Goal: Information Seeking & Learning: Learn about a topic

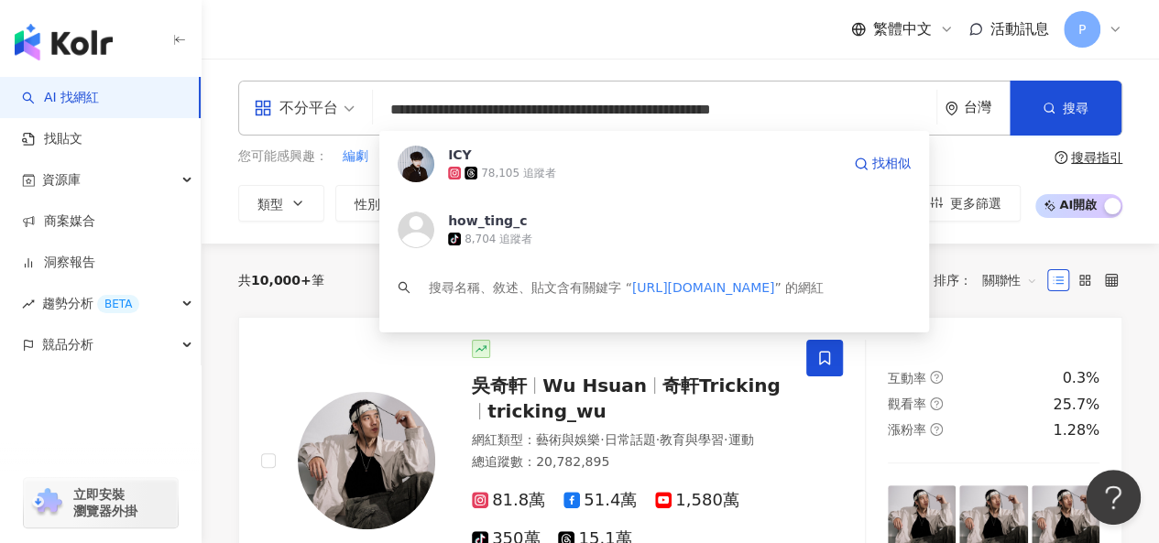
click at [563, 171] on div "78,105 追蹤者" at bounding box center [644, 173] width 392 height 18
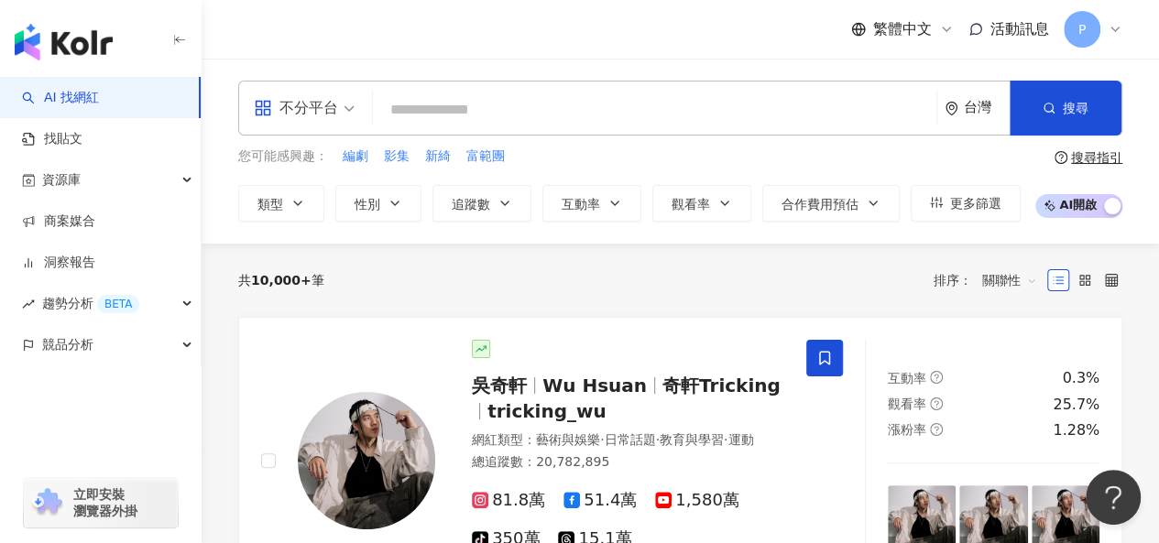
paste input "**********"
type input "**********"
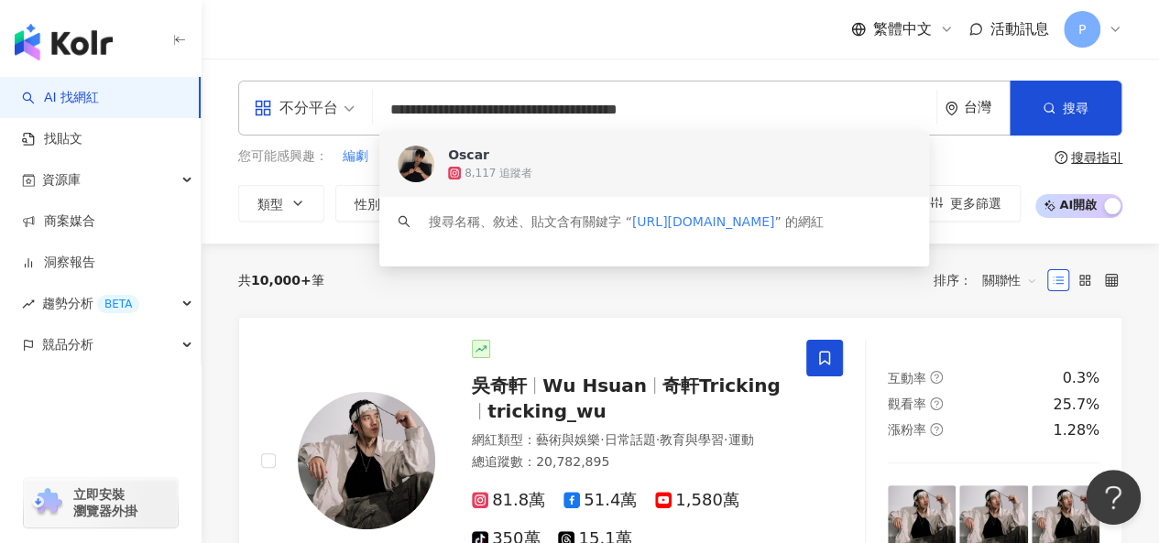
click at [583, 162] on span "Oscar" at bounding box center [644, 155] width 392 height 18
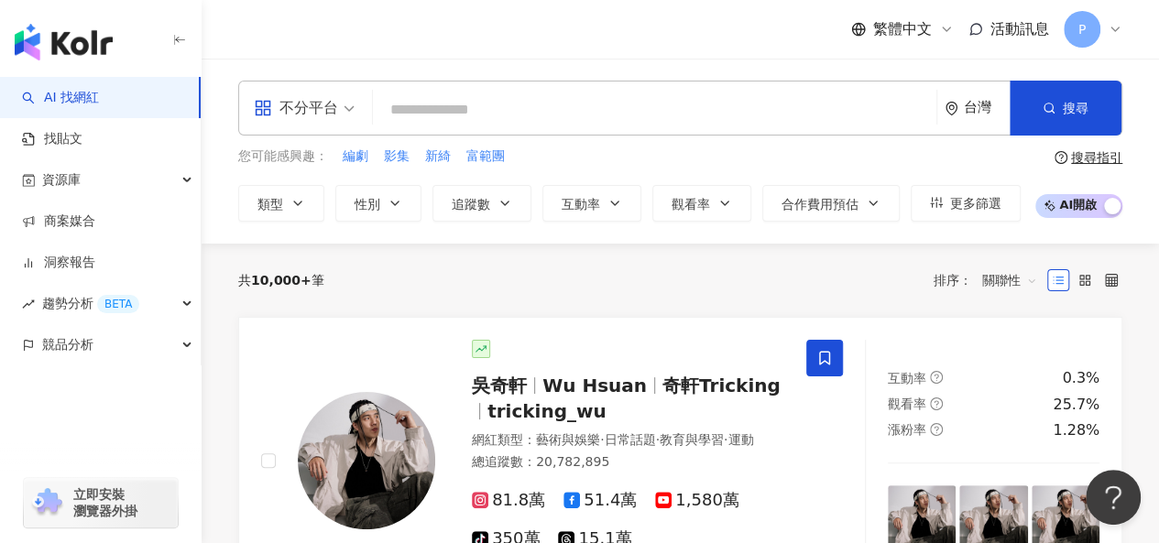
paste input "**********"
type input "**********"
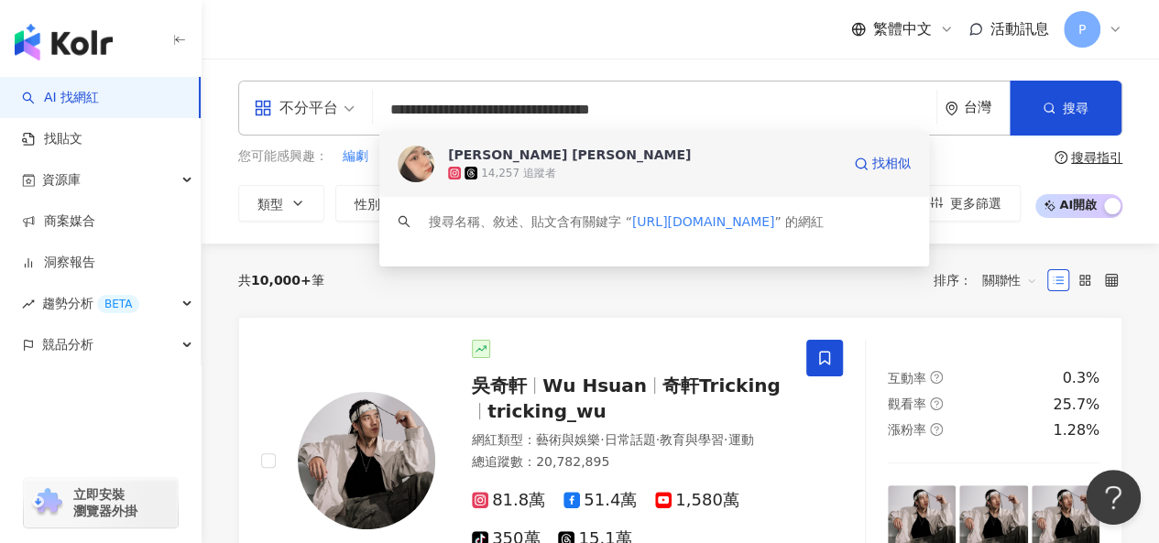
click at [543, 166] on div "14,257 追蹤者" at bounding box center [518, 174] width 75 height 16
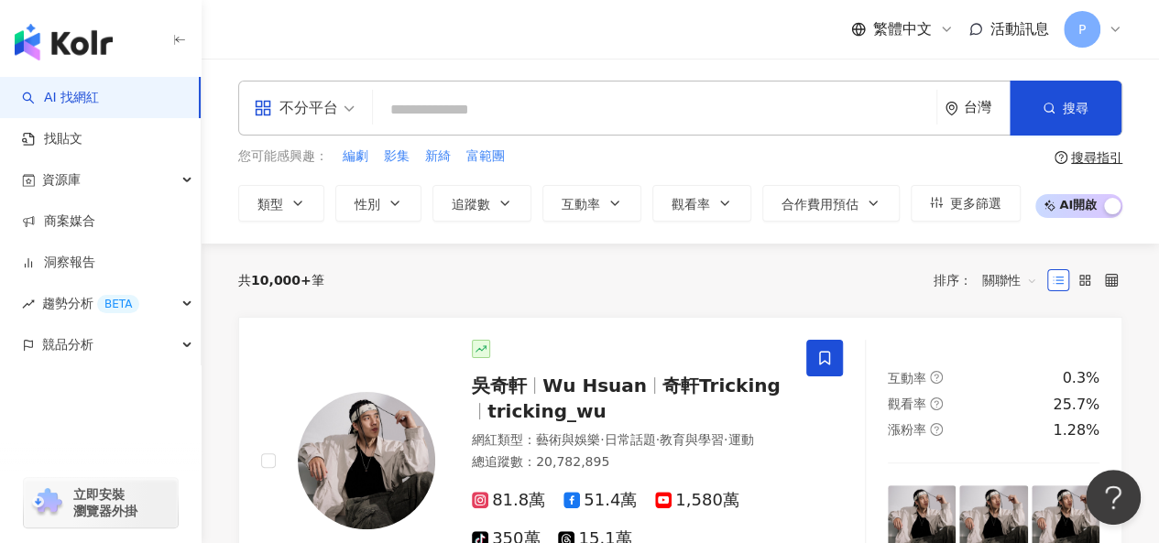
paste input "**********"
type input "**********"
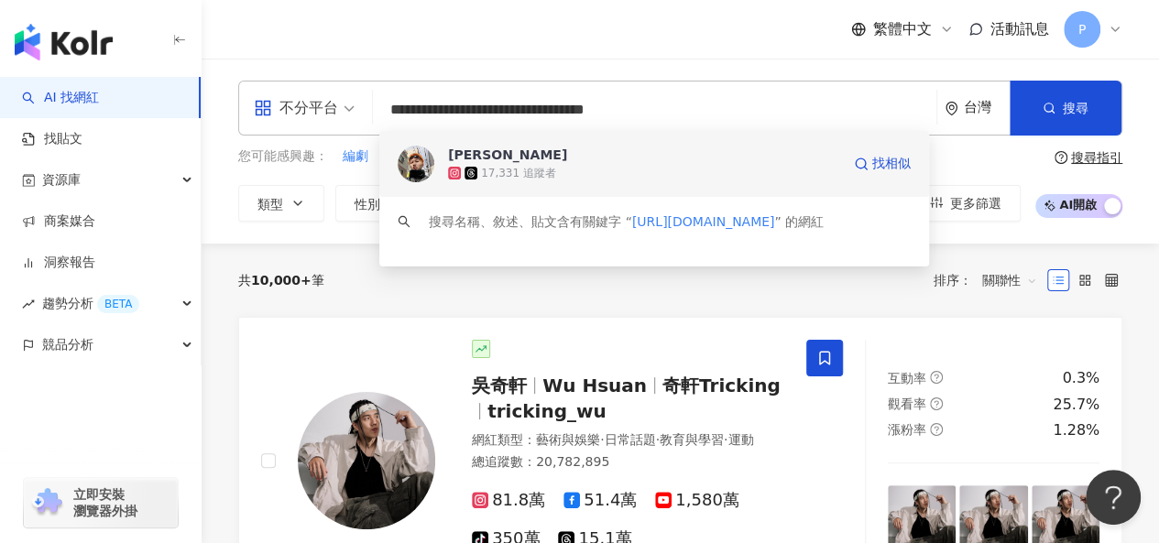
click at [548, 174] on div "17,331 追蹤者" at bounding box center [518, 174] width 75 height 16
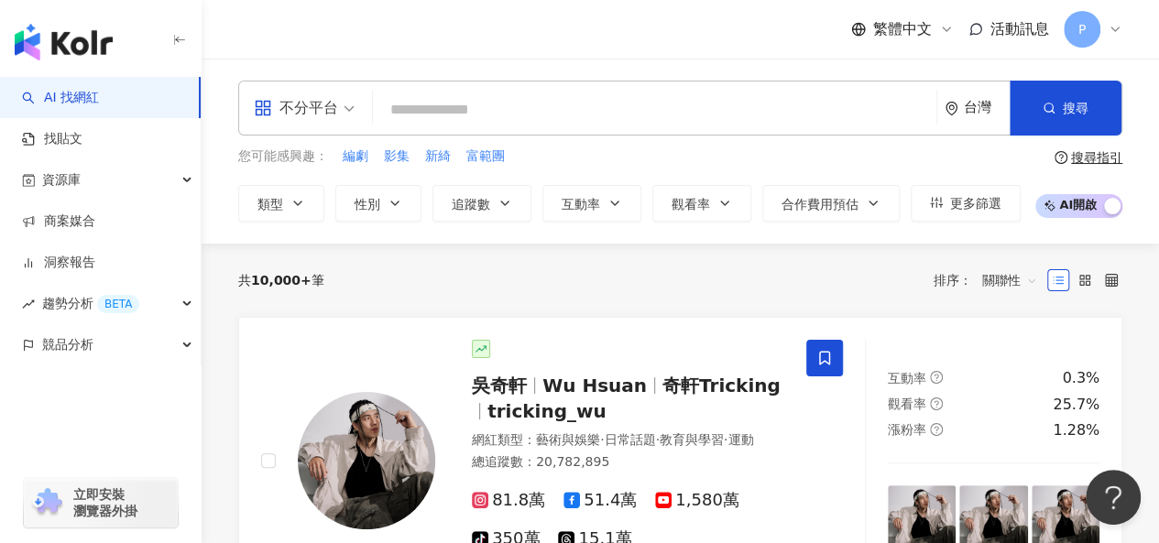
paste input "**********"
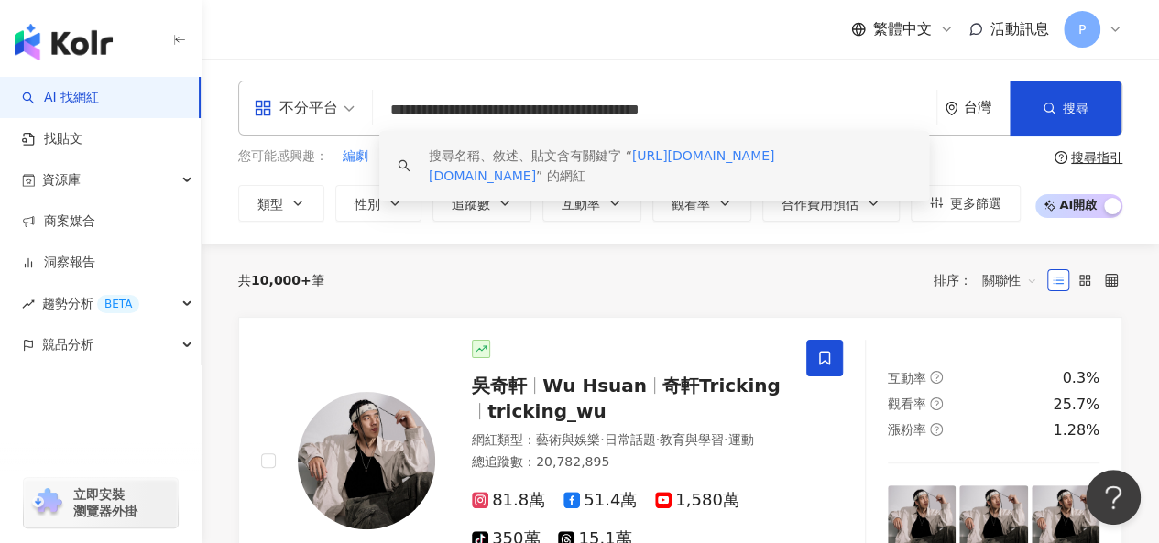
click at [608, 153] on div "搜尋名稱、敘述、貼文含有關鍵字 “ https://www.instagram.com/bryant.chao/tagged/ ” 的網紅" at bounding box center [670, 166] width 482 height 40
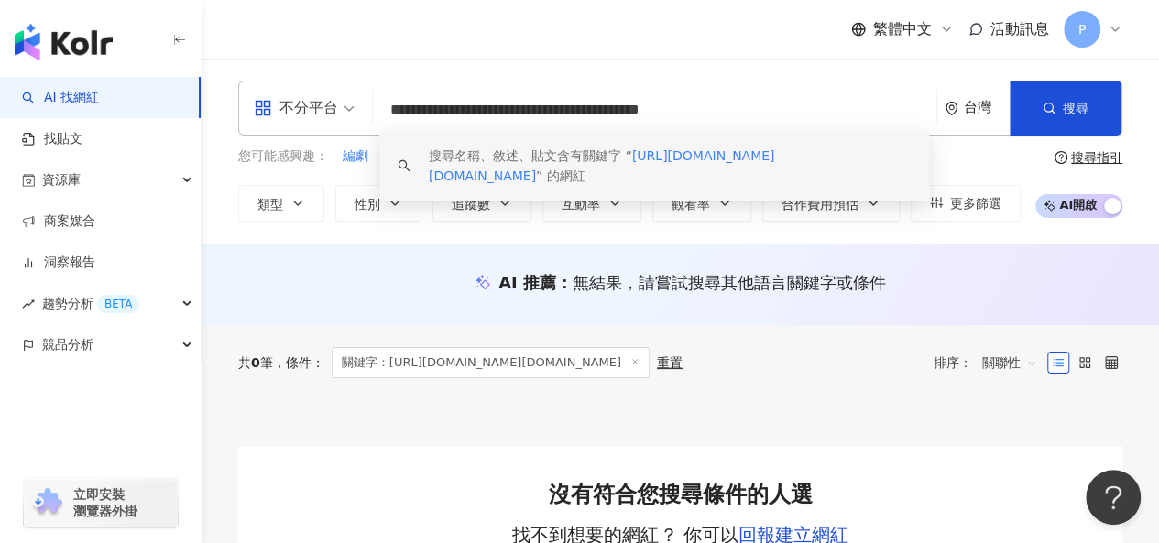
click at [491, 116] on input "**********" at bounding box center [654, 110] width 549 height 35
click at [492, 115] on input "**********" at bounding box center [654, 110] width 549 height 35
paste input "search"
type input "**********"
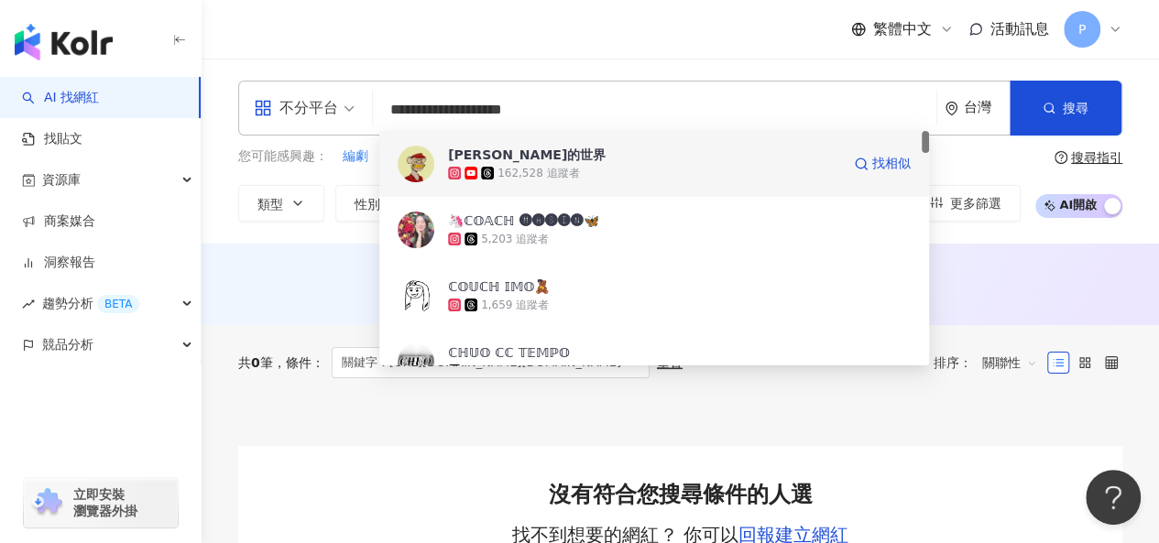
click at [532, 150] on span "[PERSON_NAME]的世界" at bounding box center [644, 155] width 392 height 18
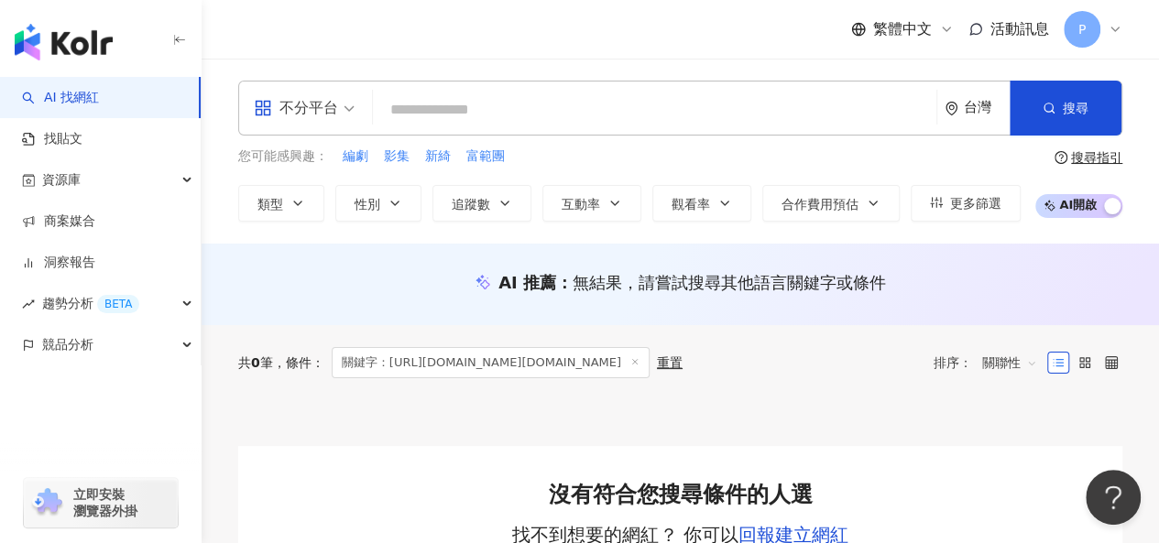
paste input "**********"
type input "**********"
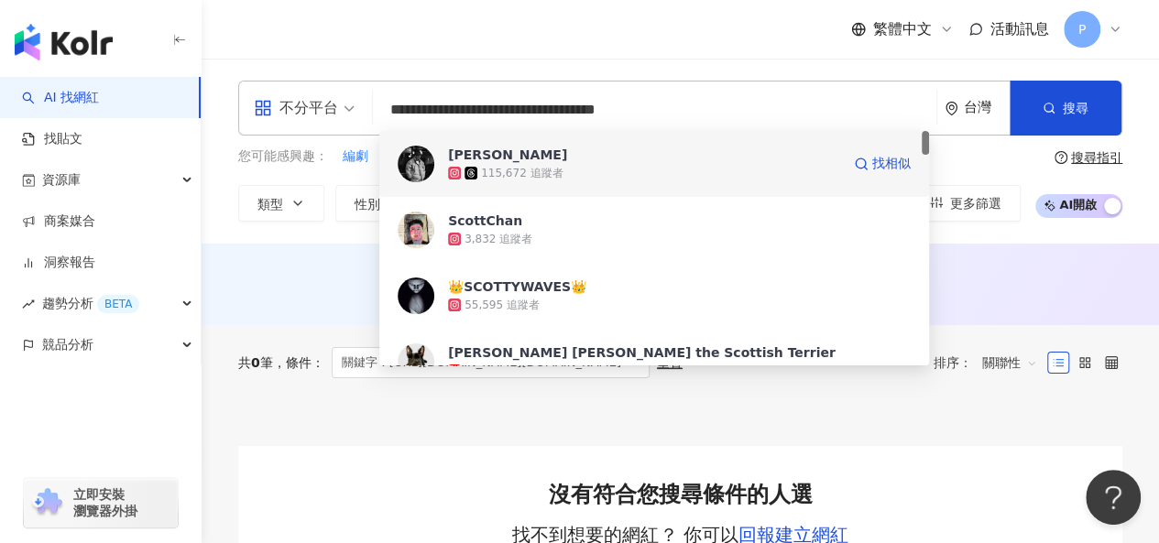
click at [543, 166] on div "115,672 追蹤者" at bounding box center [522, 174] width 82 height 16
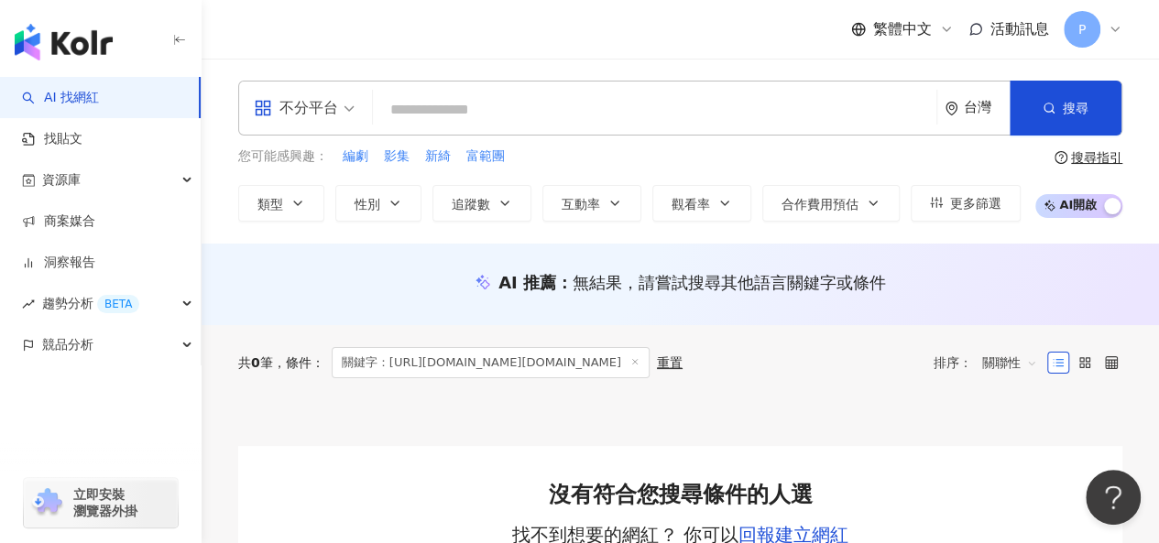
paste input "**********"
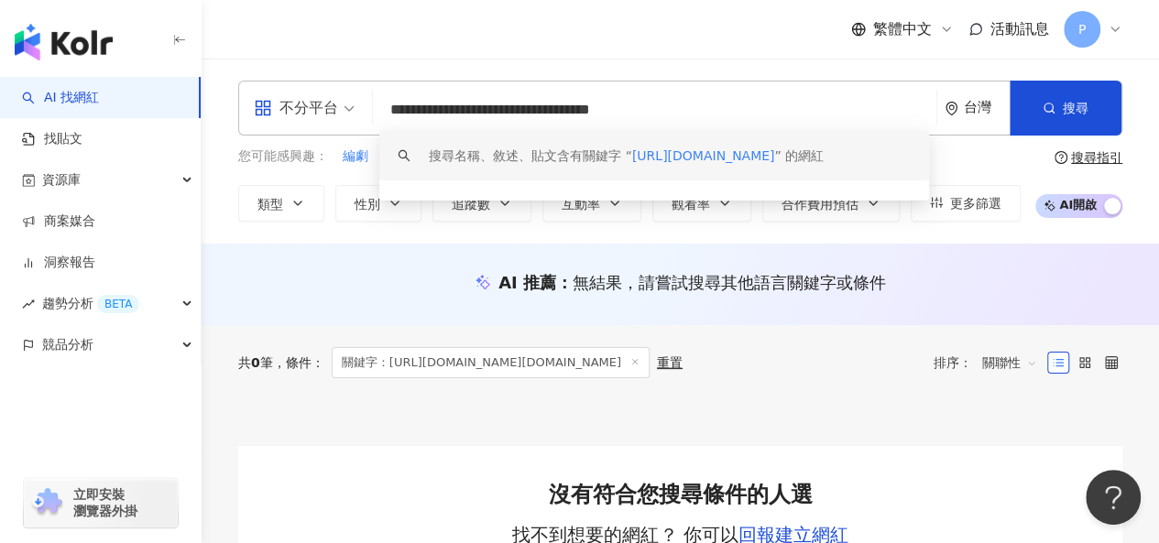
click at [491, 108] on input "**********" at bounding box center [654, 110] width 549 height 35
paste input "search"
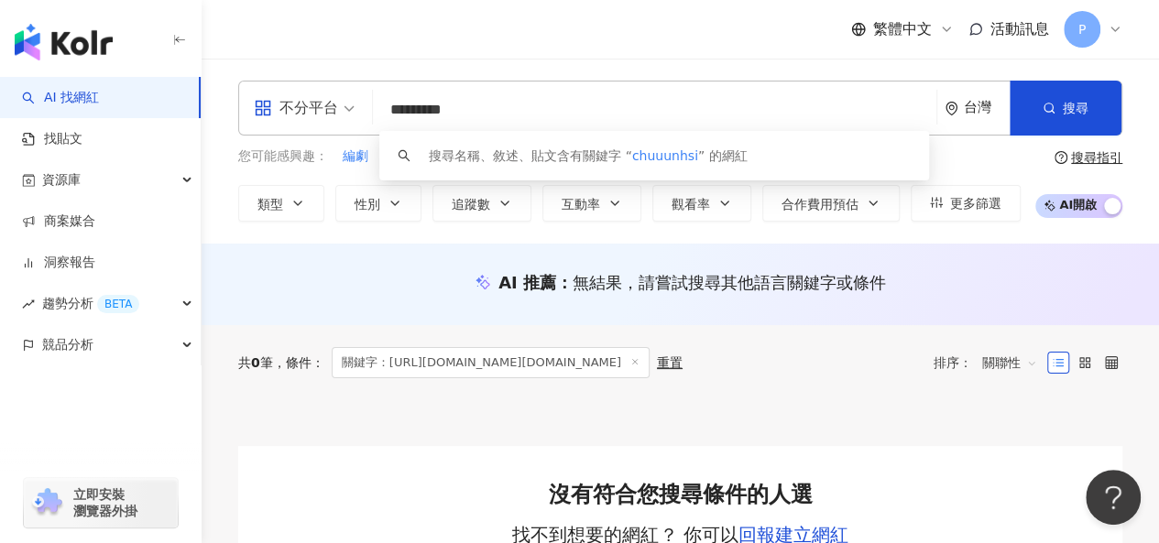
click at [529, 173] on div "搜尋名稱、敘述、貼文含有關鍵字 “ chuuunhsi ” 的網紅" at bounding box center [654, 155] width 550 height 49
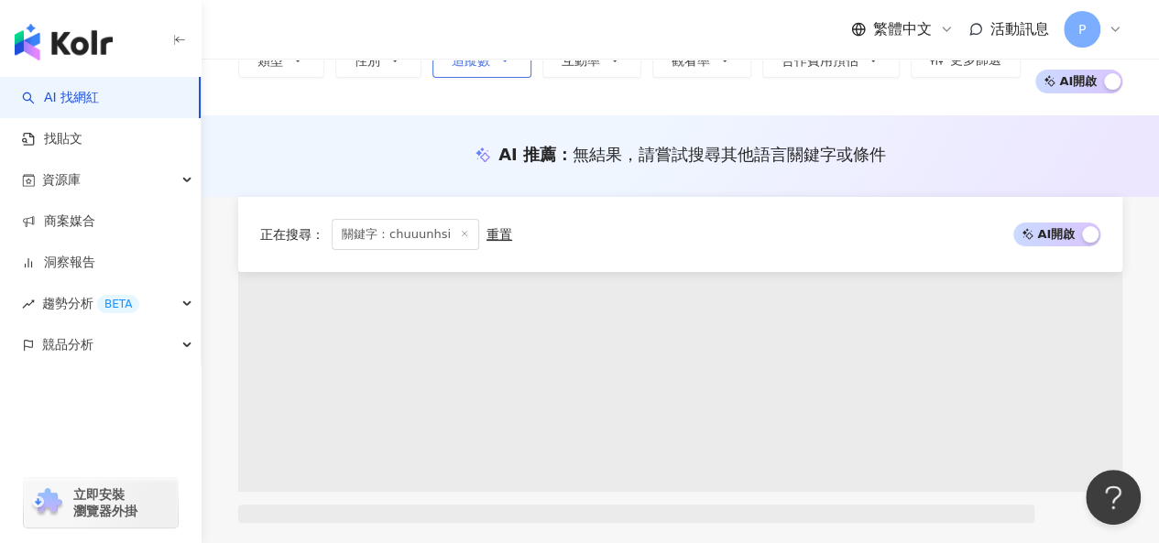
scroll to position [275, 0]
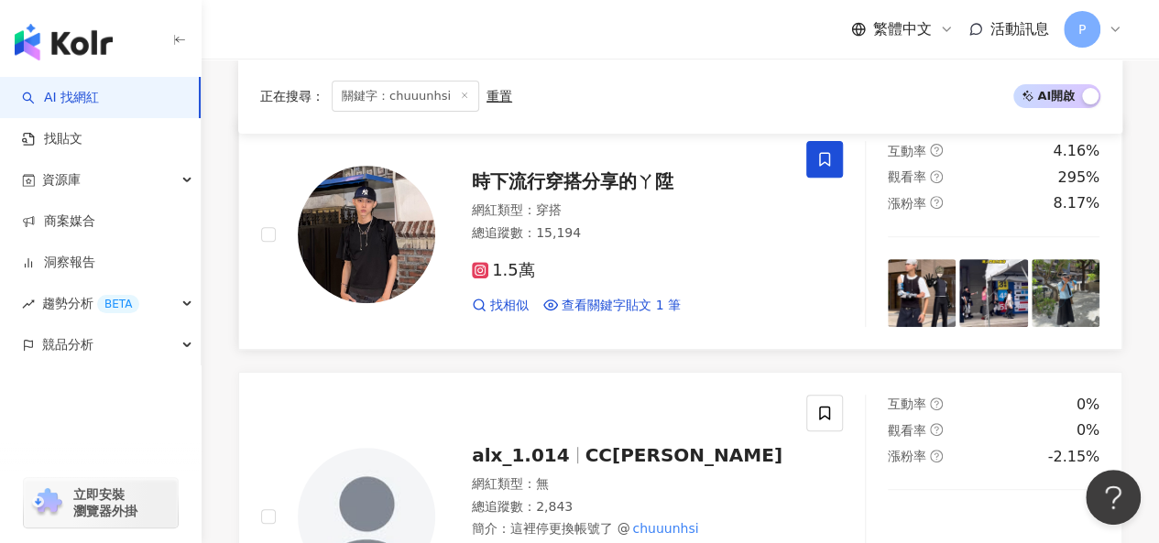
click at [489, 184] on span "時下流行穿搭分享的ㄚ陞" at bounding box center [573, 181] width 202 height 22
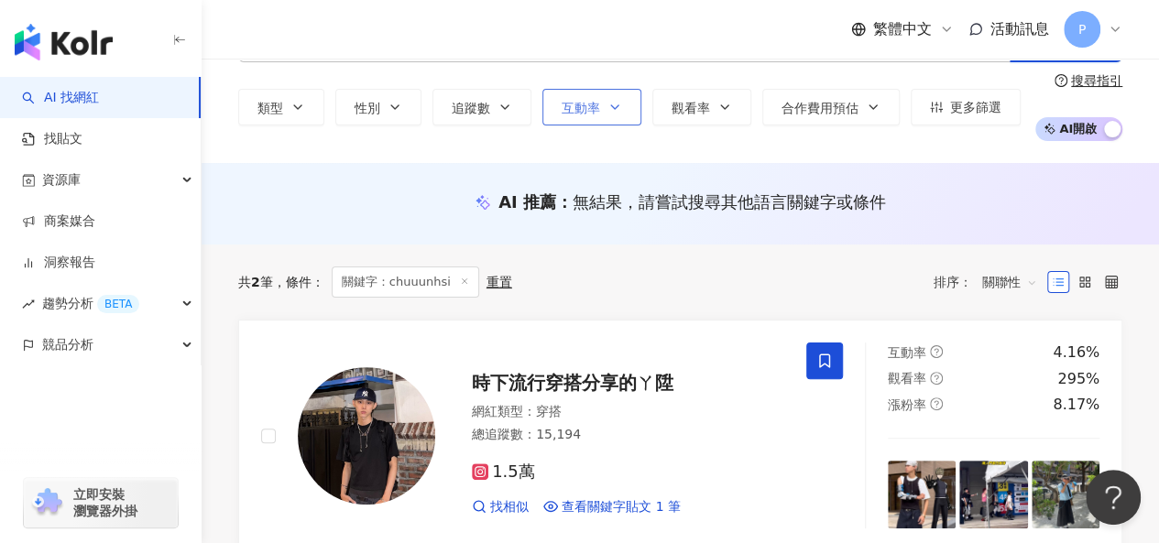
scroll to position [0, 0]
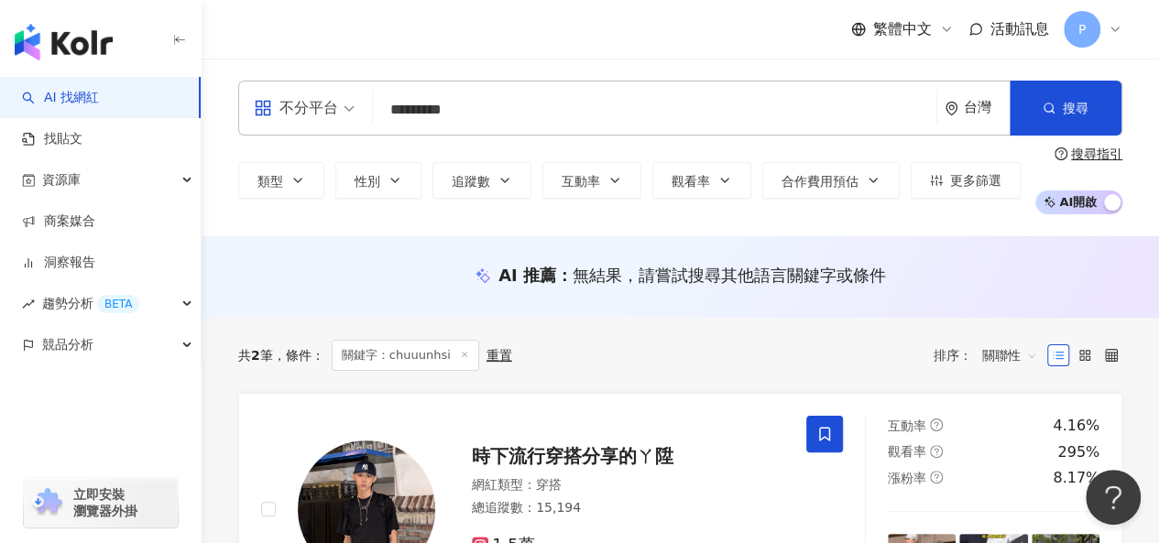
click at [519, 116] on input "*********" at bounding box center [654, 110] width 549 height 35
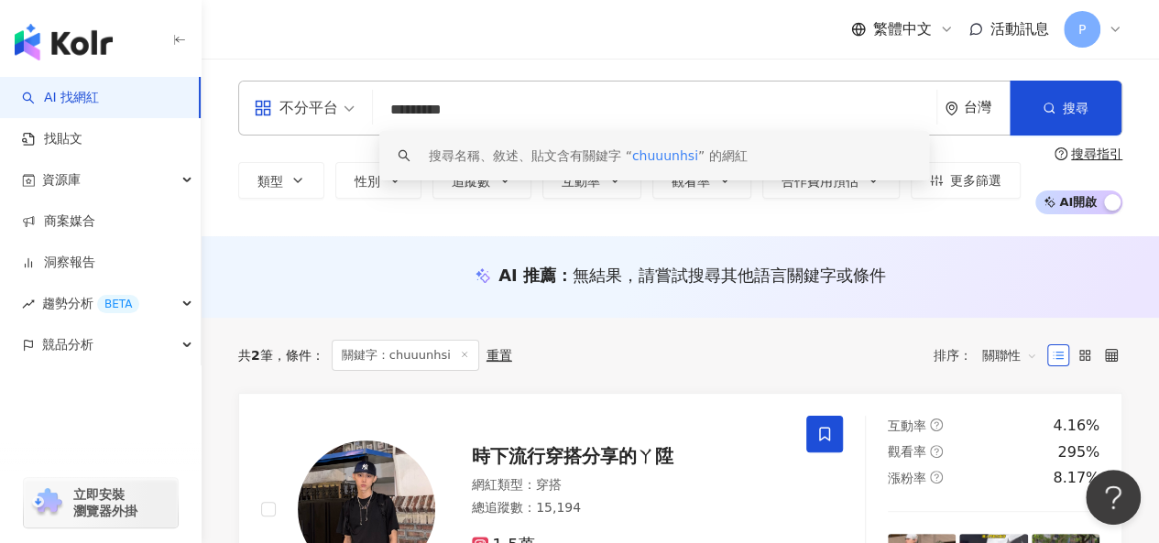
click at [519, 116] on input "*********" at bounding box center [654, 110] width 549 height 35
paste input "**********"
type input "**********"
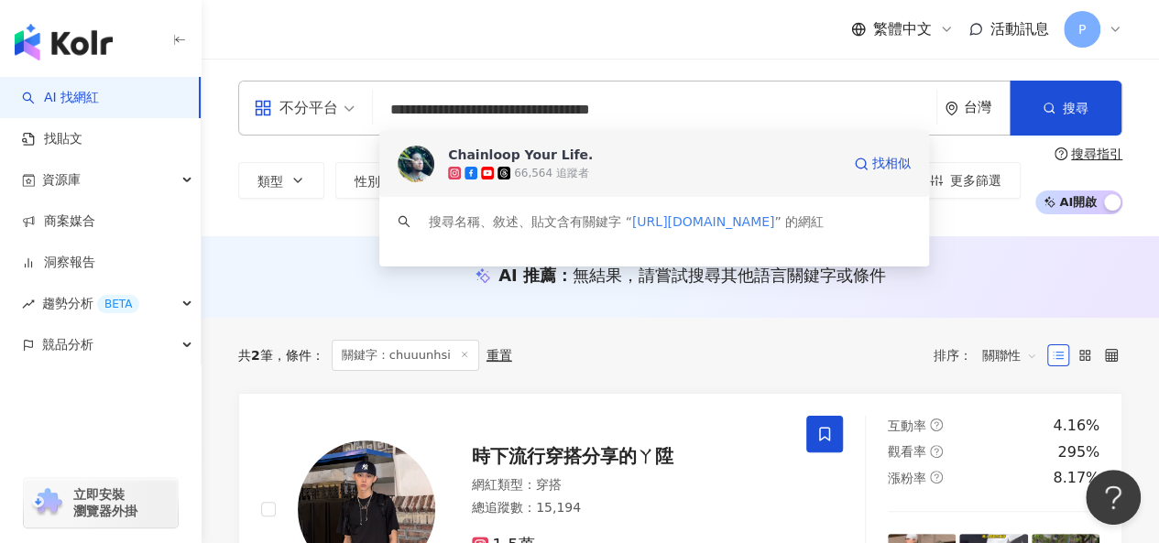
click at [603, 171] on div "66,564 追蹤者" at bounding box center [644, 173] width 392 height 18
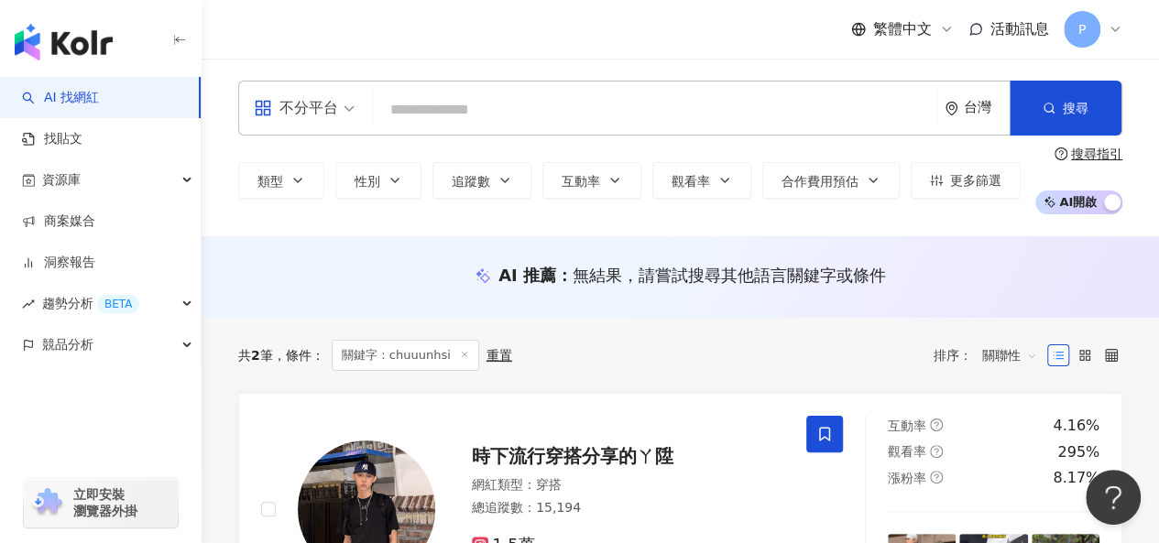
paste input "**********"
type input "**********"
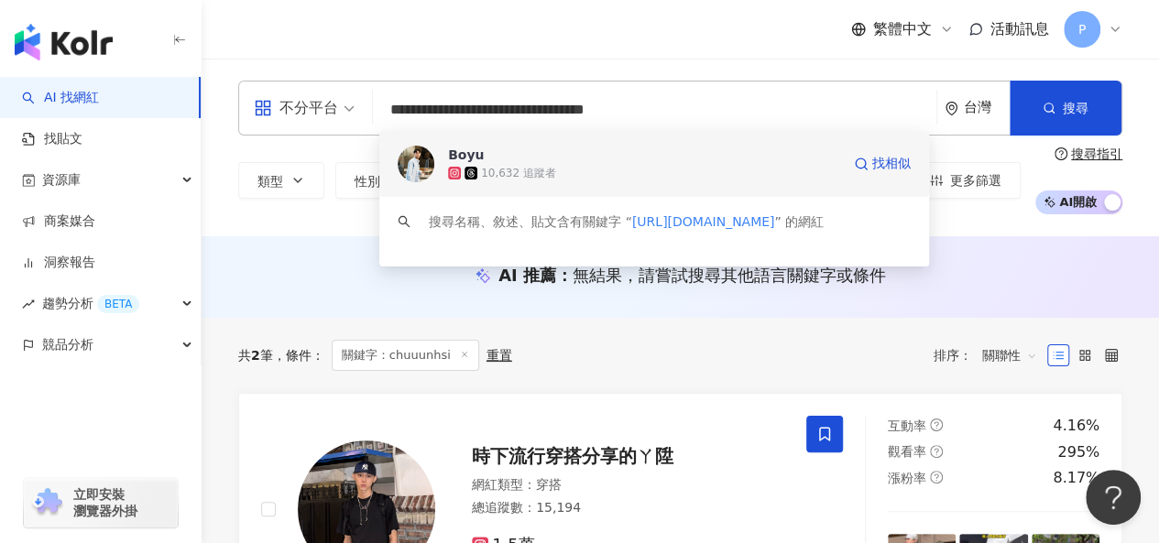
click at [636, 152] on span "Boyu" at bounding box center [644, 155] width 392 height 18
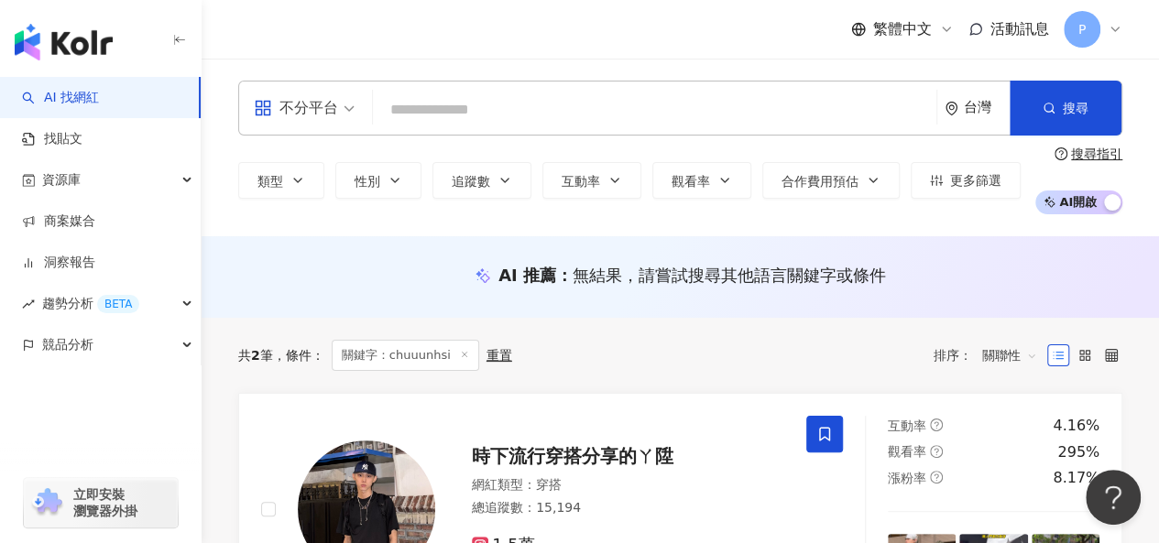
paste input "**********"
type input "**********"
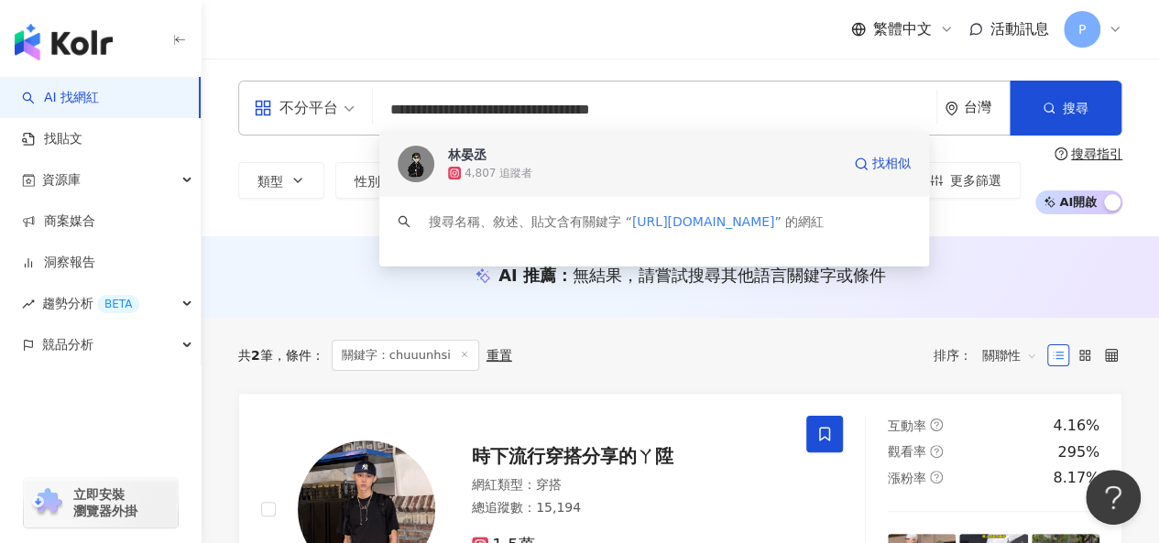
click at [600, 172] on div "4,807 追蹤者" at bounding box center [644, 173] width 392 height 18
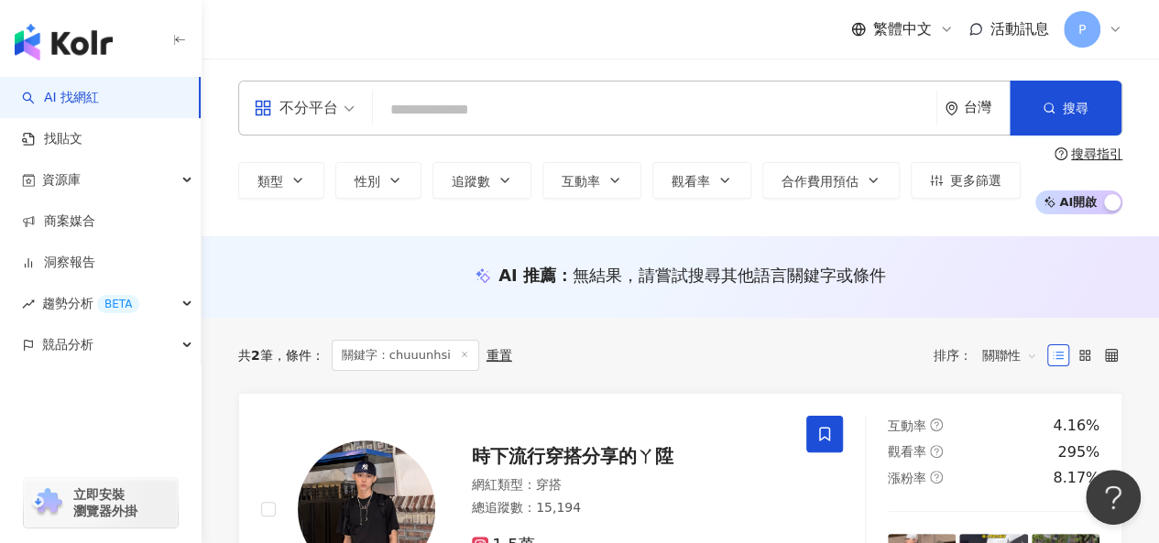
paste input "**********"
type input "**********"
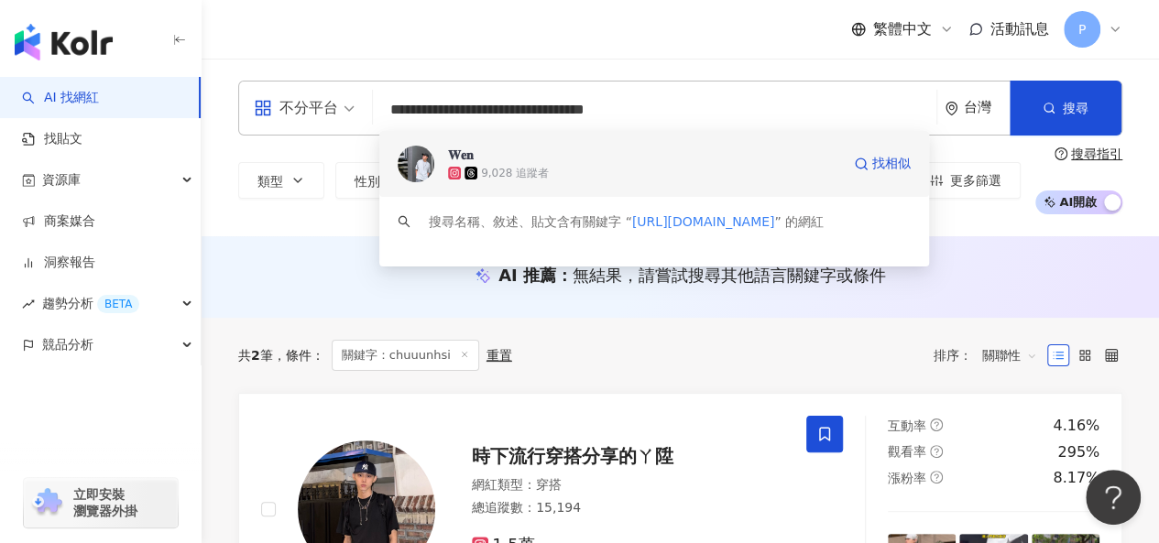
click at [764, 181] on div "9,028 追蹤者" at bounding box center [644, 173] width 392 height 18
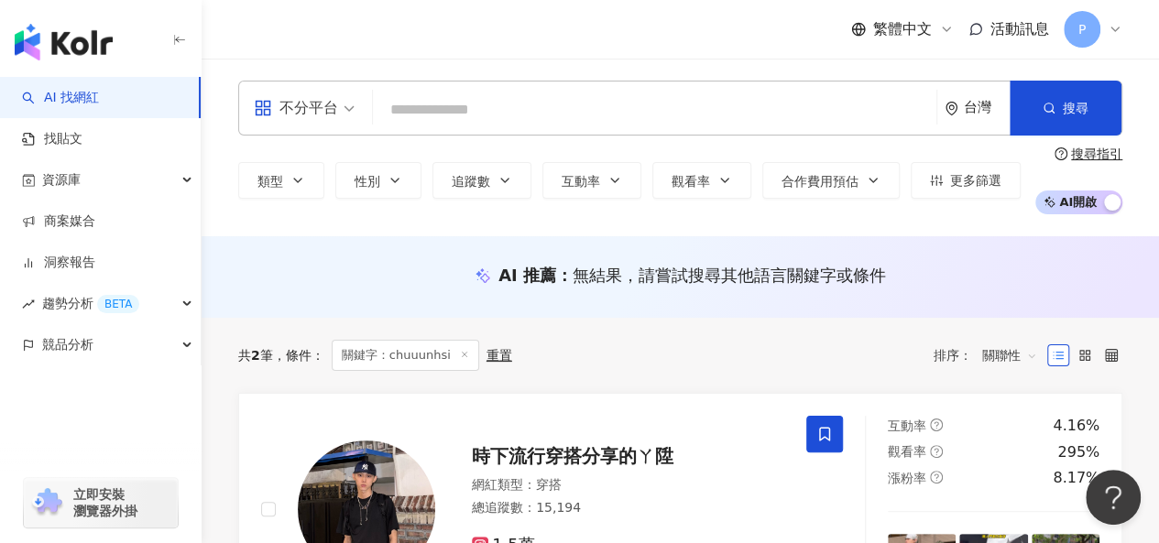
paste input "**********"
type input "**********"
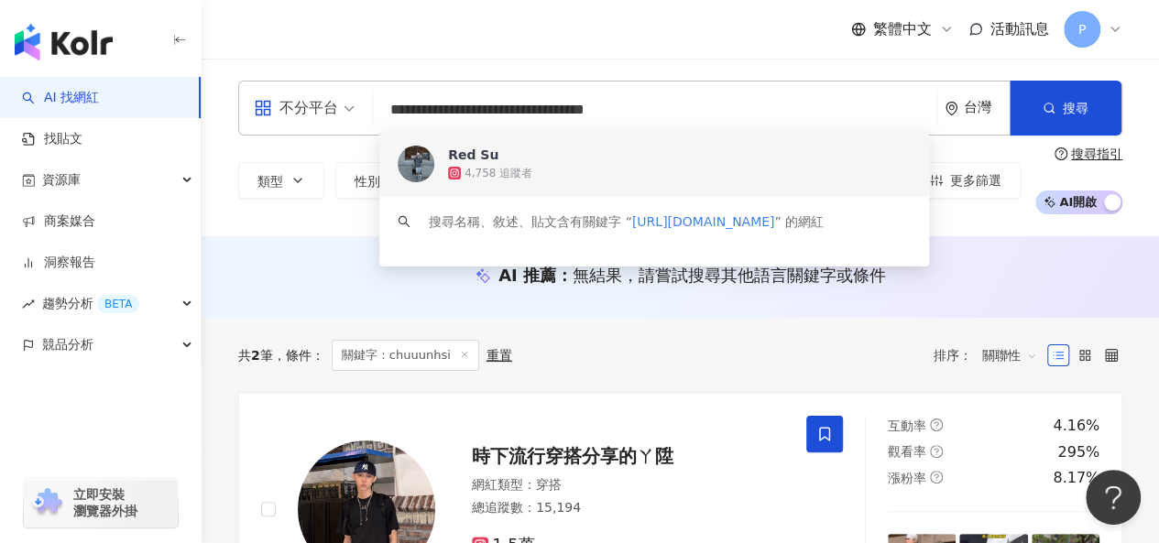
click at [609, 163] on span "Red Su" at bounding box center [644, 155] width 392 height 18
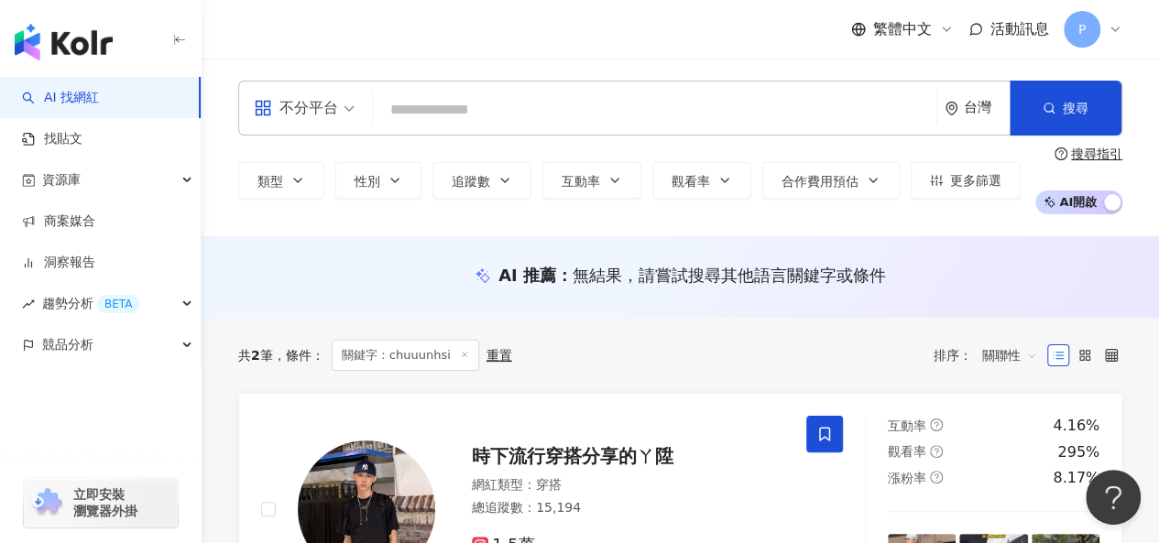
paste input "**********"
type input "**********"
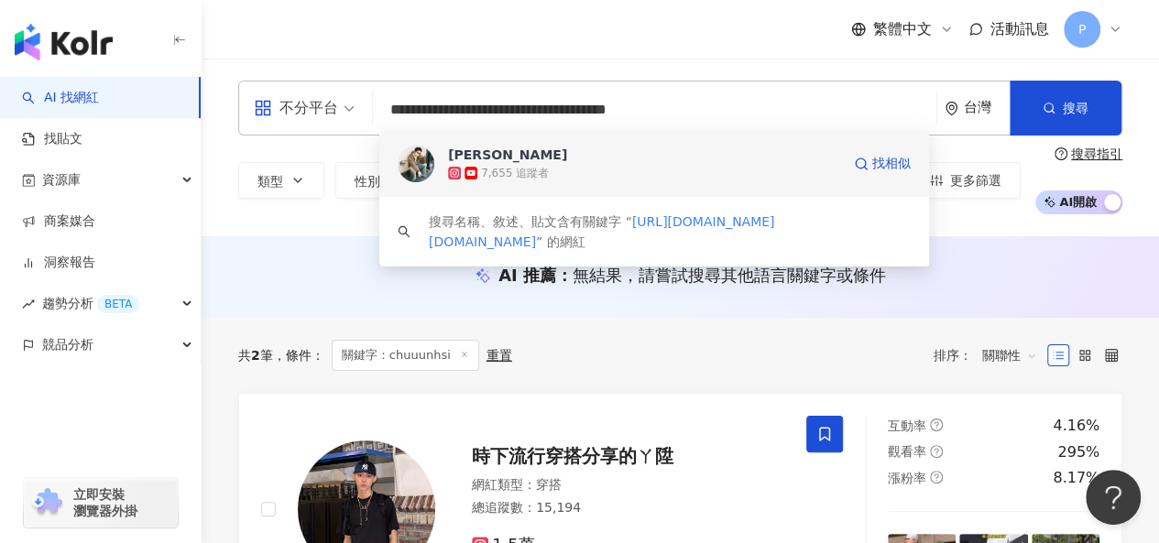
click at [640, 156] on span "陳廣庭" at bounding box center [644, 155] width 392 height 18
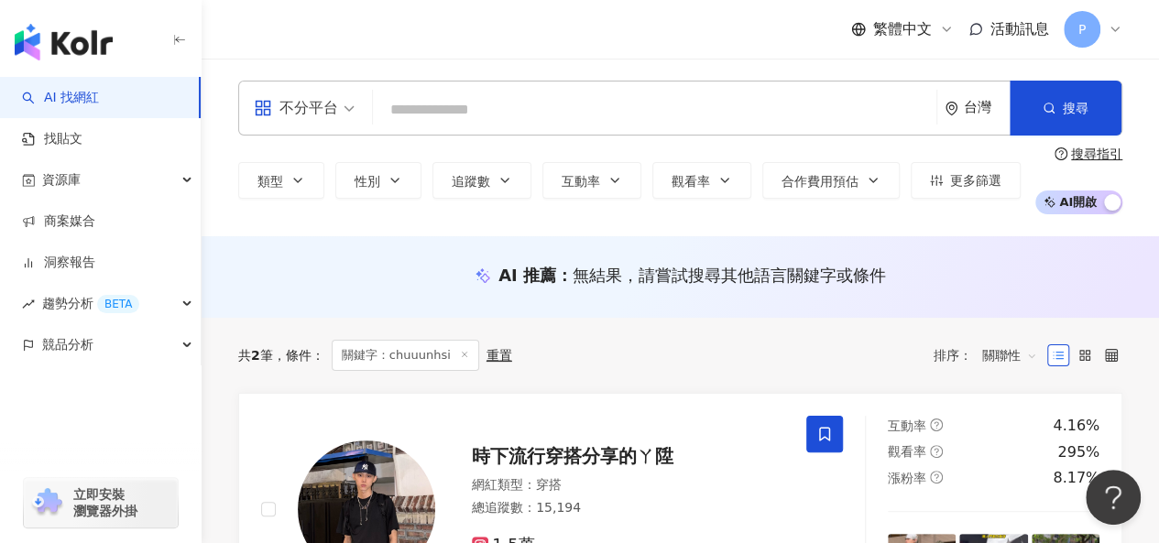
paste input "**********"
type input "**********"
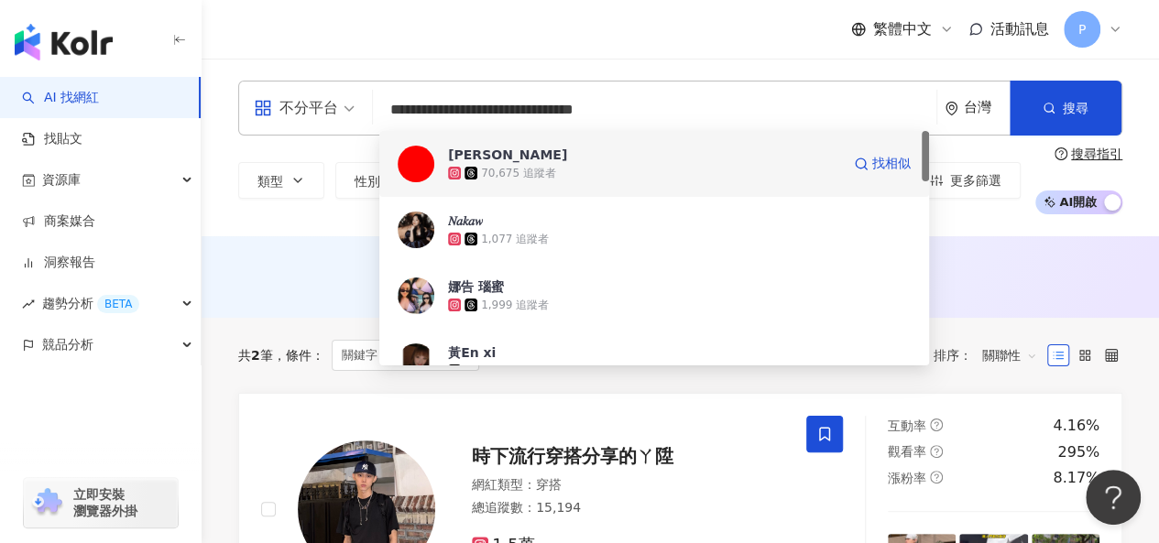
click at [636, 168] on div "70,675 追蹤者" at bounding box center [644, 173] width 392 height 18
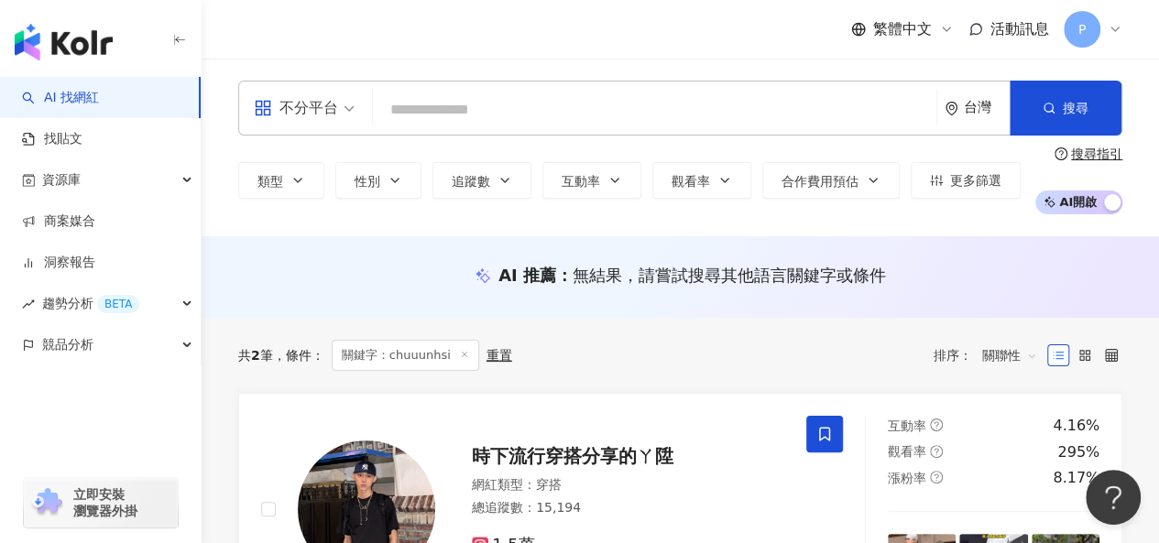
paste input "**********"
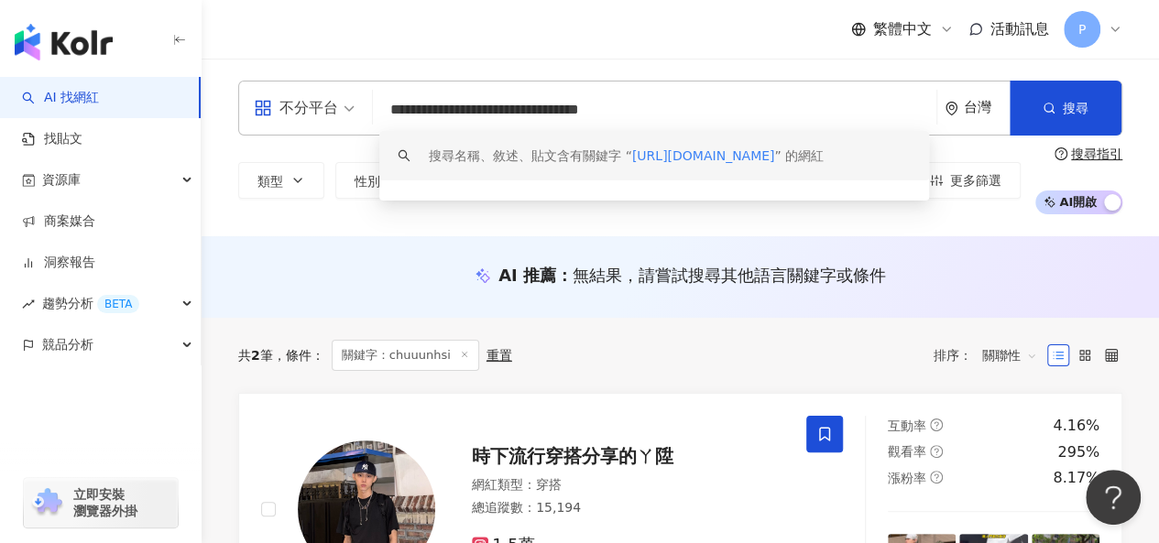
click at [473, 105] on input "**********" at bounding box center [654, 110] width 549 height 35
paste input "search"
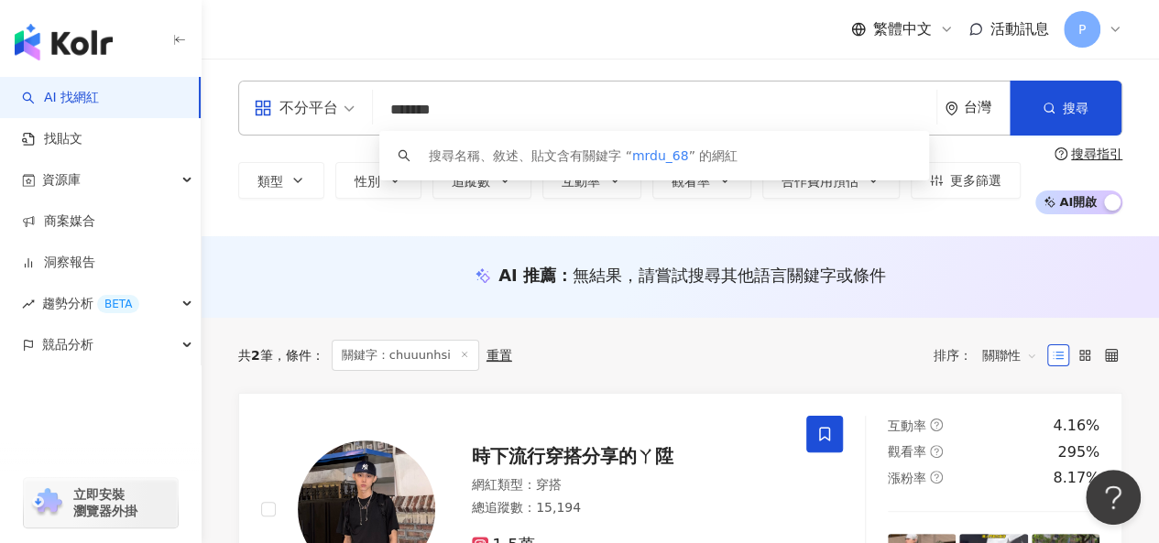
drag, startPoint x: 480, startPoint y: 112, endPoint x: 339, endPoint y: 98, distance: 141.8
click at [339, 98] on div "不分平台 ******* 台灣 搜尋 keyword 搜尋名稱、敘述、貼文含有關鍵字 “ mrdu_68 ” 的網紅" at bounding box center [680, 108] width 884 height 55
paste input "search"
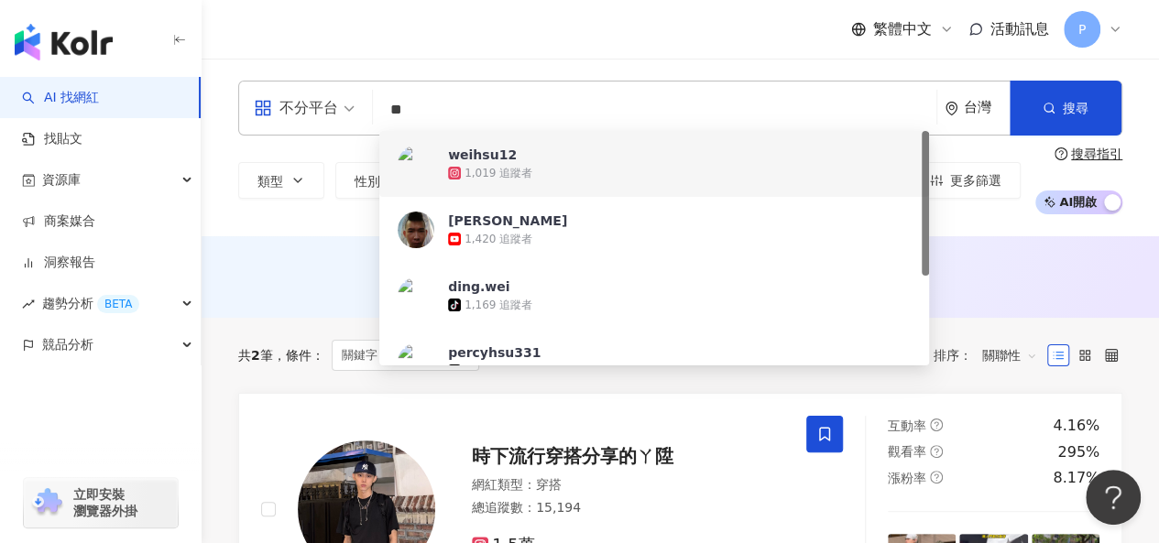
paste input "**********"
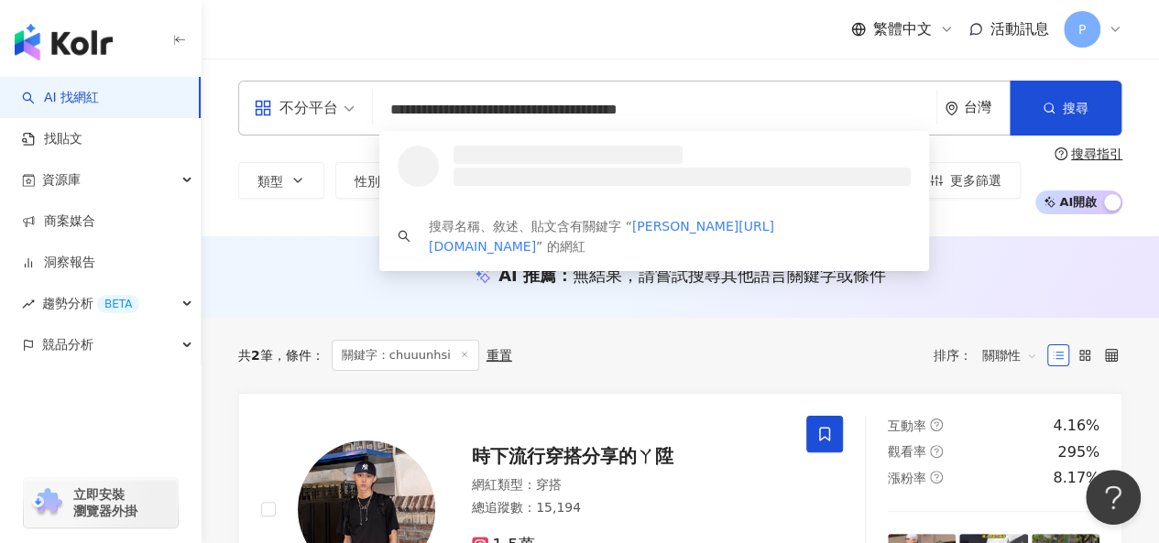
drag, startPoint x: 420, startPoint y: 111, endPoint x: 309, endPoint y: 105, distance: 111.0
click at [309, 105] on div "**********" at bounding box center [680, 108] width 884 height 55
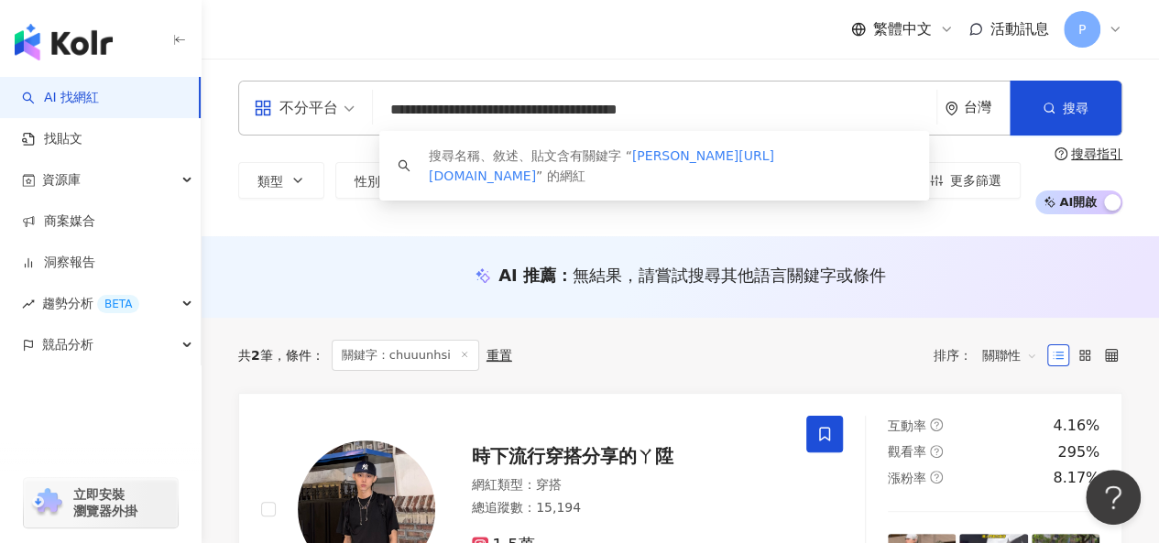
type input "**********"
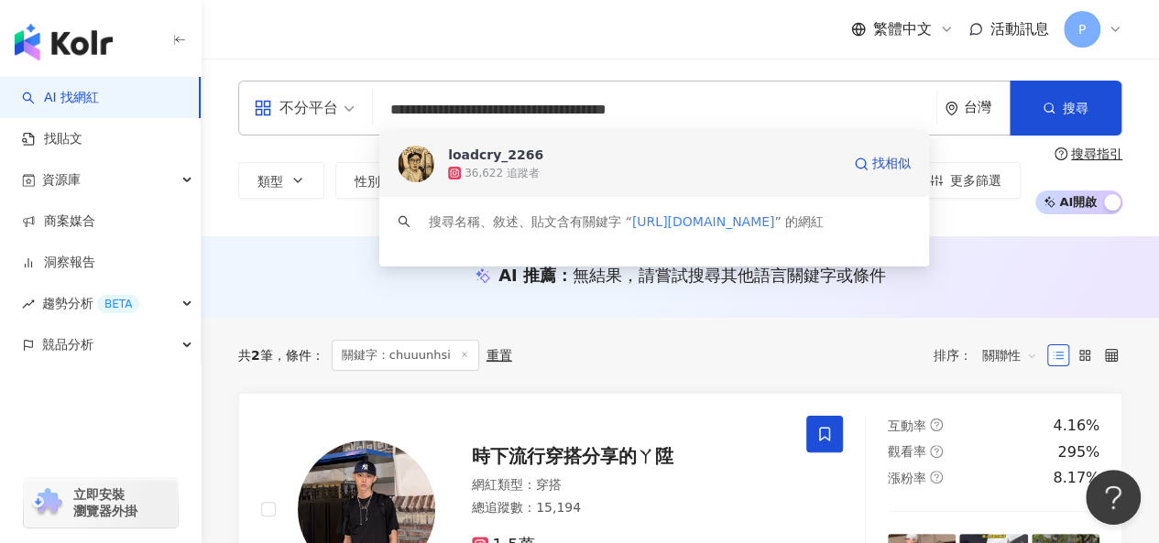
click at [598, 168] on div "36,622 追蹤者" at bounding box center [644, 173] width 392 height 18
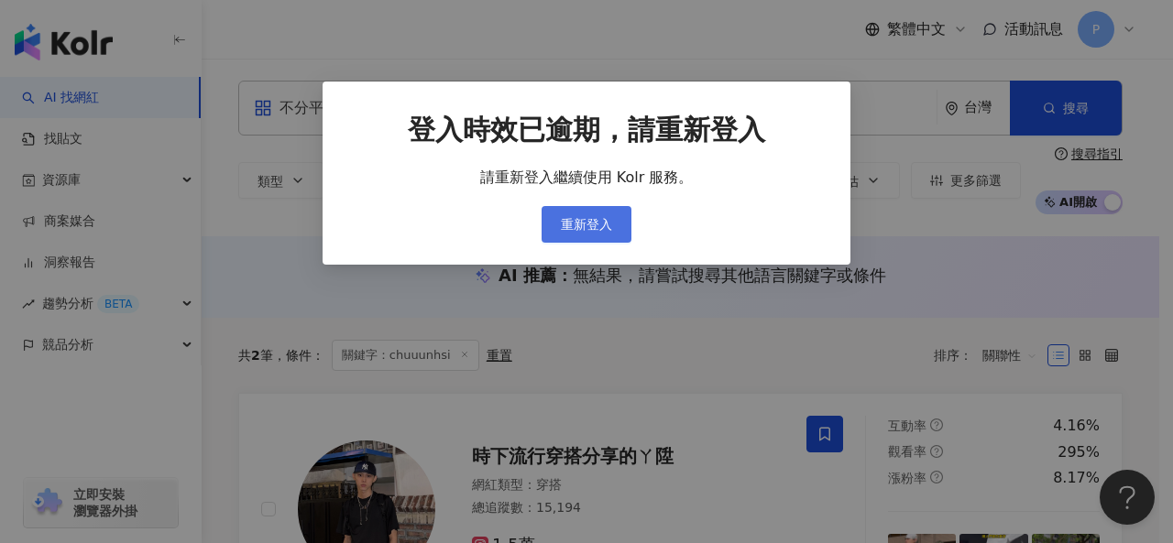
click at [619, 224] on button "重新登入" at bounding box center [587, 224] width 90 height 37
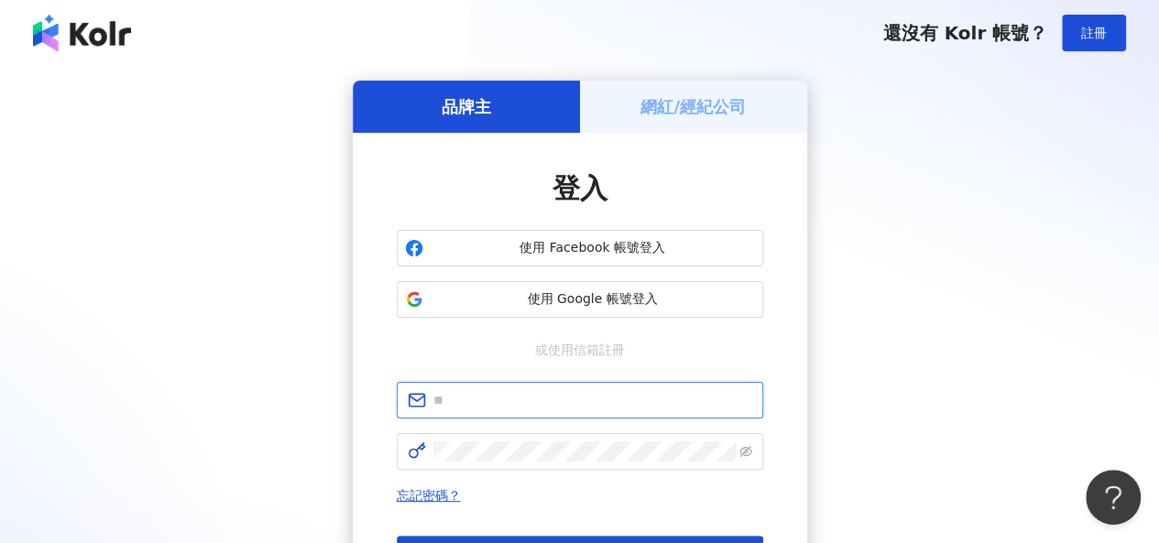
click at [566, 397] on input "text" at bounding box center [592, 400] width 319 height 20
type input "**********"
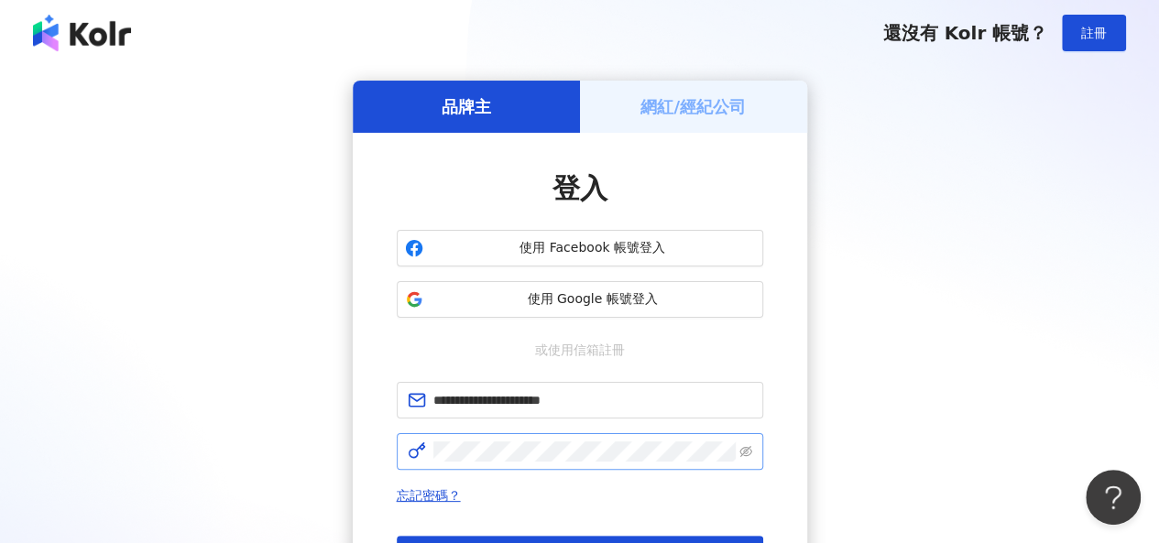
click at [533, 463] on span at bounding box center [580, 451] width 367 height 37
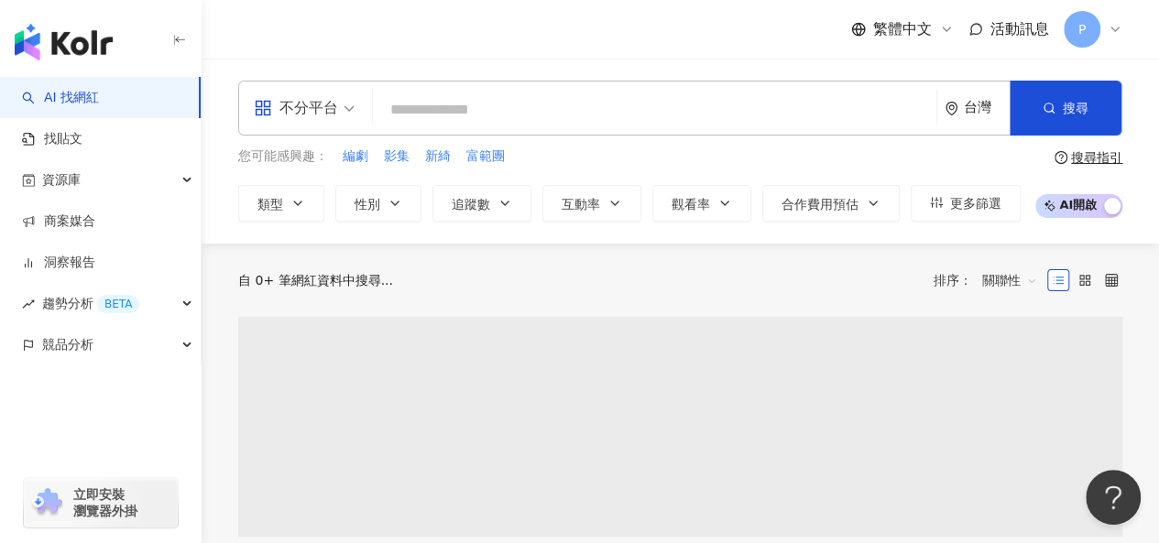
paste input "**********"
type input "**********"
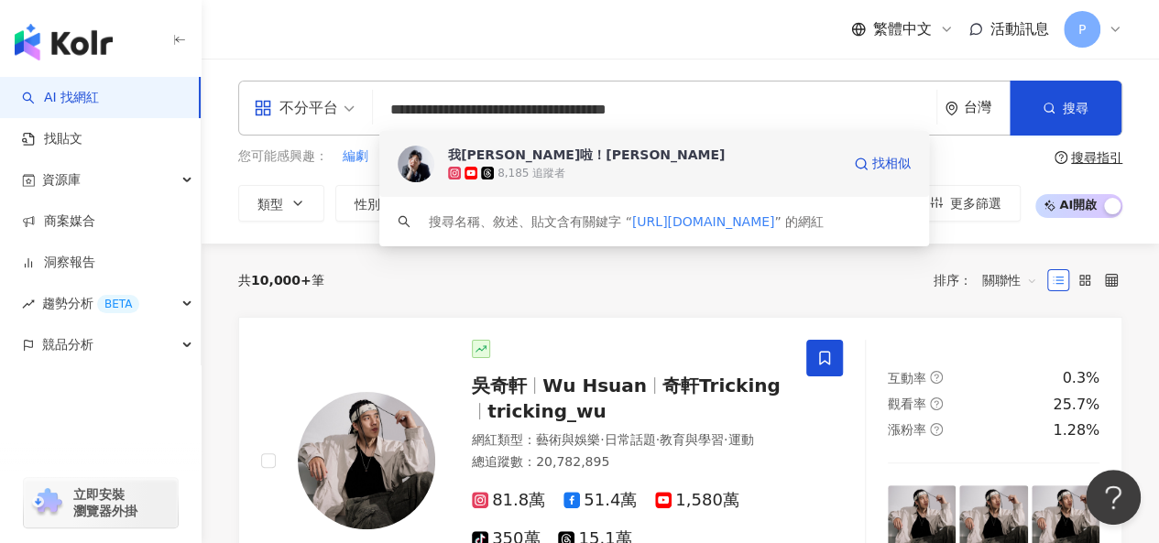
click at [638, 160] on span "我肖恩啦！Shawn Chiu" at bounding box center [644, 155] width 392 height 18
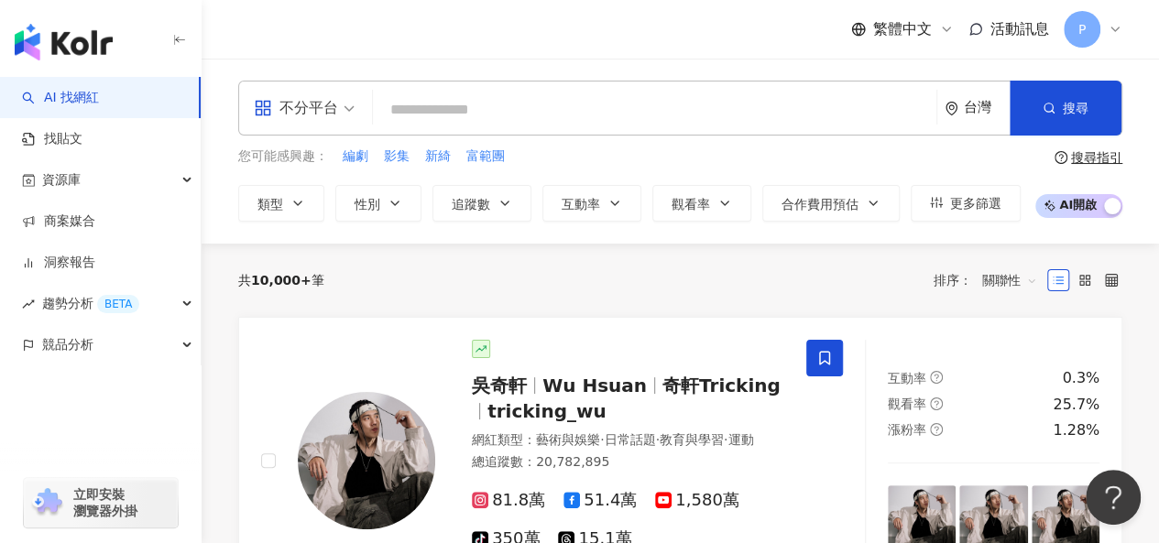
paste input "**********"
type input "**********"
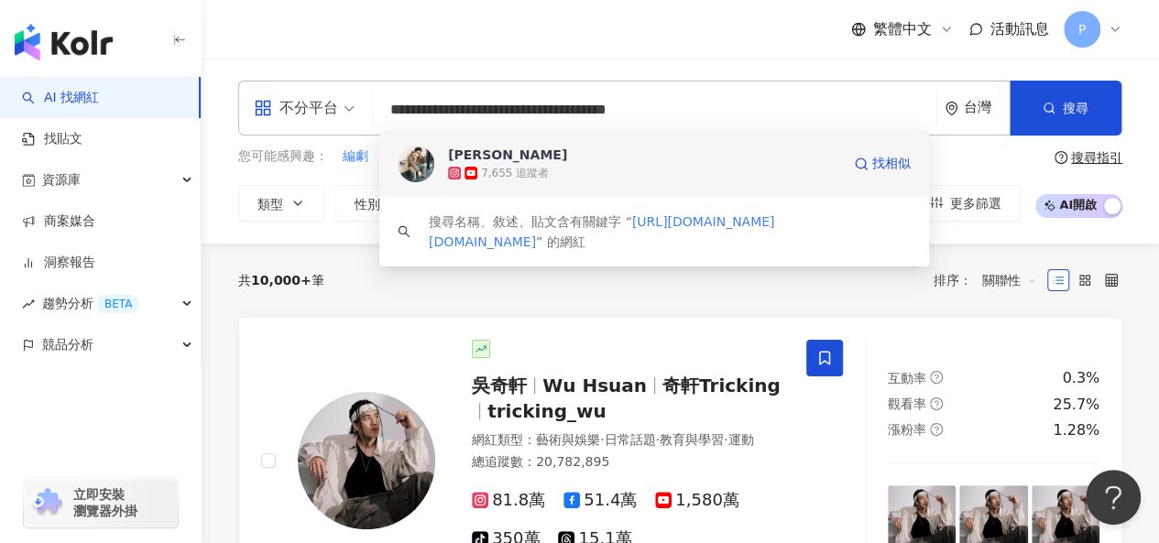
click at [511, 164] on div "7,655 追蹤者" at bounding box center [644, 173] width 392 height 18
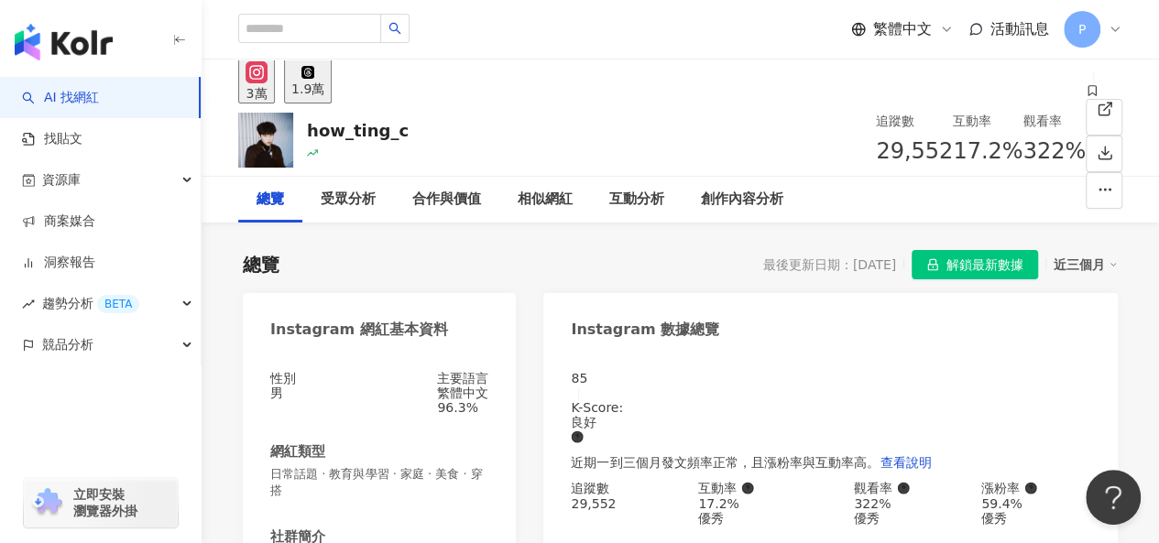
click at [1086, 97] on icon at bounding box center [1092, 90] width 13 height 13
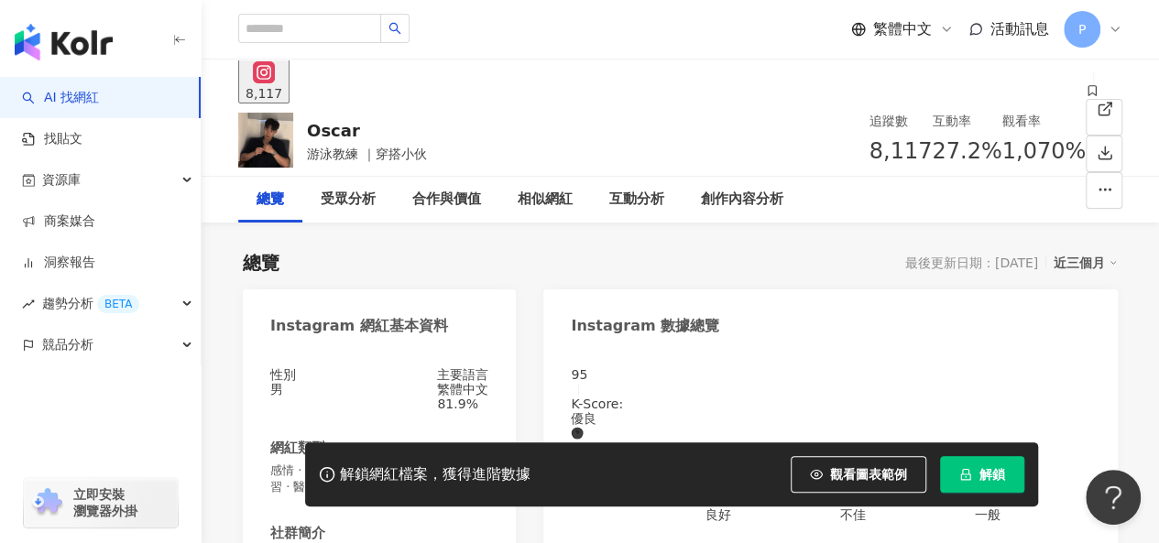
click at [1086, 97] on icon at bounding box center [1092, 90] width 13 height 13
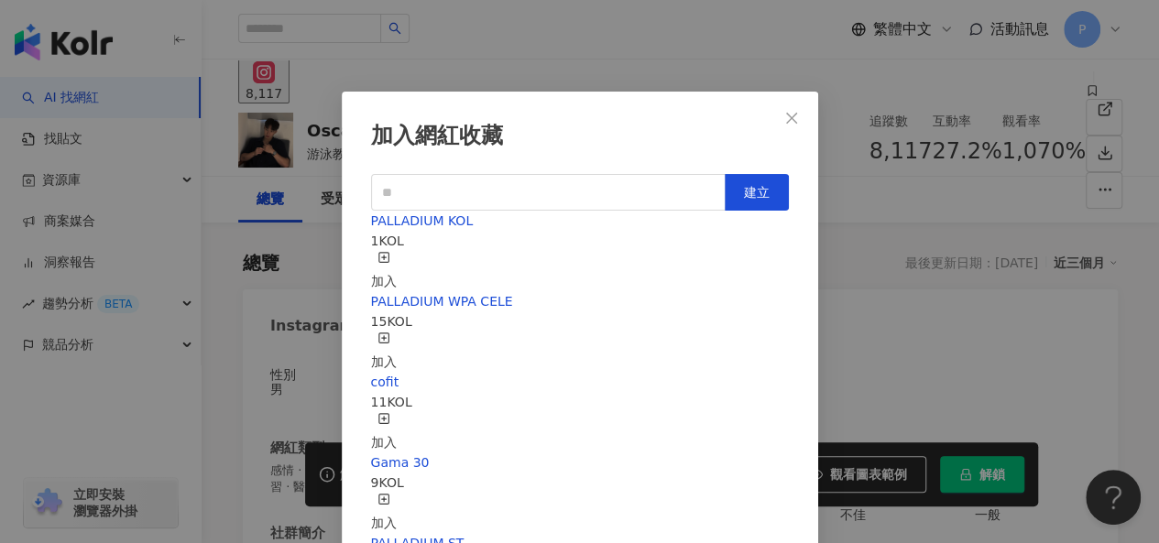
scroll to position [26, 0]
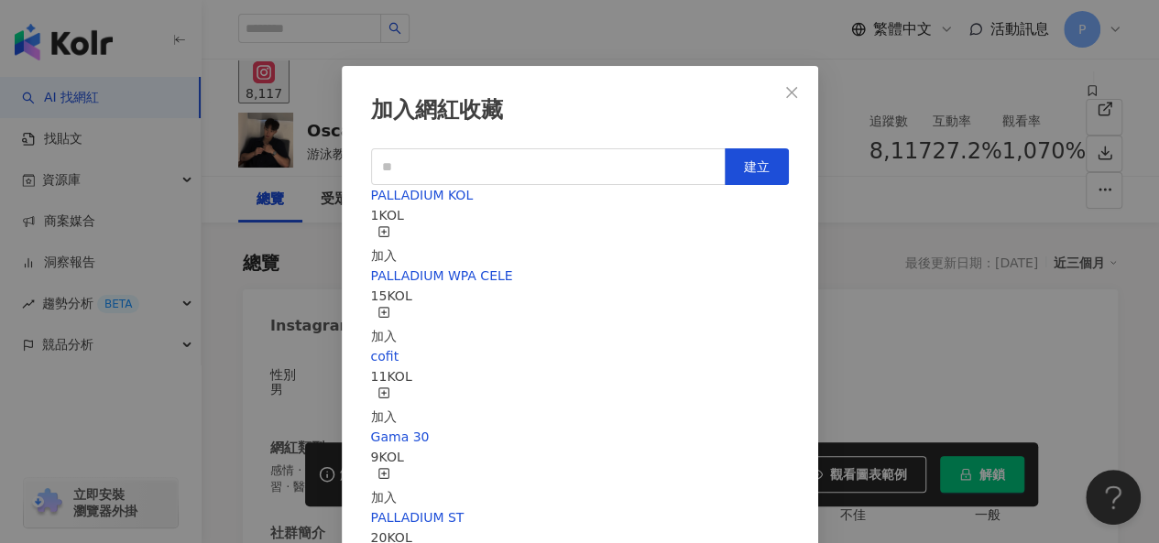
click at [397, 225] on div "加入" at bounding box center [384, 245] width 26 height 40
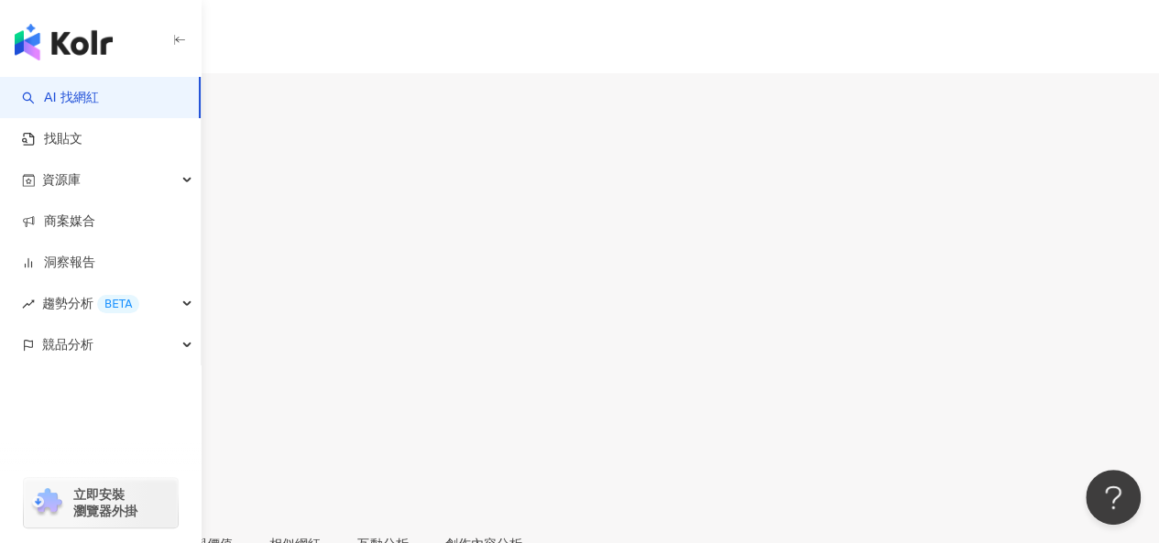
click at [143, 100] on input "search" at bounding box center [71, 114] width 143 height 29
paste input "**********"
type input "**********"
click at [389, 93] on span "[PERSON_NAME]." at bounding box center [219, 112] width 337 height 38
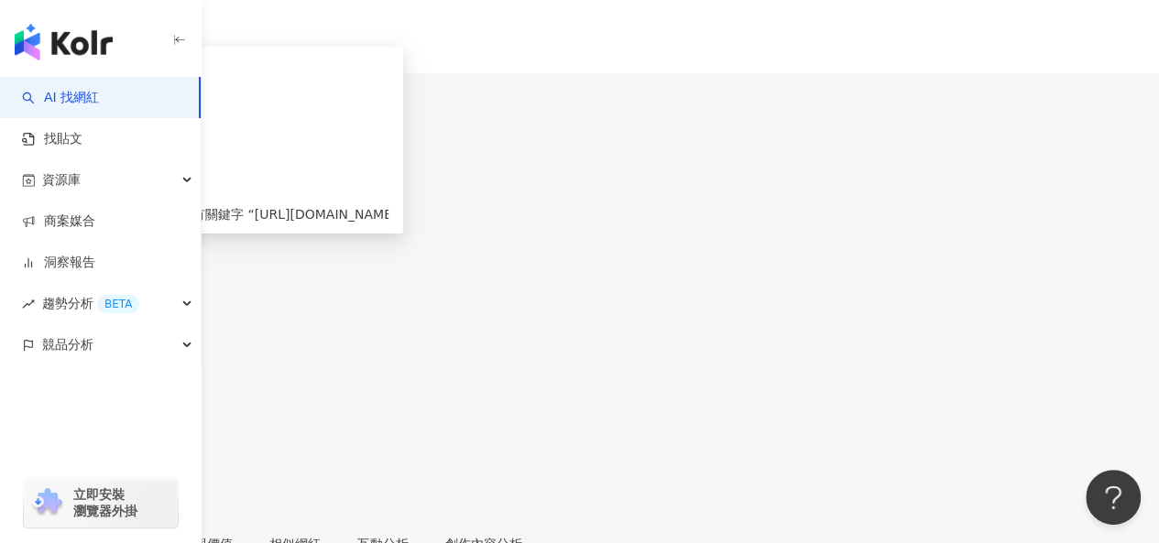
scroll to position [0, 0]
click at [10, 399] on icon at bounding box center [6, 404] width 8 height 11
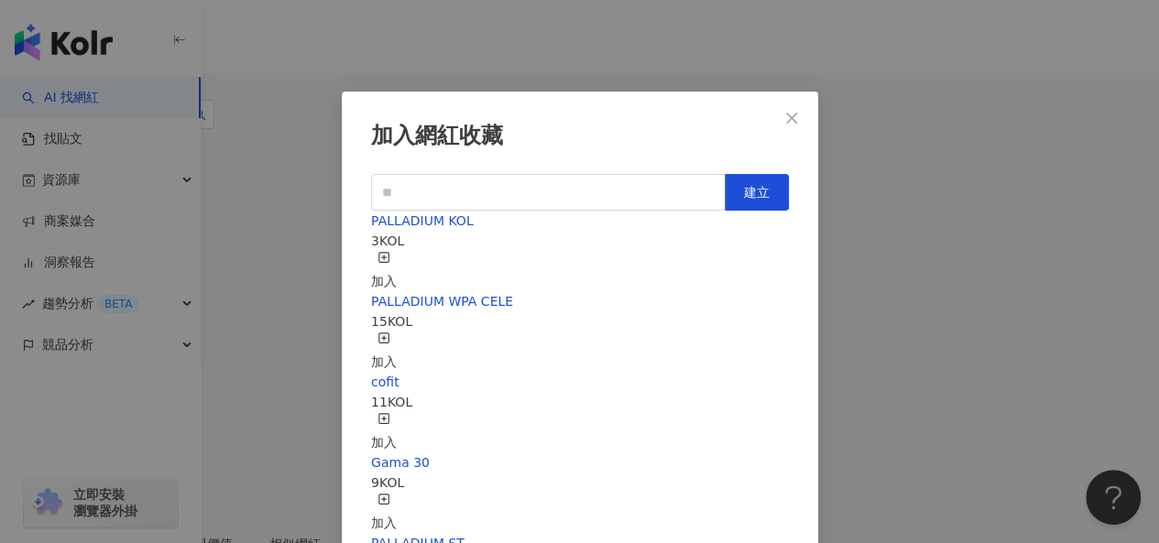
scroll to position [26, 0]
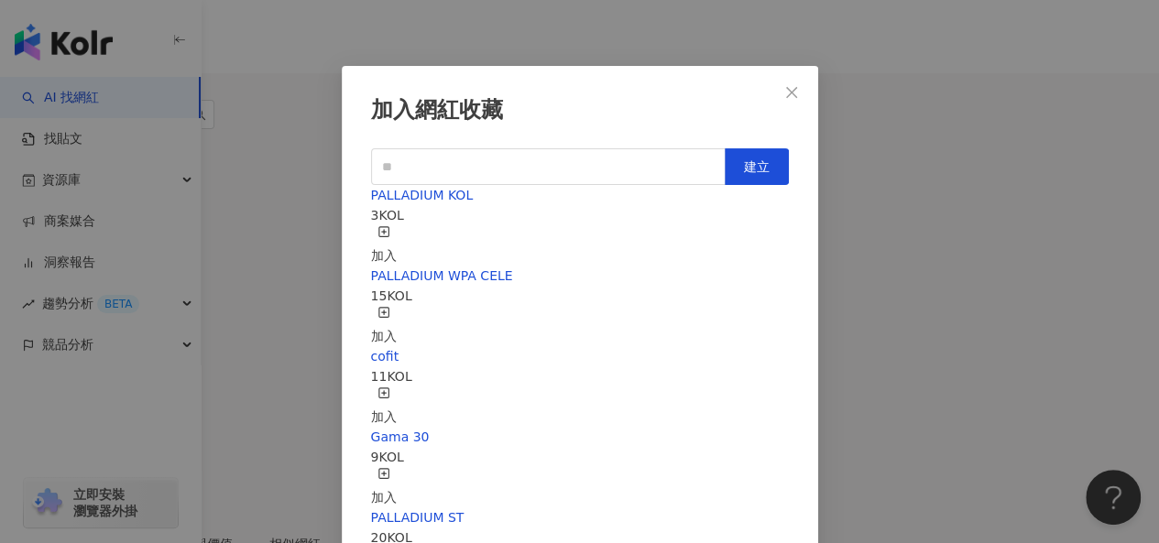
click at [397, 225] on div "加入" at bounding box center [384, 245] width 26 height 40
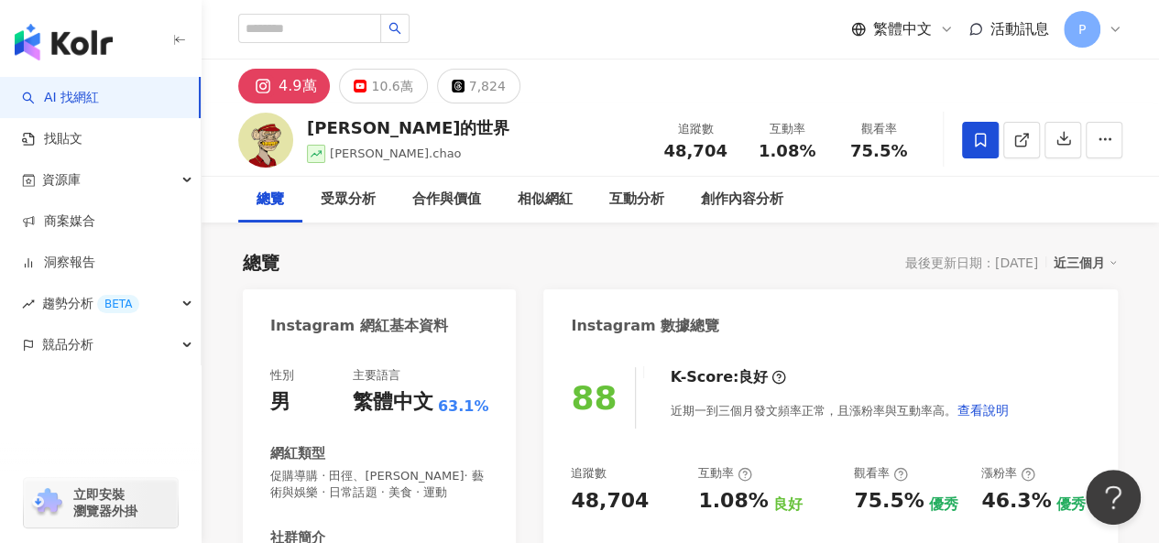
click at [982, 140] on icon at bounding box center [980, 140] width 16 height 16
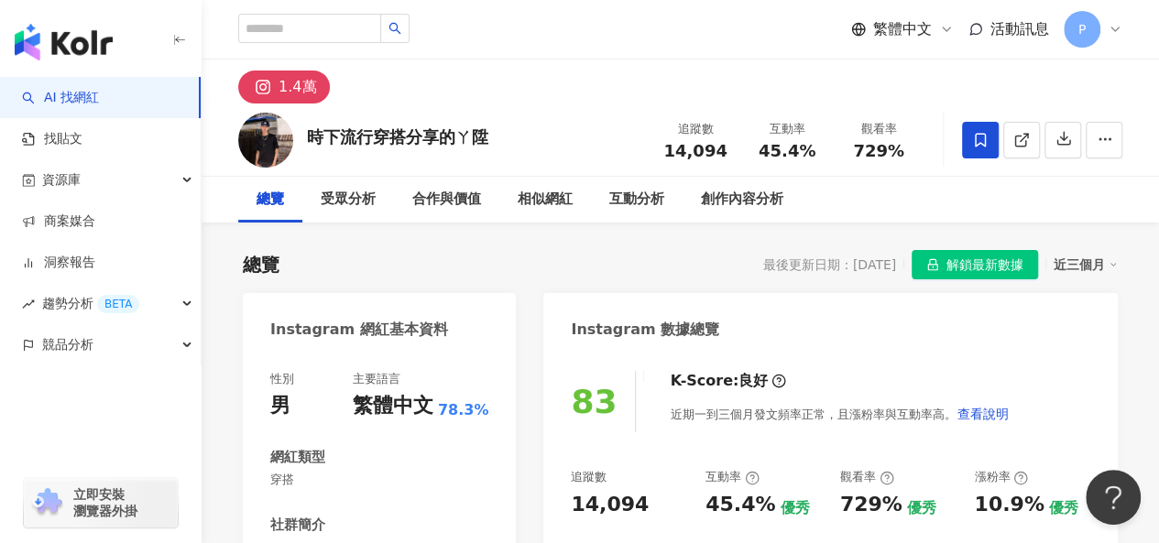
click at [973, 137] on icon at bounding box center [980, 140] width 16 height 16
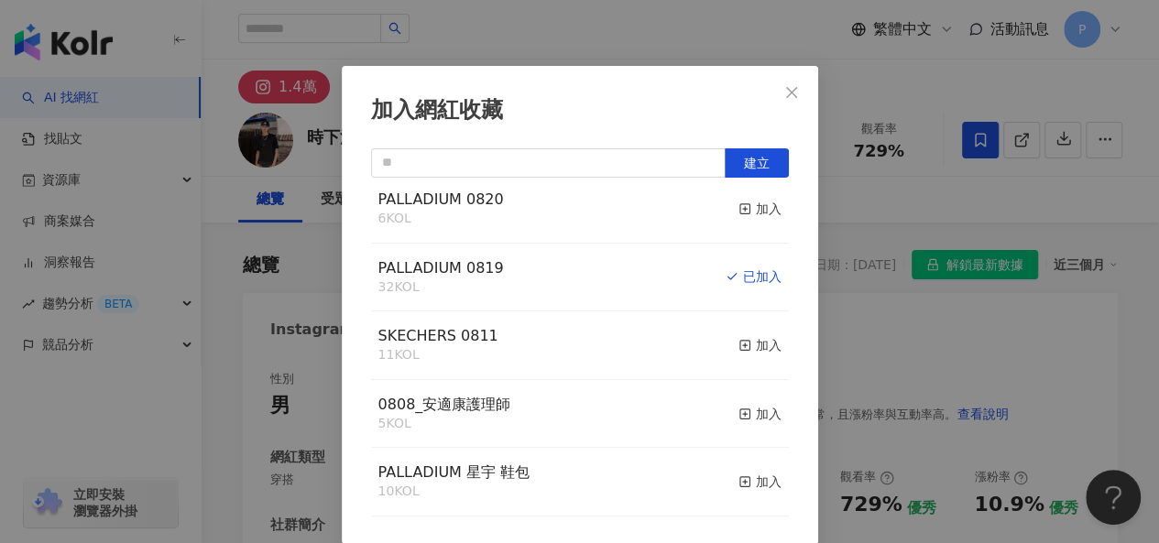
scroll to position [1091, 0]
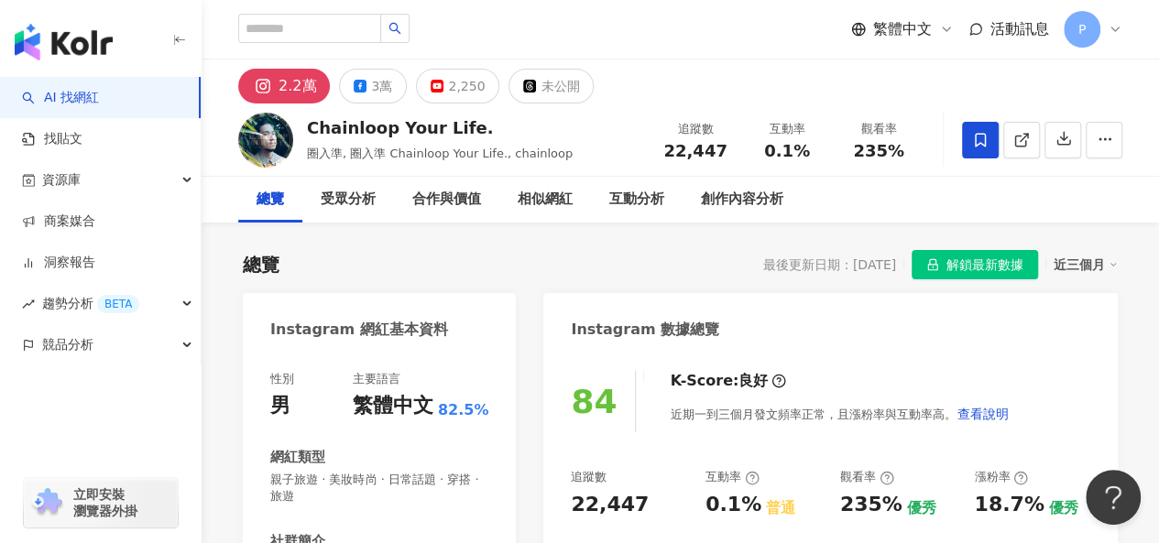
click at [971, 148] on span at bounding box center [980, 140] width 37 height 37
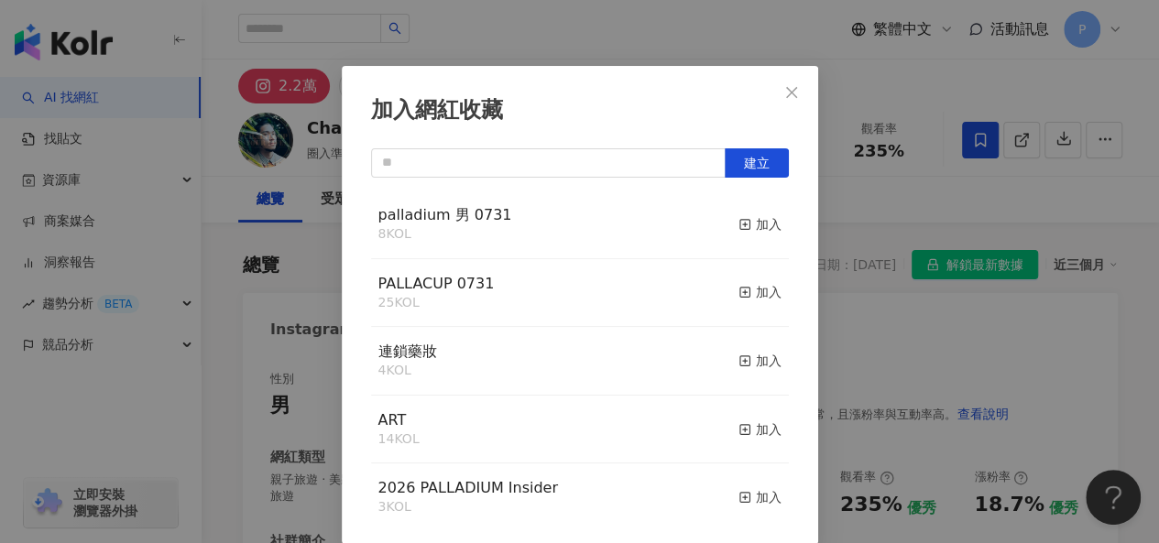
scroll to position [1466, 0]
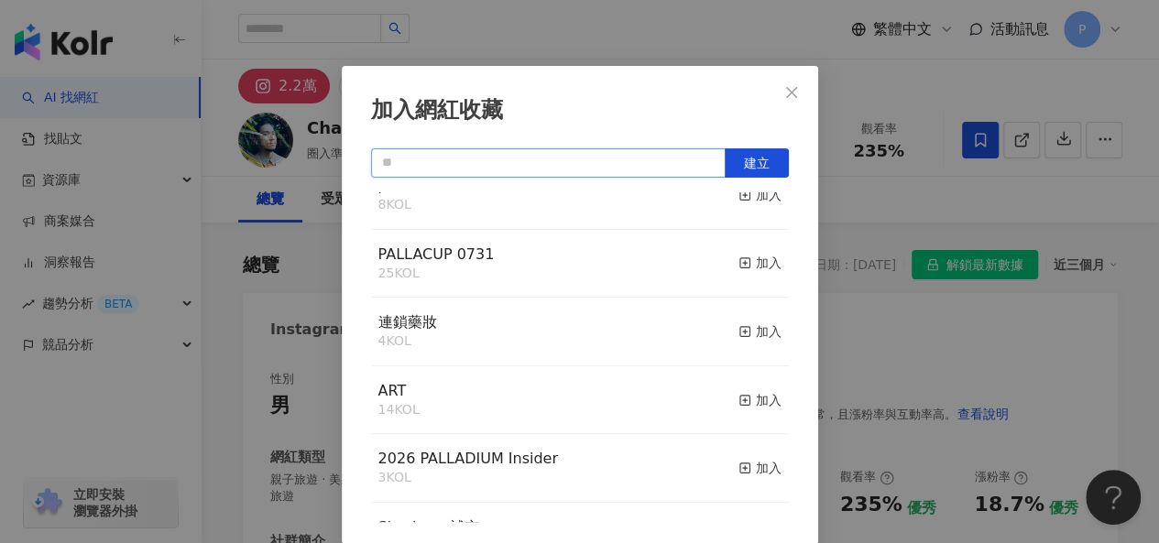
click at [484, 160] on input "text" at bounding box center [548, 162] width 355 height 29
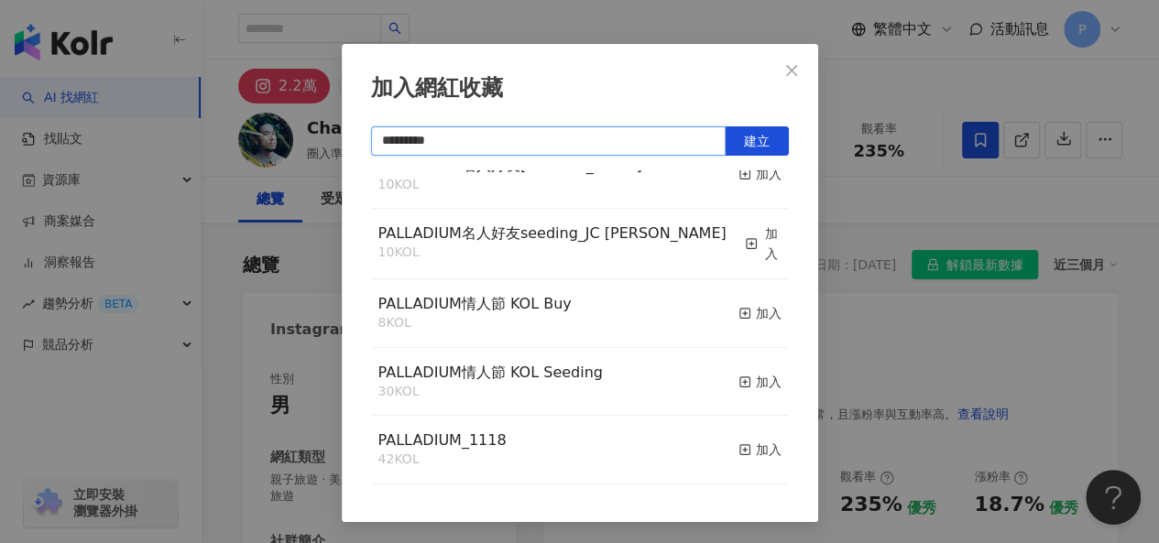
scroll to position [1926, 0]
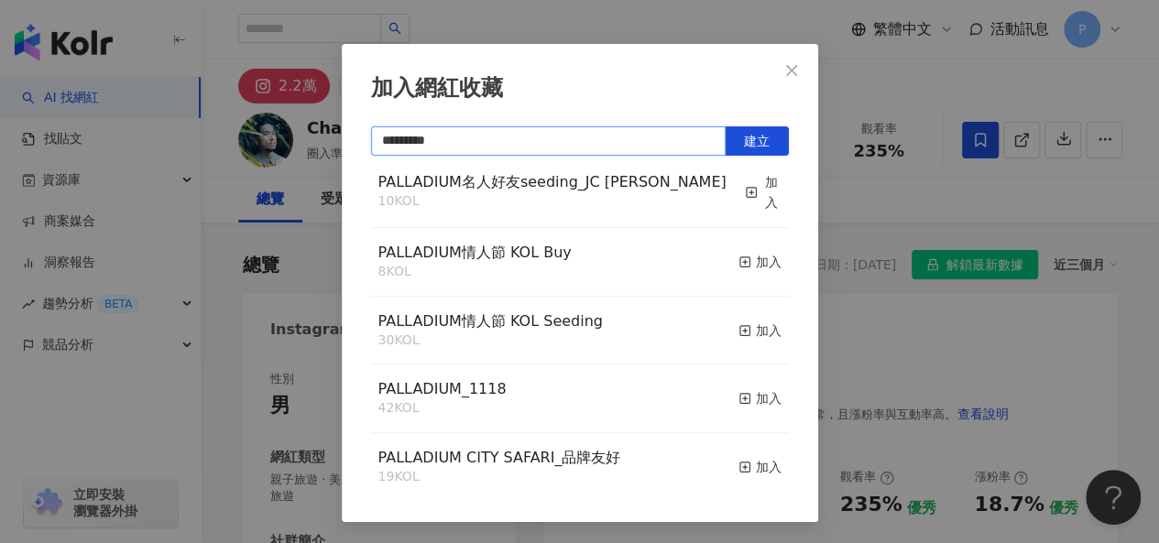
type input "*********"
click at [786, 67] on icon "close" at bounding box center [791, 69] width 11 height 11
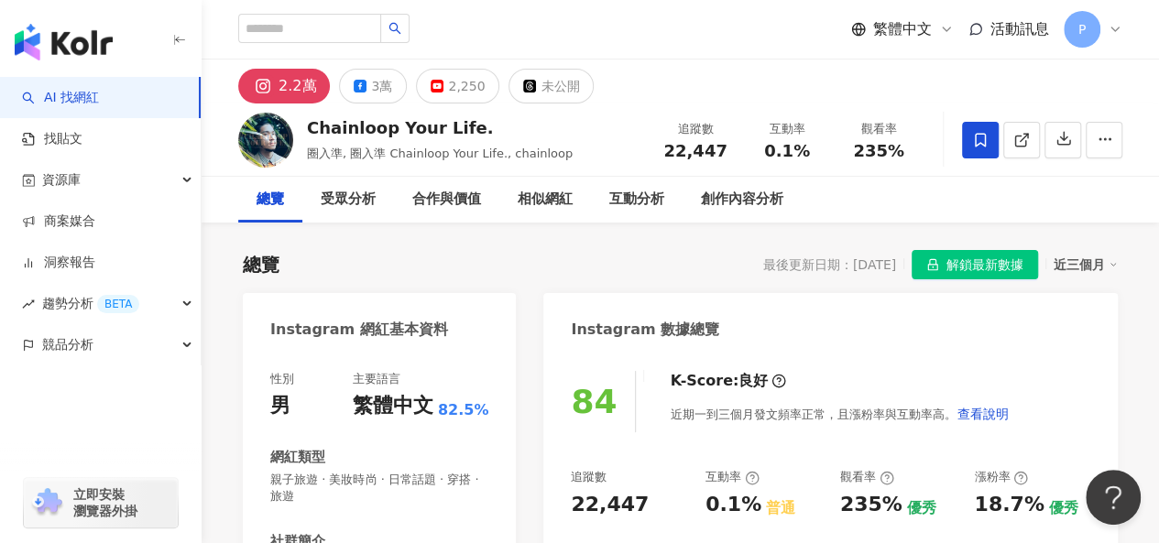
scroll to position [0, 0]
click at [974, 138] on icon at bounding box center [980, 140] width 16 height 16
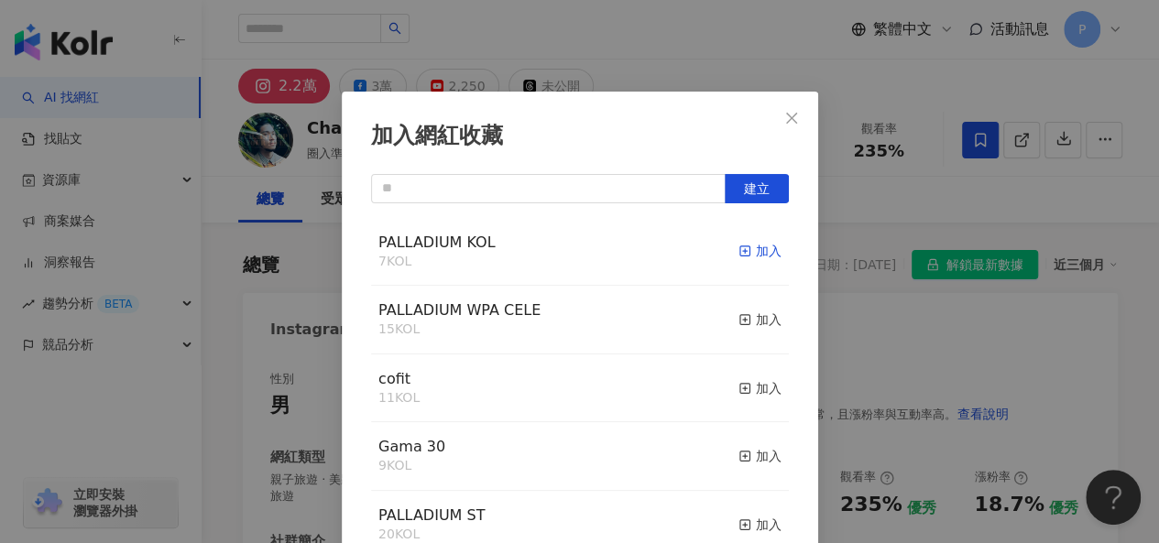
scroll to position [26, 0]
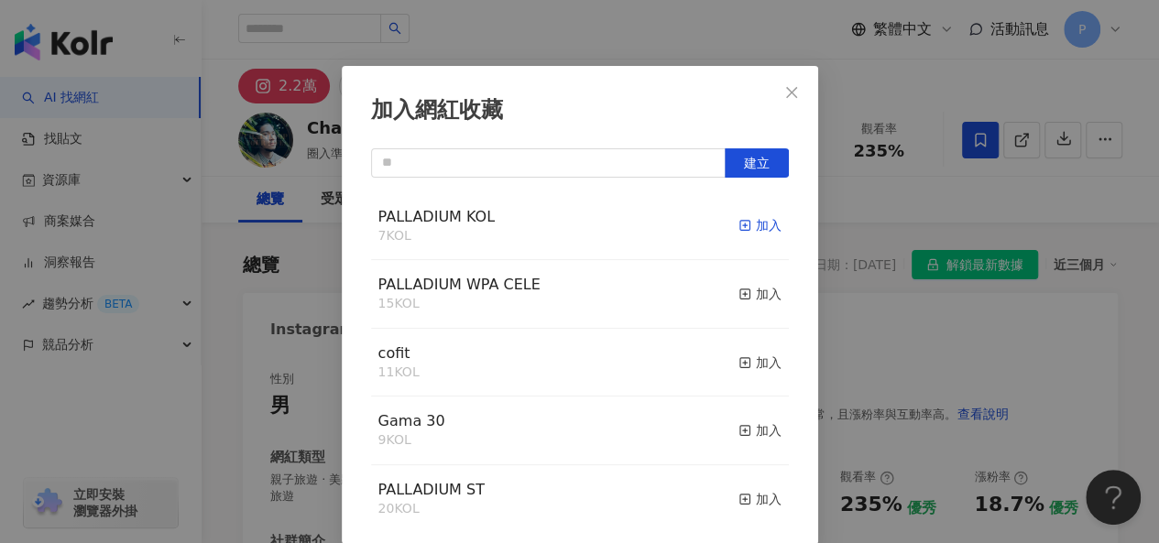
click at [744, 226] on div "加入" at bounding box center [760, 225] width 43 height 20
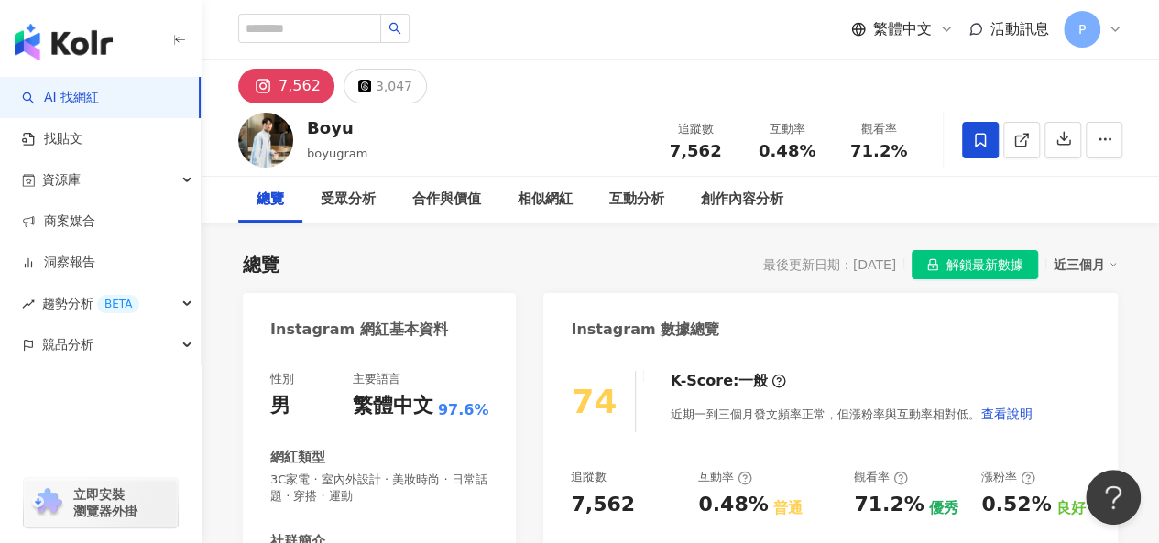
click at [989, 145] on span at bounding box center [980, 140] width 37 height 37
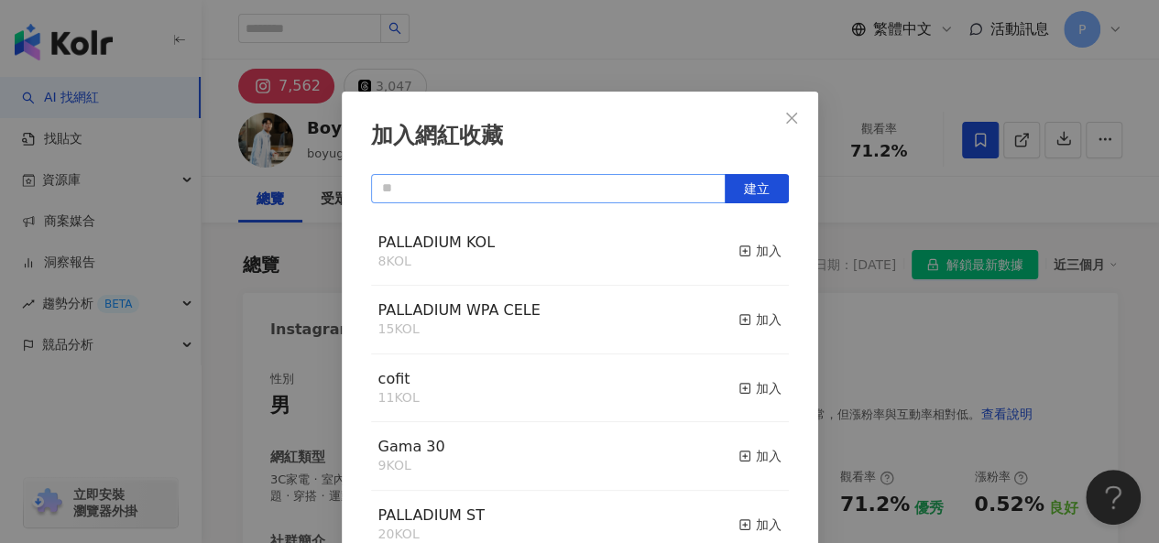
scroll to position [26, 0]
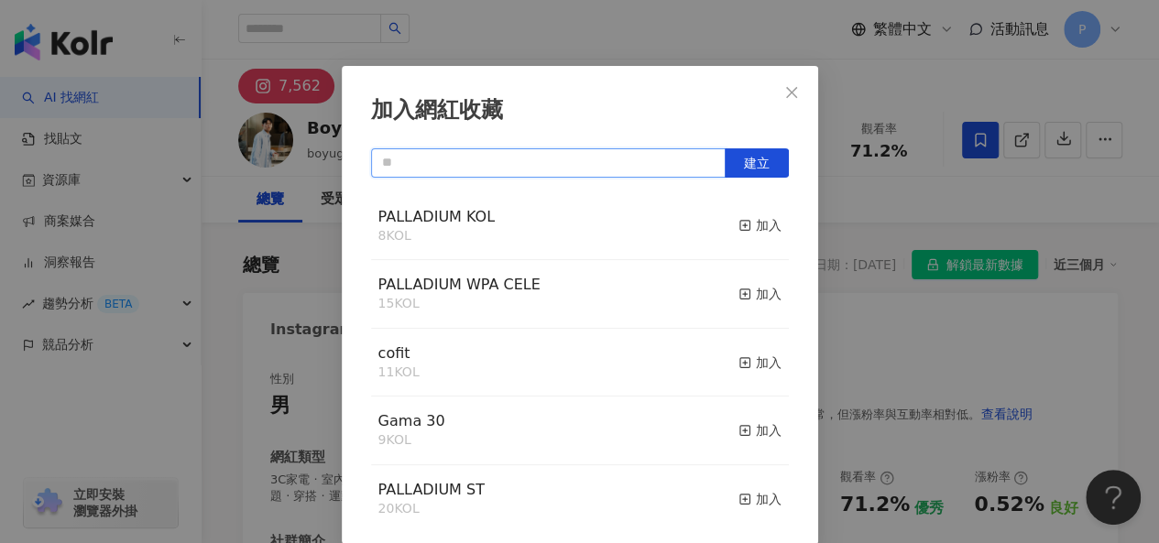
click at [606, 172] on input "text" at bounding box center [548, 162] width 355 height 29
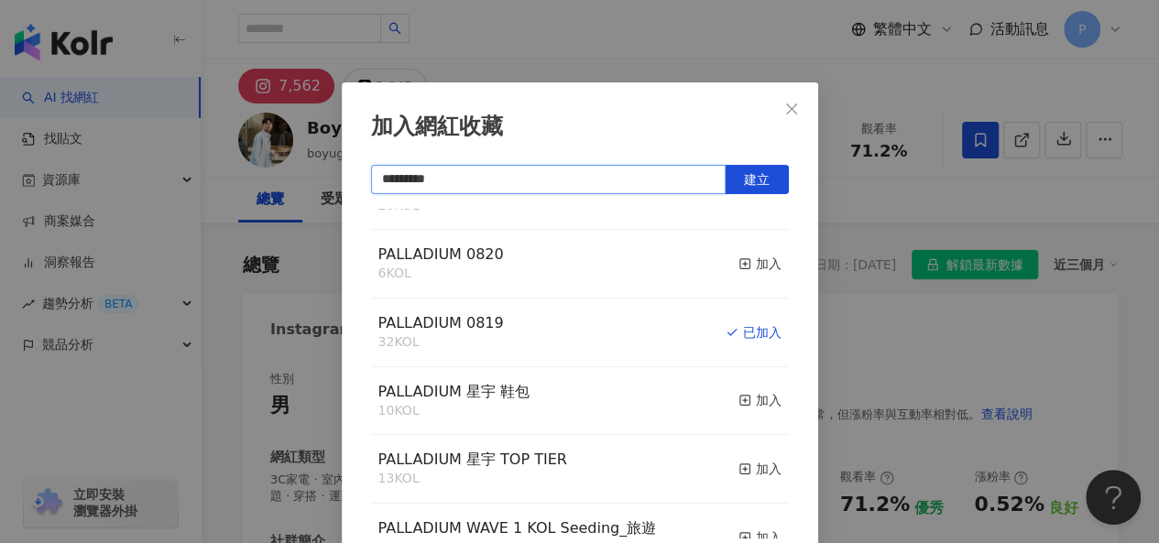
scroll to position [0, 0]
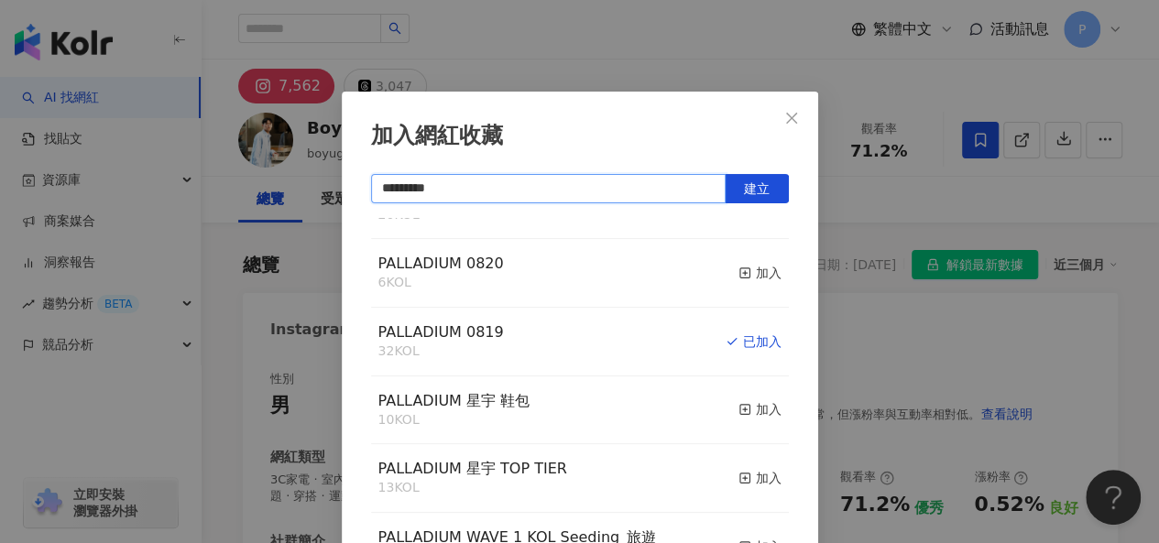
type input "*********"
drag, startPoint x: 582, startPoint y: 39, endPoint x: 572, endPoint y: 30, distance: 13.6
click at [583, 39] on div "加入網紅收藏 ********* 建立 PALLADIUM KOL 8 KOL 加入 PALLADIUM WPA CELE 15 KOL 加入 PALLADI…" at bounding box center [579, 271] width 1159 height 543
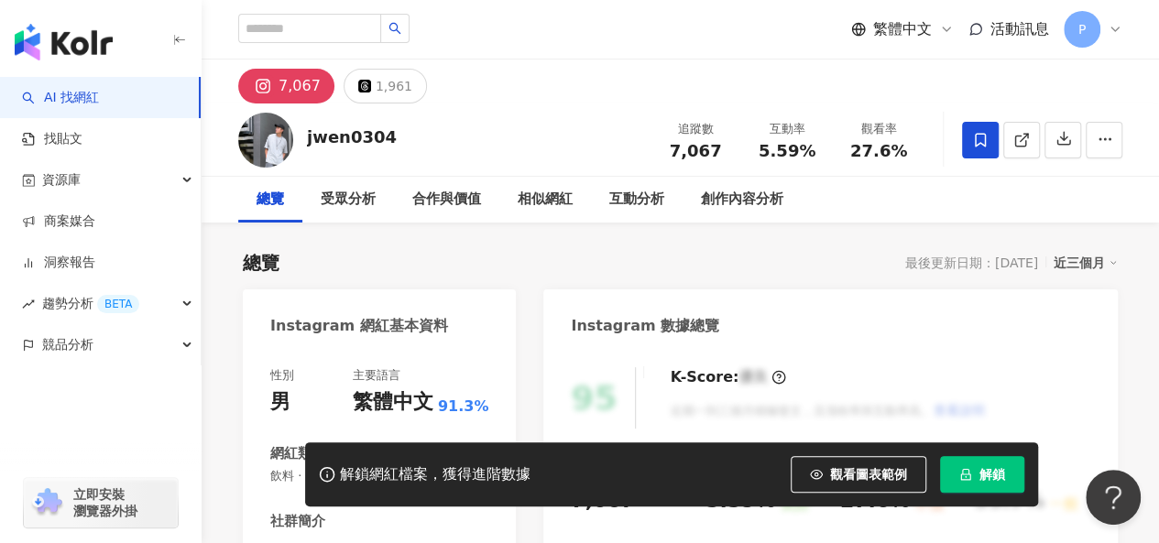
click at [982, 141] on icon at bounding box center [980, 140] width 16 height 16
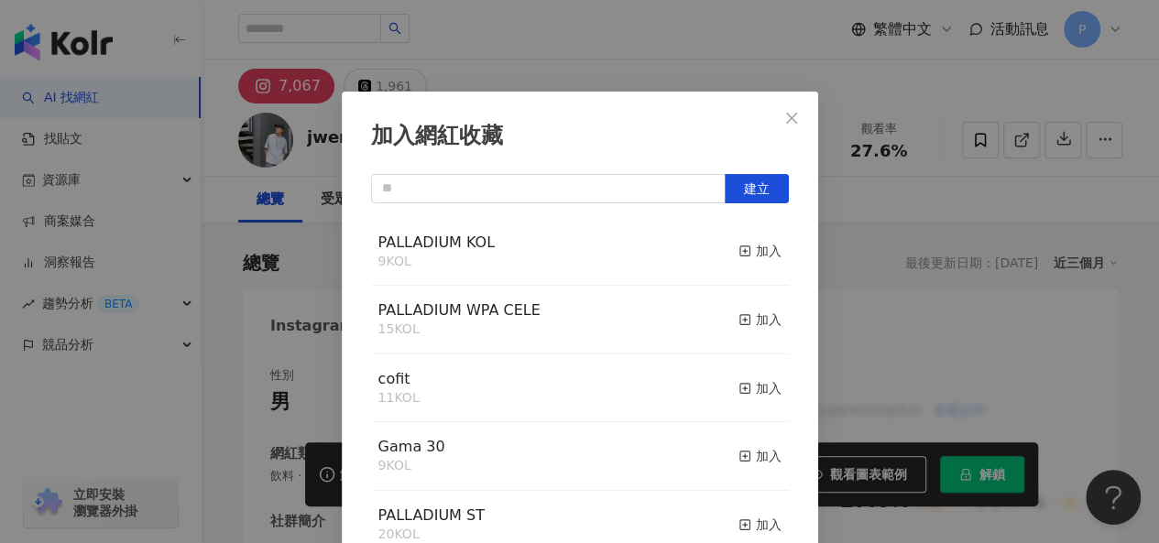
scroll to position [26, 0]
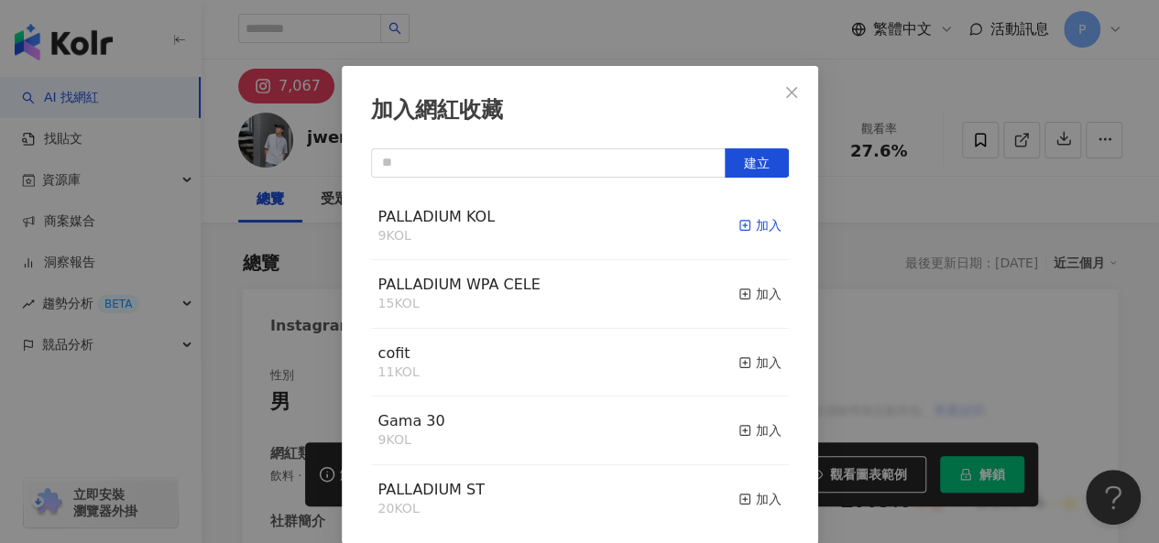
click at [750, 225] on div "加入" at bounding box center [760, 225] width 43 height 20
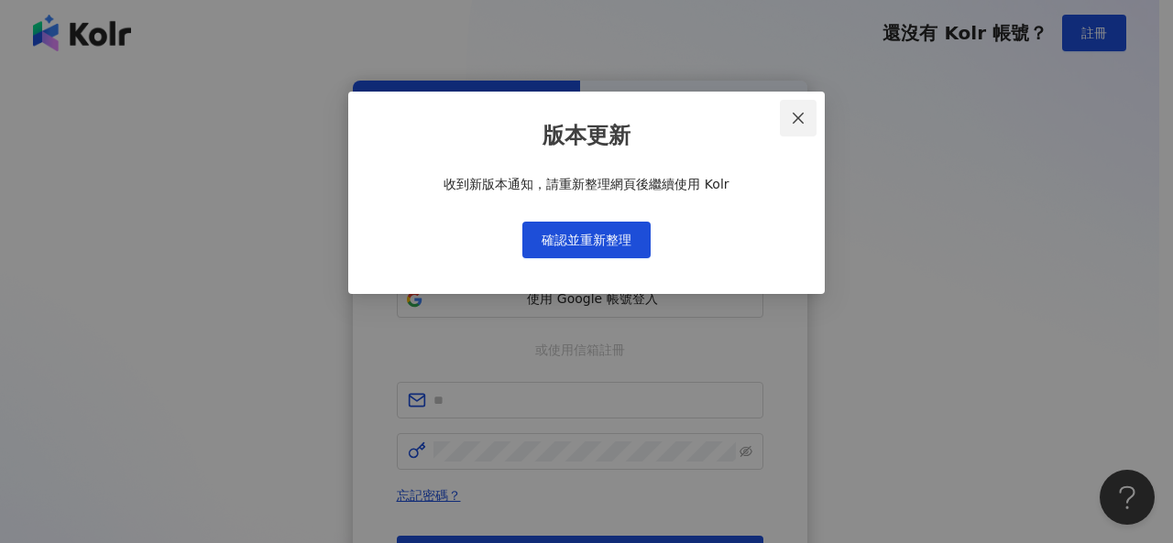
click at [798, 120] on icon "close" at bounding box center [798, 118] width 15 height 15
click at [800, 115] on icon "close" at bounding box center [798, 118] width 15 height 15
click at [804, 116] on icon "close" at bounding box center [798, 118] width 15 height 15
drag, startPoint x: 802, startPoint y: 115, endPoint x: 812, endPoint y: 49, distance: 67.7
click at [802, 115] on icon "close" at bounding box center [798, 118] width 15 height 15
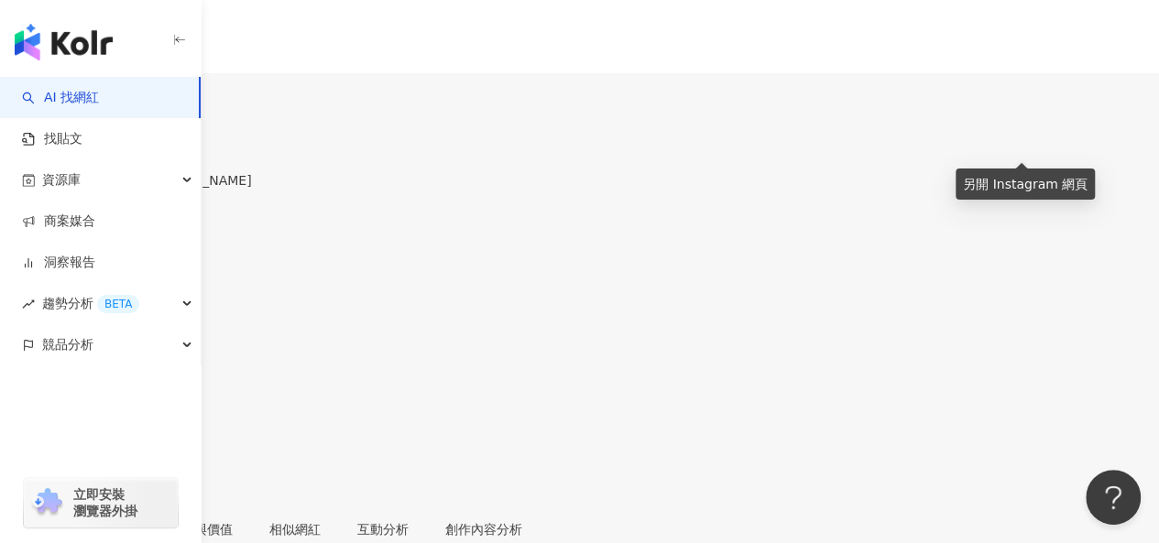
click at [13, 382] on icon at bounding box center [6, 388] width 13 height 13
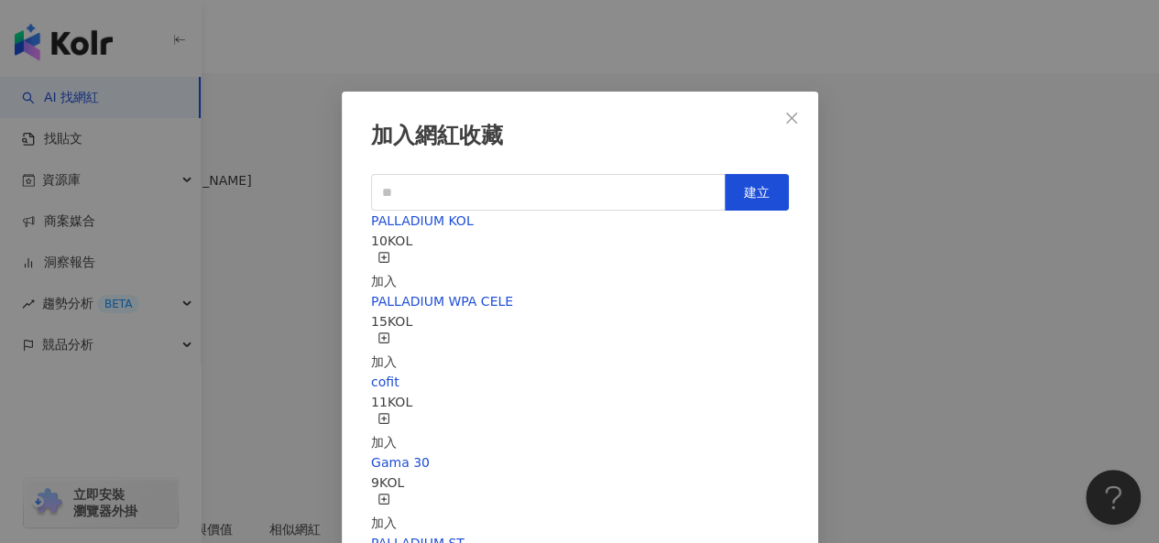
scroll to position [26, 0]
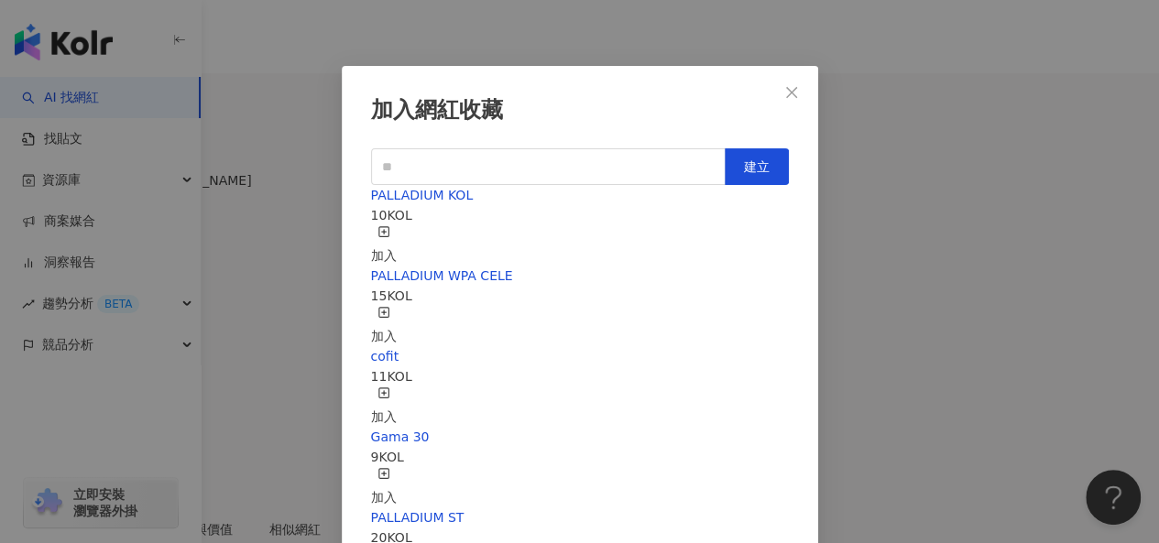
click at [390, 225] on icon "button" at bounding box center [384, 231] width 13 height 13
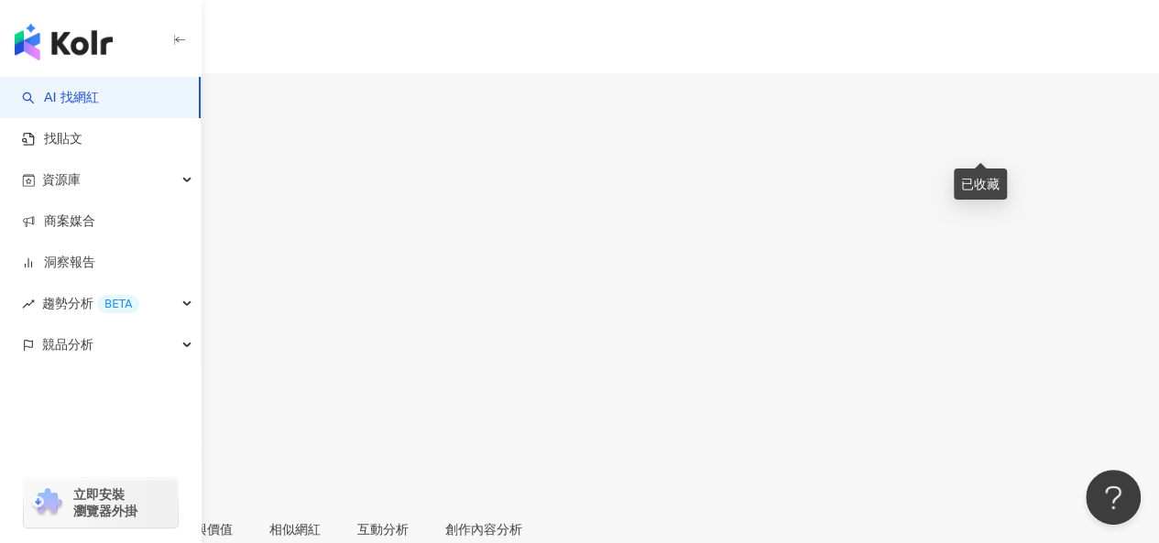
click at [13, 383] on span at bounding box center [6, 390] width 13 height 15
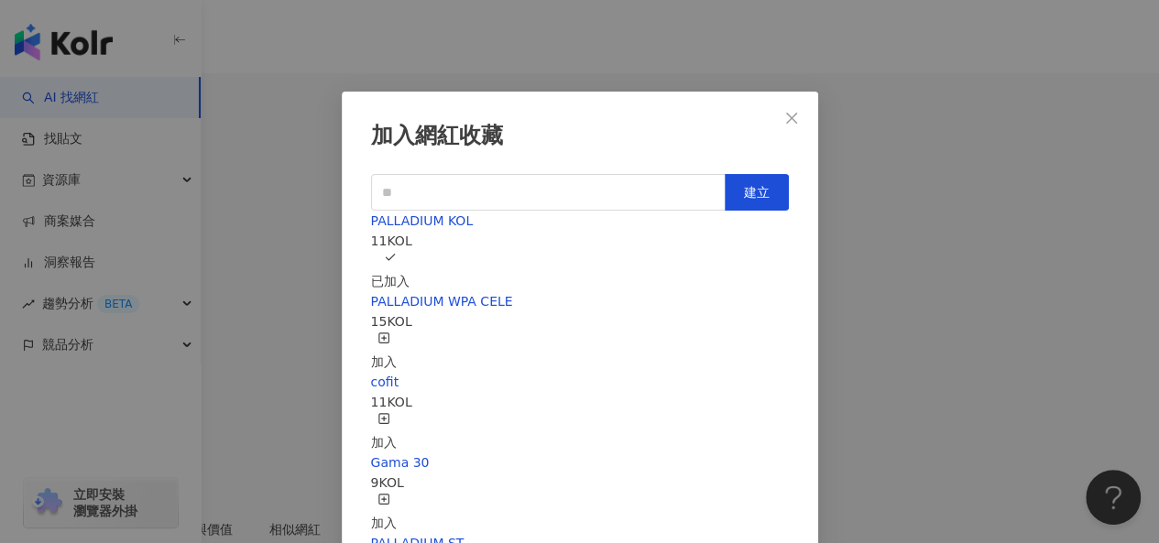
scroll to position [26, 0]
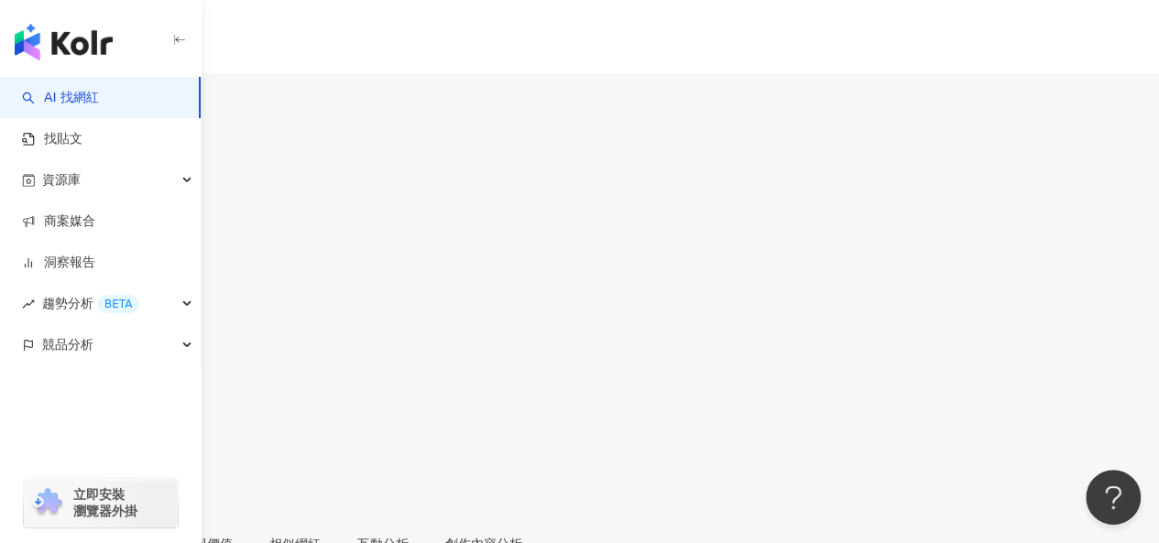
click at [13, 398] on icon at bounding box center [6, 404] width 13 height 13
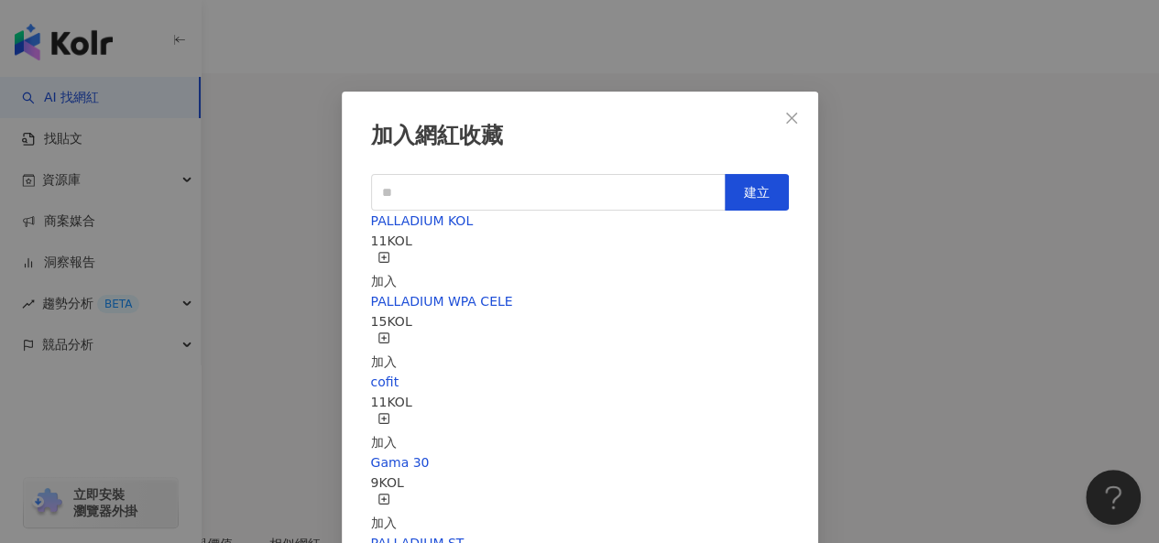
scroll to position [26, 0]
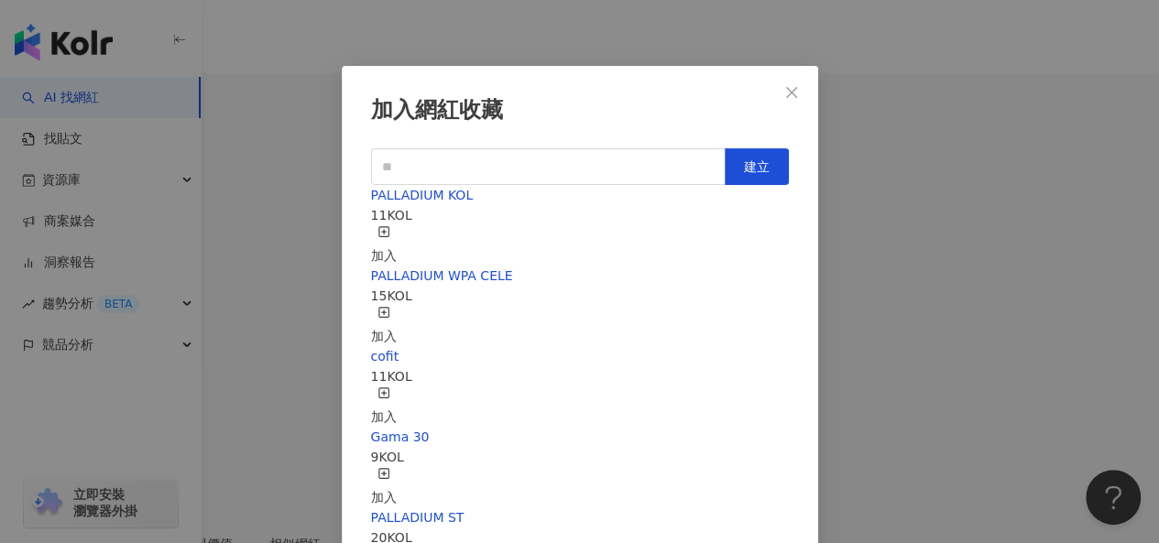
click at [397, 225] on div "加入" at bounding box center [384, 245] width 26 height 40
click at [429, 203] on span "PALLADIUM KOL" at bounding box center [422, 195] width 103 height 15
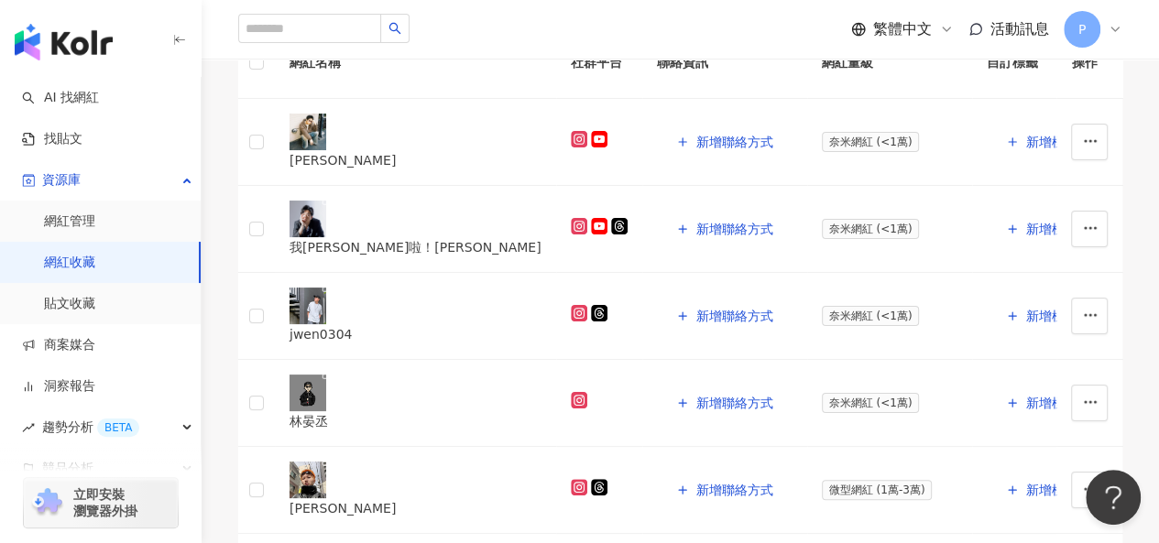
scroll to position [1191, 0]
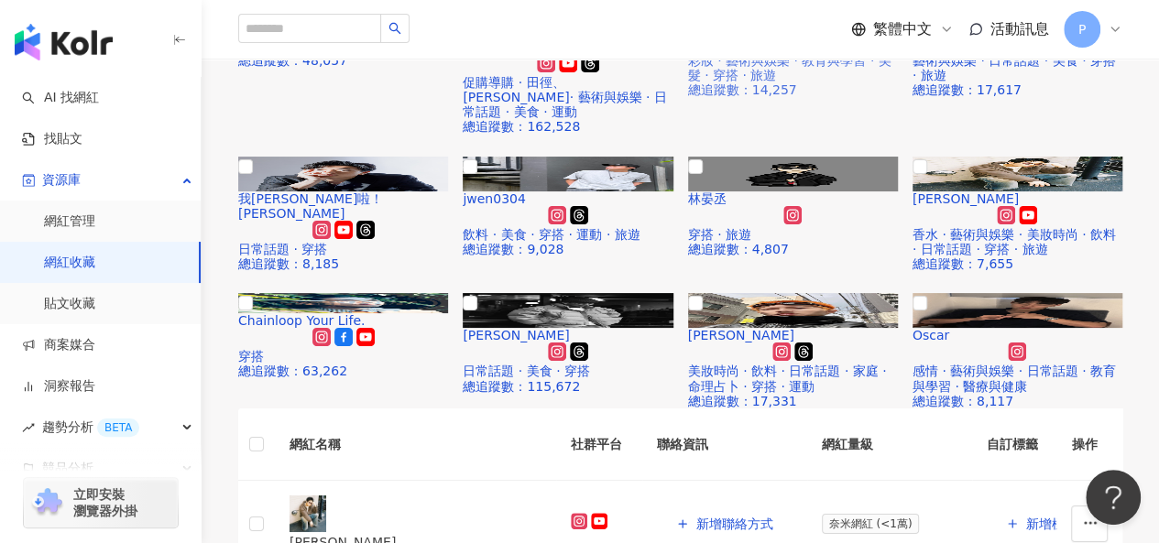
scroll to position [275, 0]
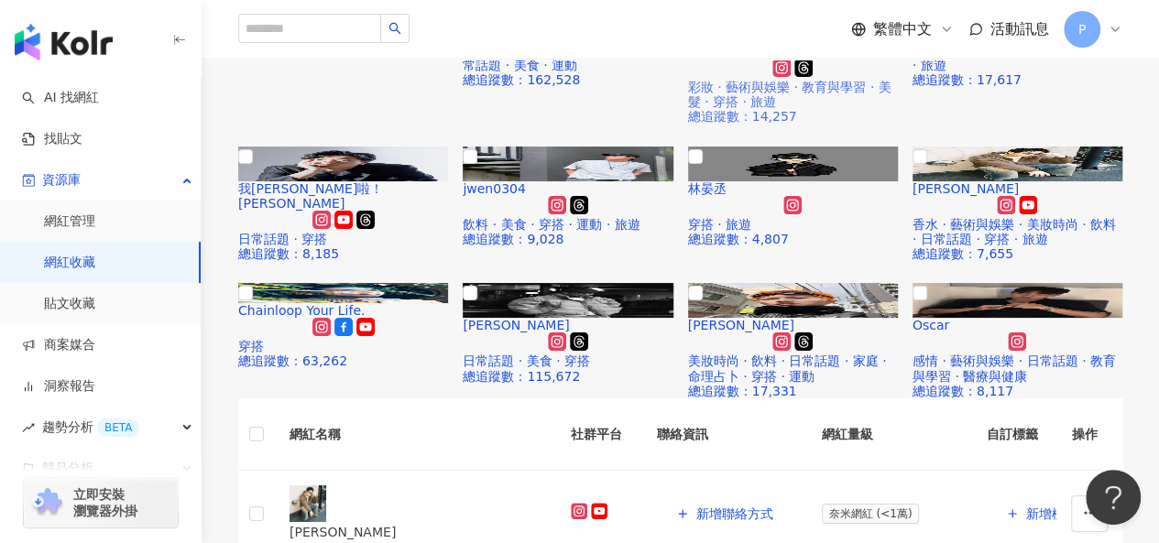
click at [772, 44] on img at bounding box center [793, 26] width 210 height 35
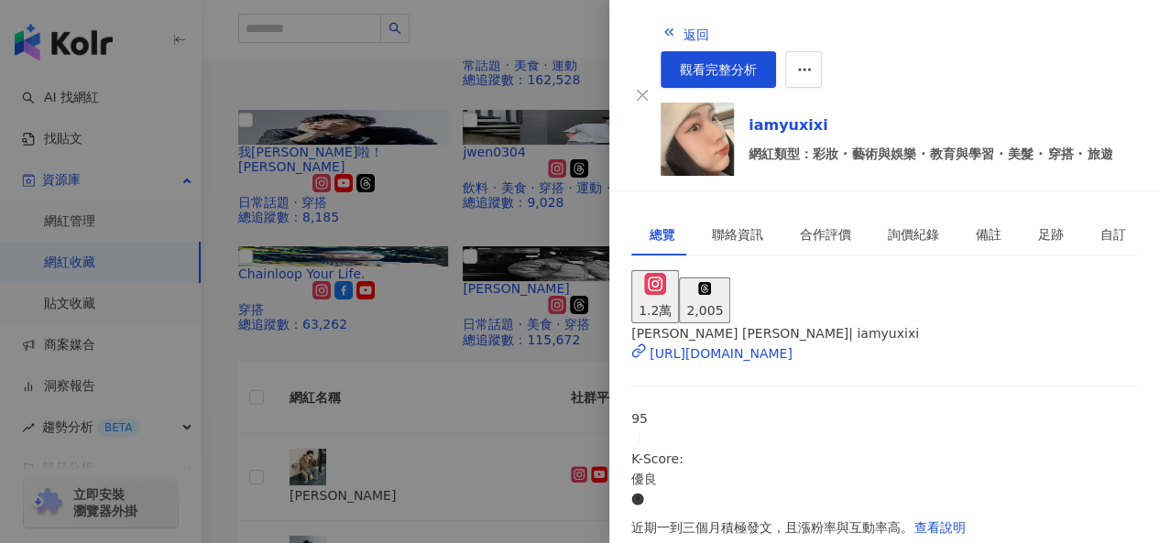
scroll to position [458, 0]
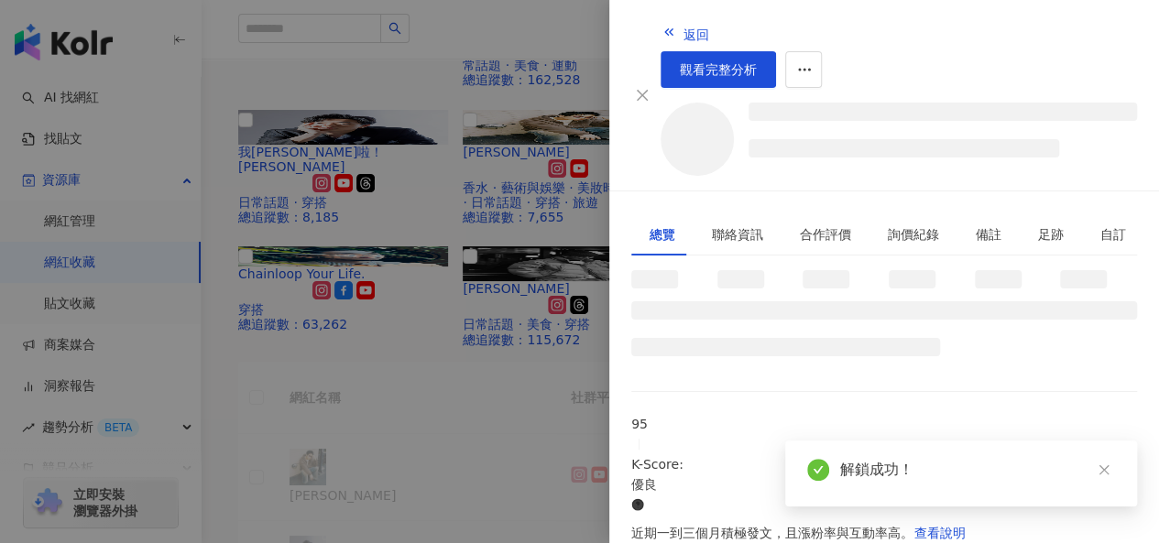
click at [571, 377] on div at bounding box center [579, 271] width 1159 height 543
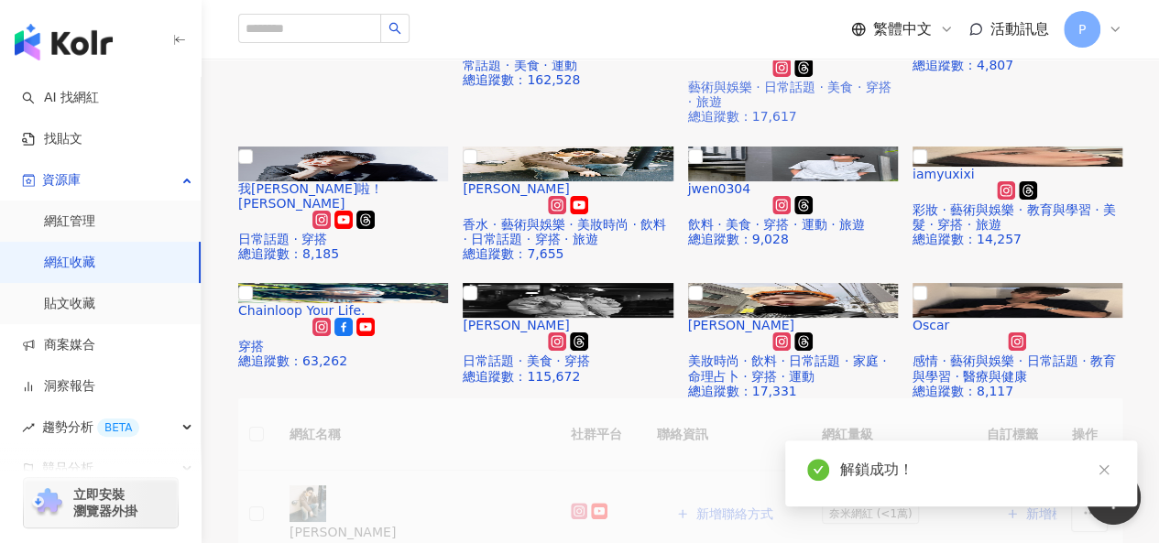
click at [839, 44] on img at bounding box center [793, 26] width 210 height 35
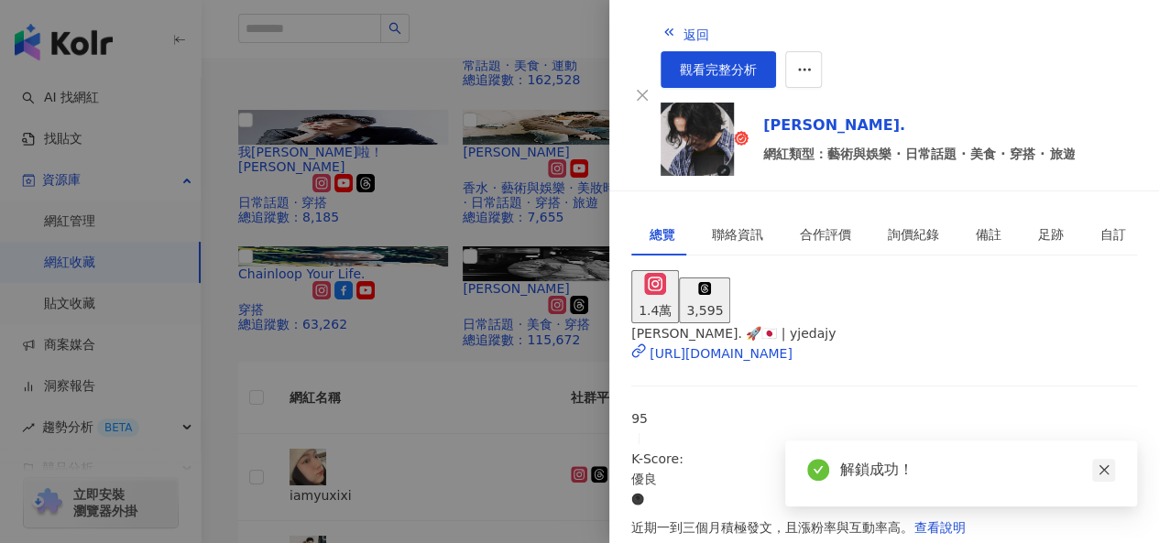
click at [1107, 466] on icon "close" at bounding box center [1104, 471] width 10 height 10
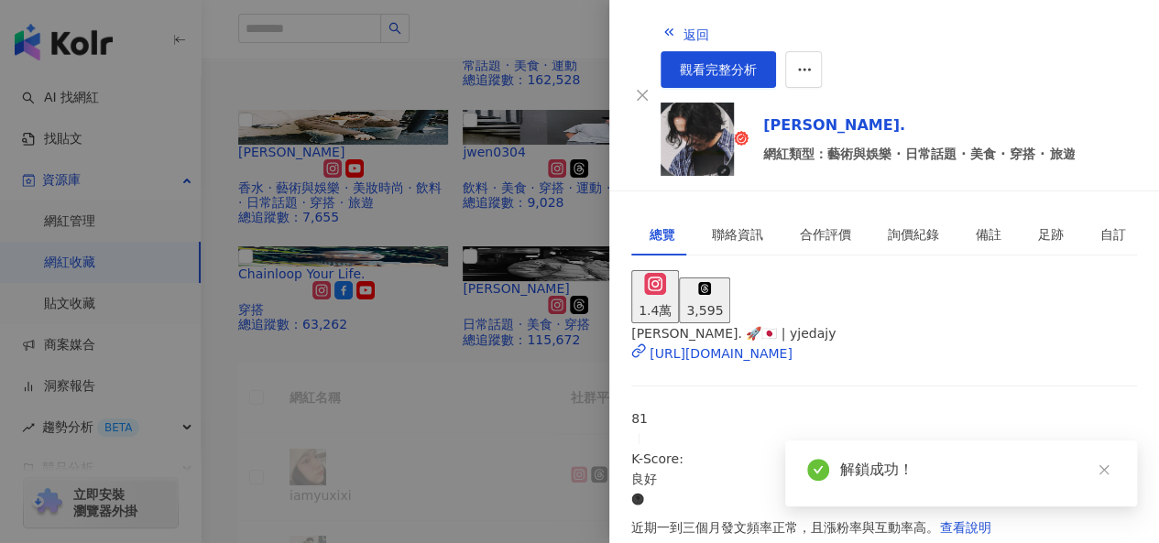
scroll to position [509, 0]
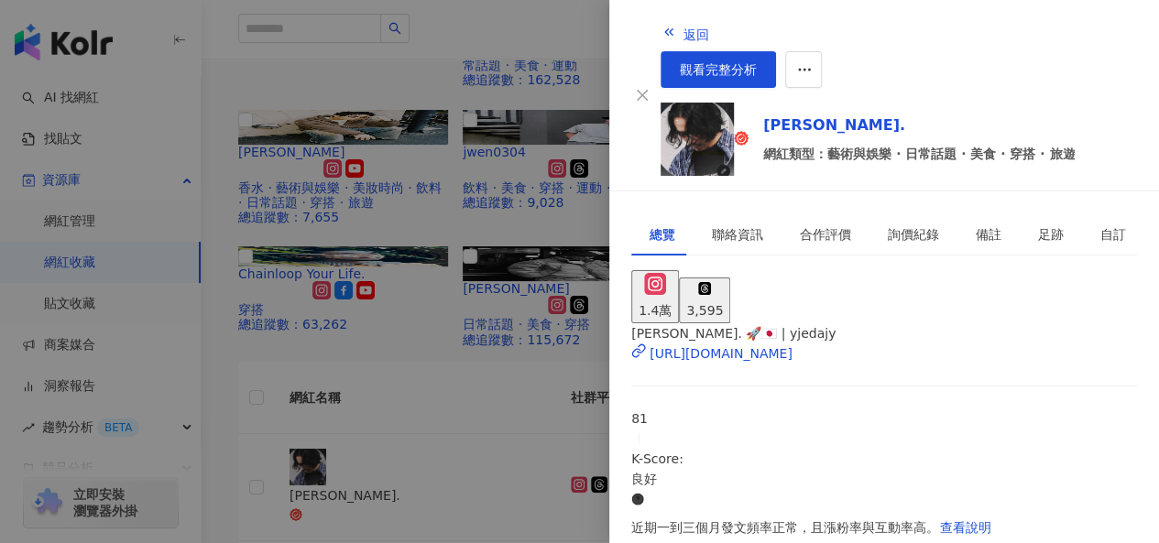
click at [526, 365] on div at bounding box center [579, 271] width 1159 height 543
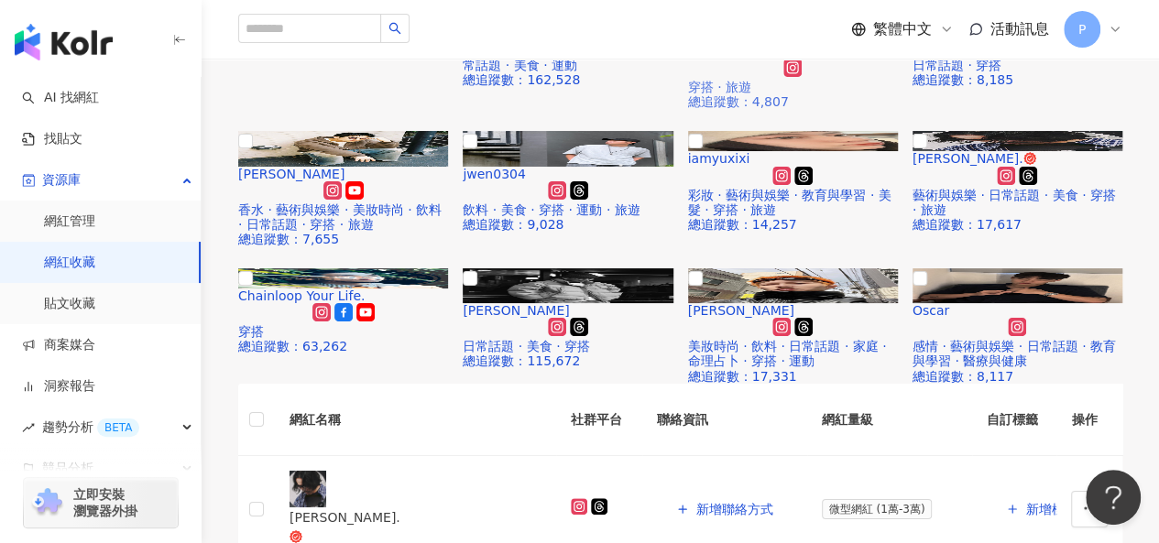
click at [830, 44] on img at bounding box center [793, 26] width 210 height 35
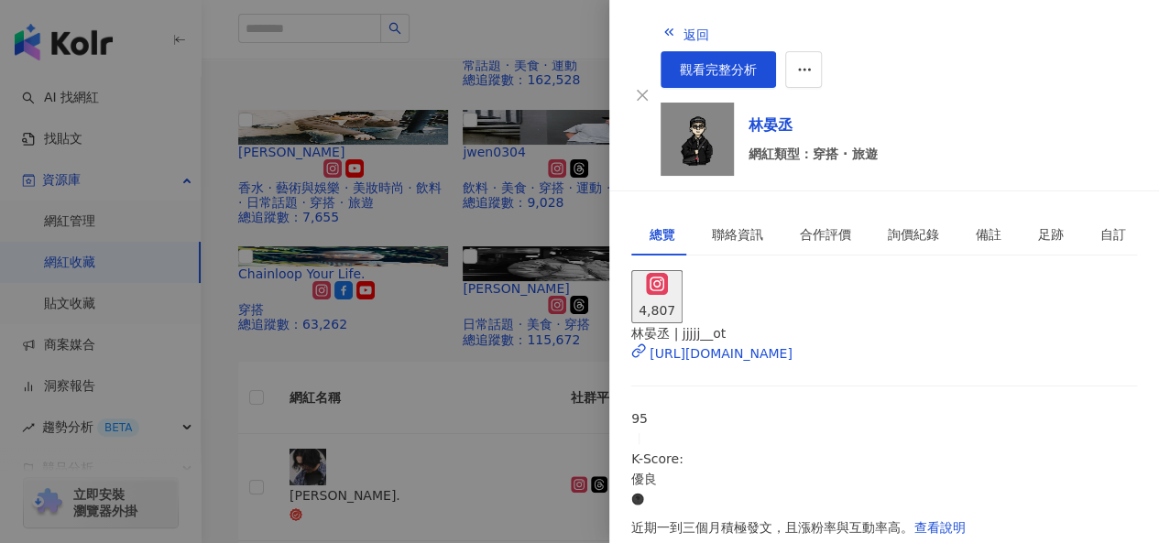
scroll to position [458, 0]
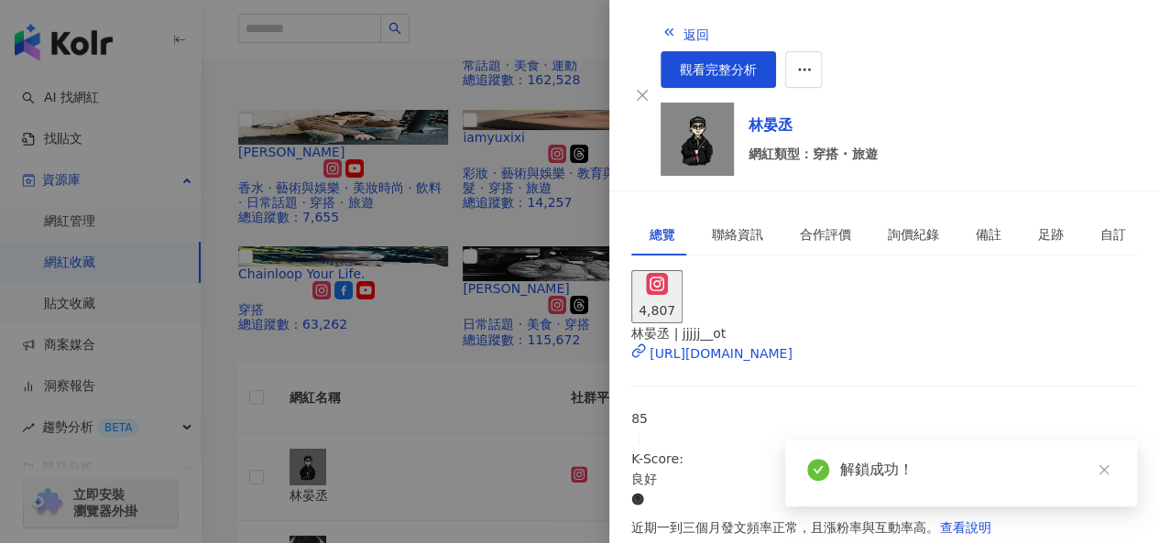
click at [557, 373] on div at bounding box center [579, 271] width 1159 height 543
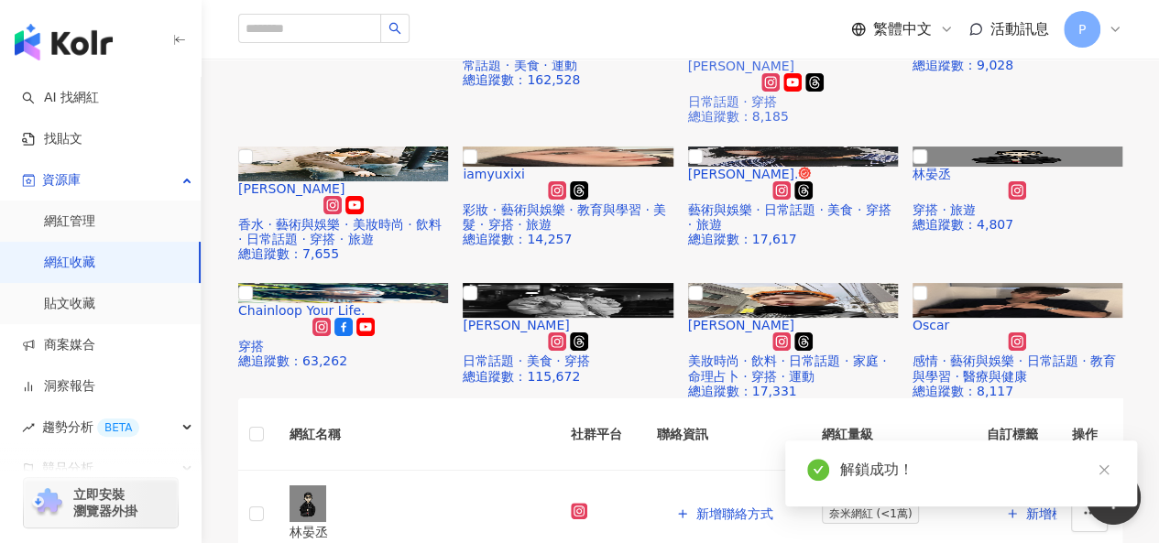
click at [843, 44] on img at bounding box center [793, 26] width 210 height 35
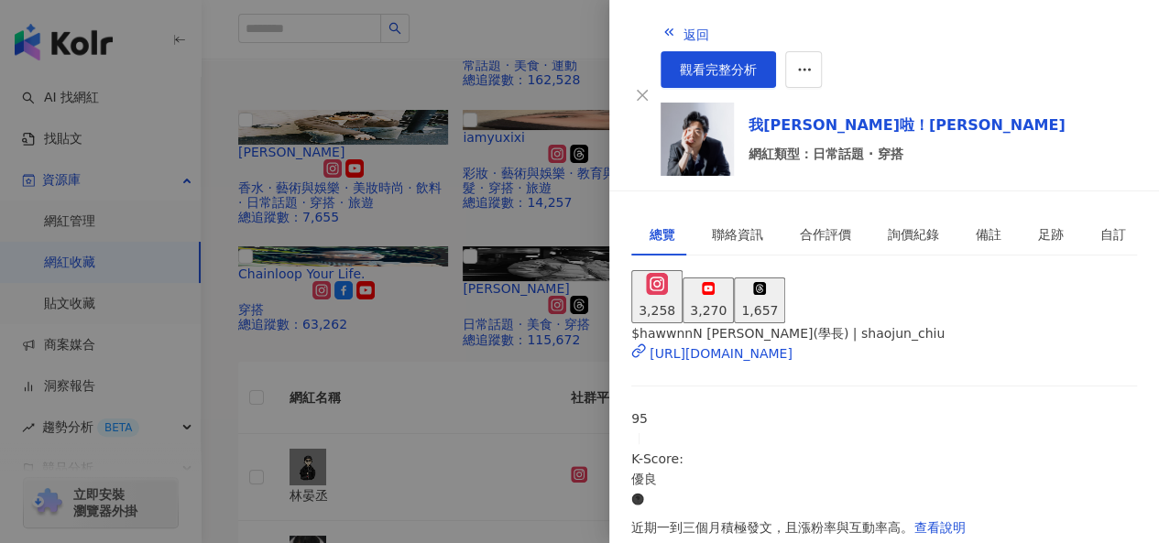
scroll to position [550, 0]
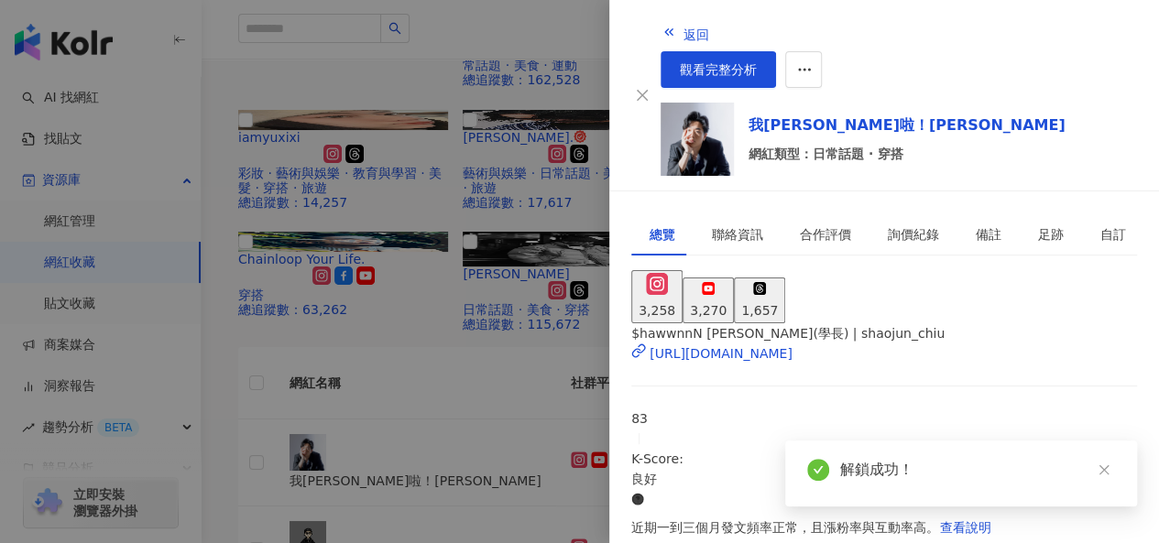
scroll to position [509, 0]
click at [570, 369] on div at bounding box center [579, 271] width 1159 height 543
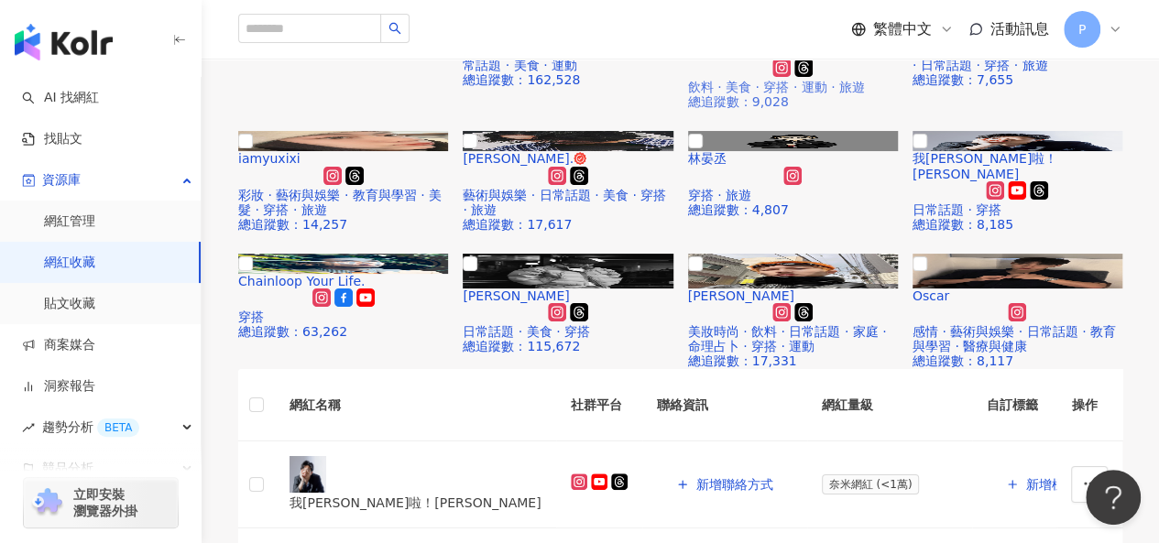
click at [801, 44] on div "解鎖網紅檔案，獲得進階數據" at bounding box center [793, 36] width 210 height 15
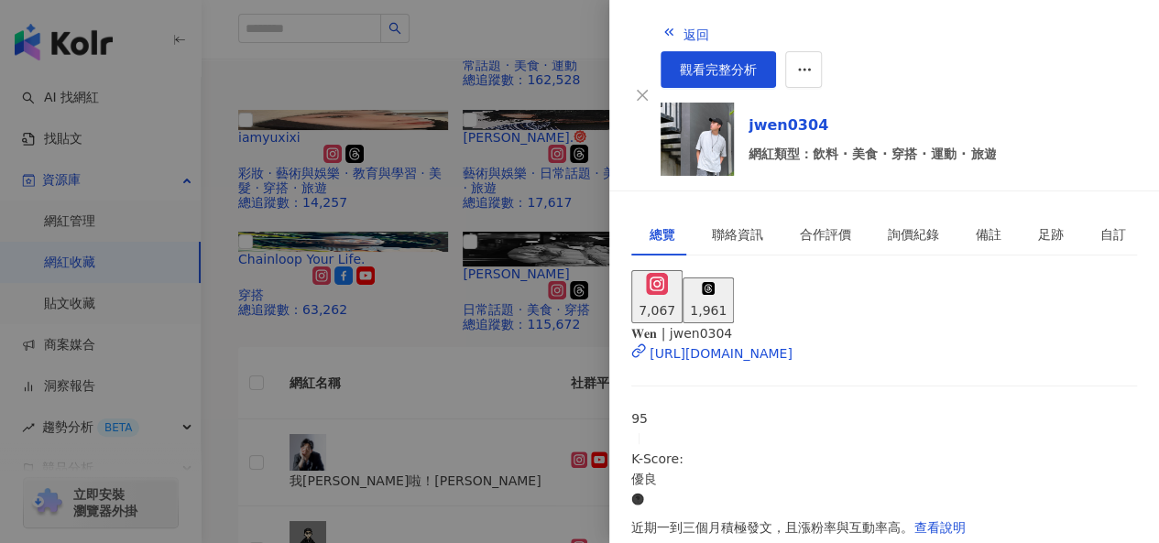
scroll to position [458, 0]
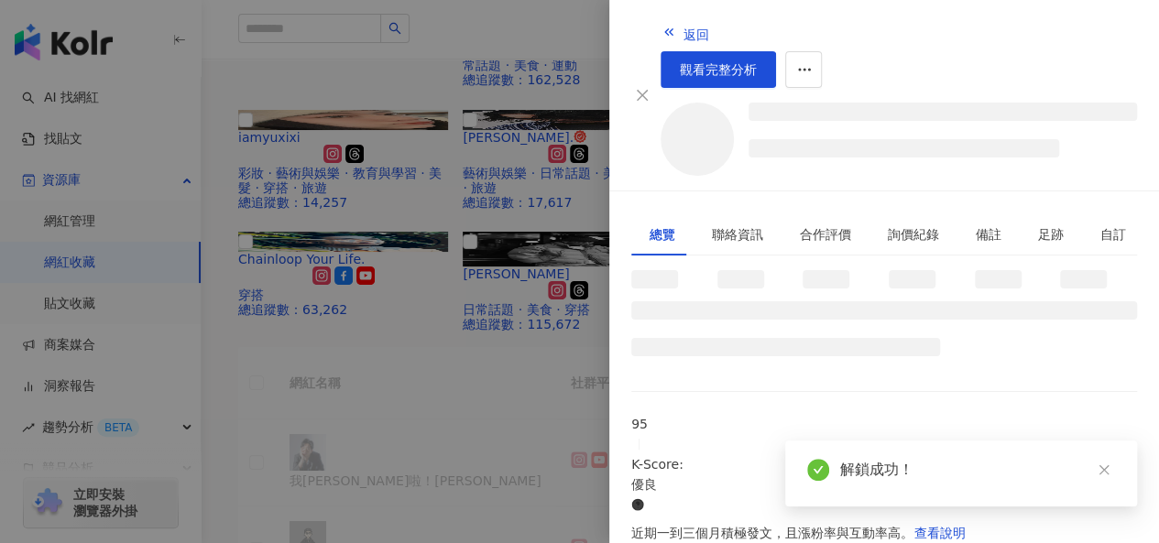
click at [537, 373] on div at bounding box center [579, 271] width 1159 height 543
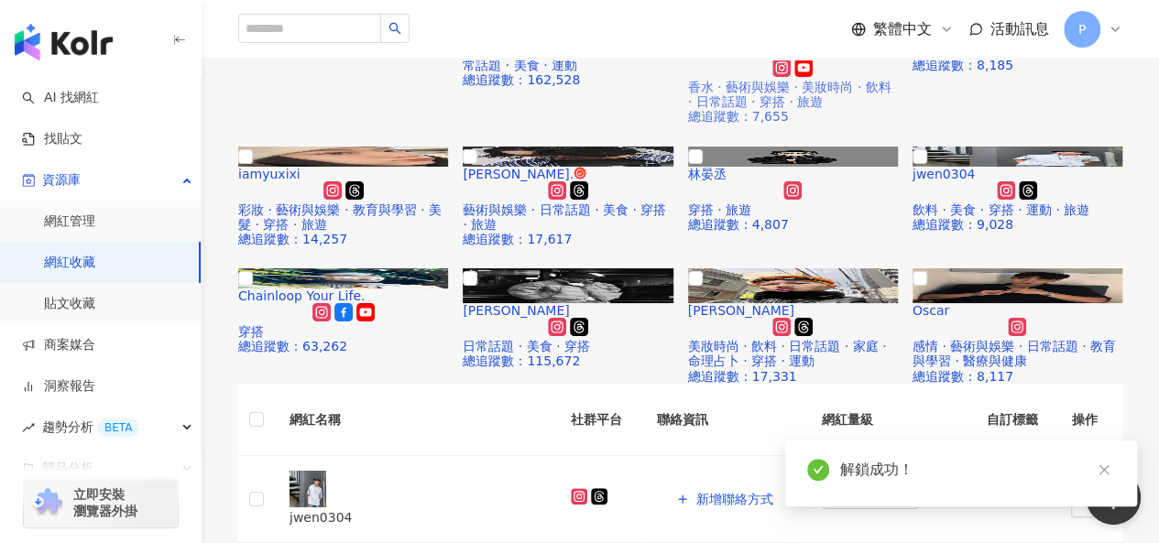
click at [799, 44] on div "解鎖網紅檔案，獲得進階數據" at bounding box center [793, 36] width 210 height 15
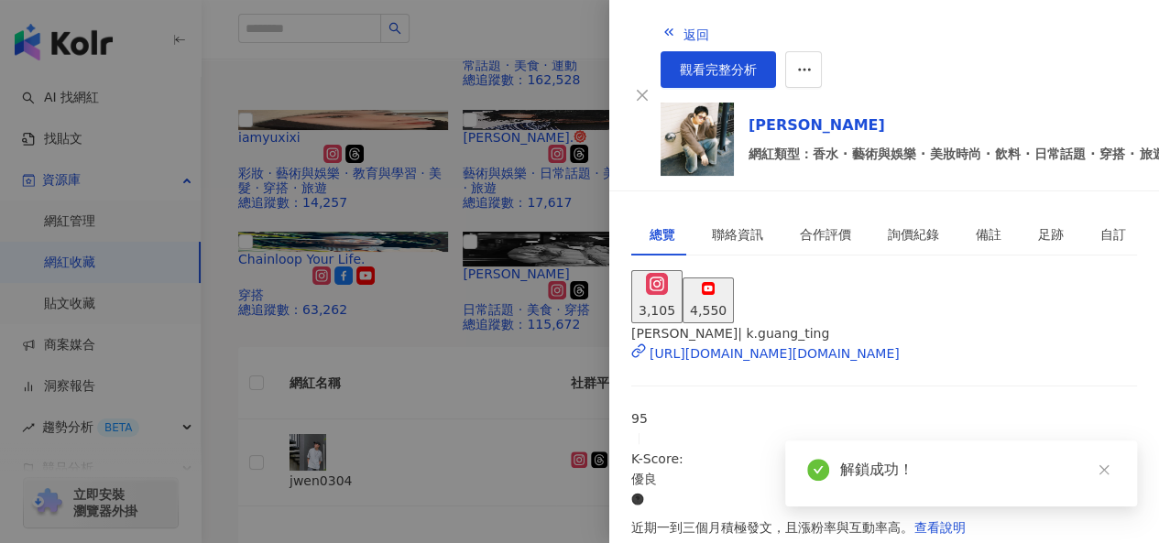
scroll to position [595, 0]
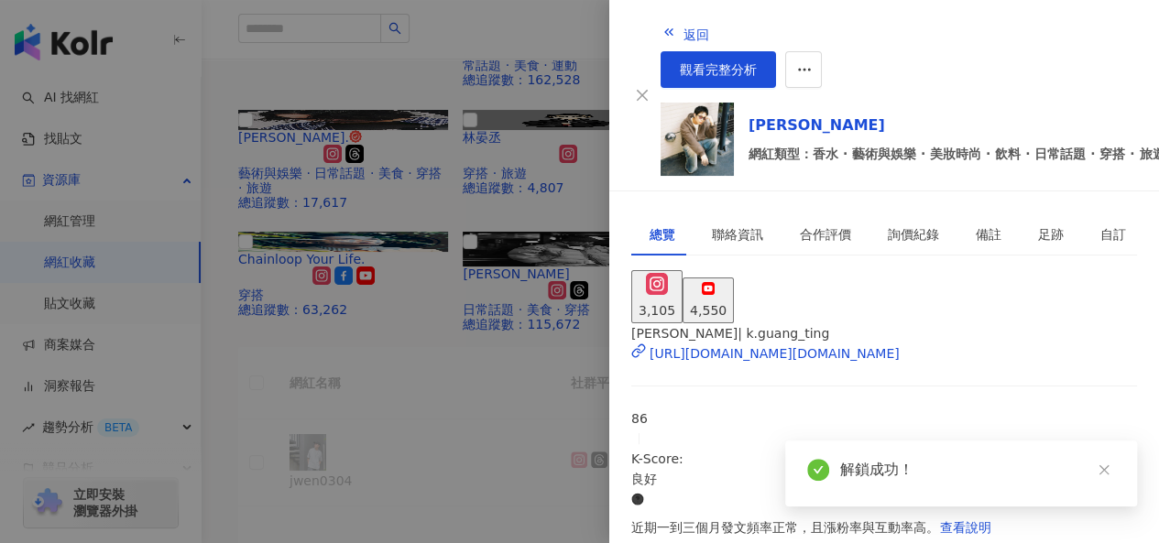
scroll to position [509, 0]
click at [497, 366] on div at bounding box center [579, 271] width 1159 height 543
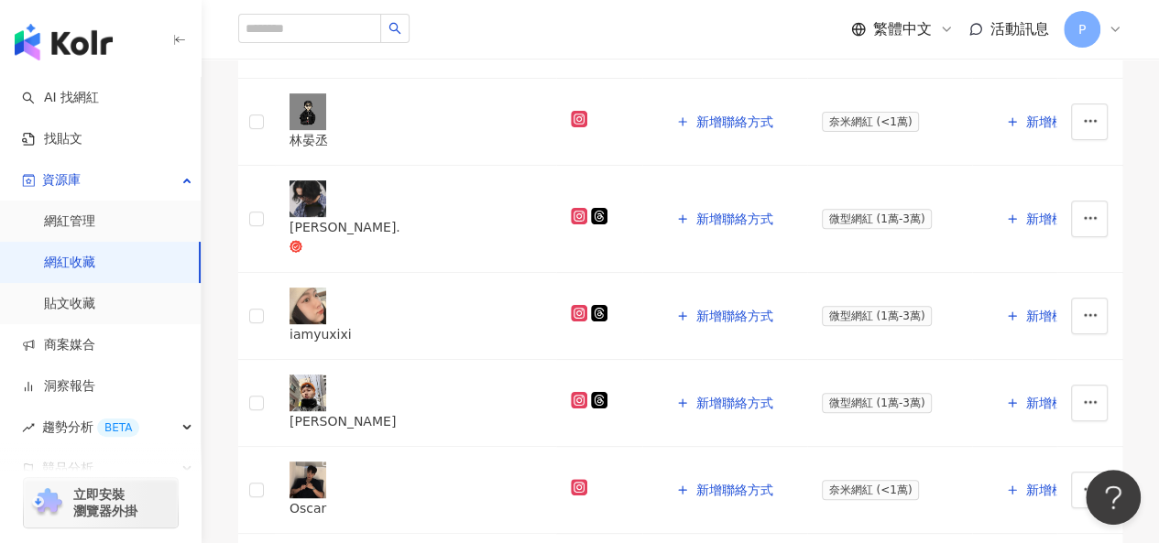
scroll to position [1008, 0]
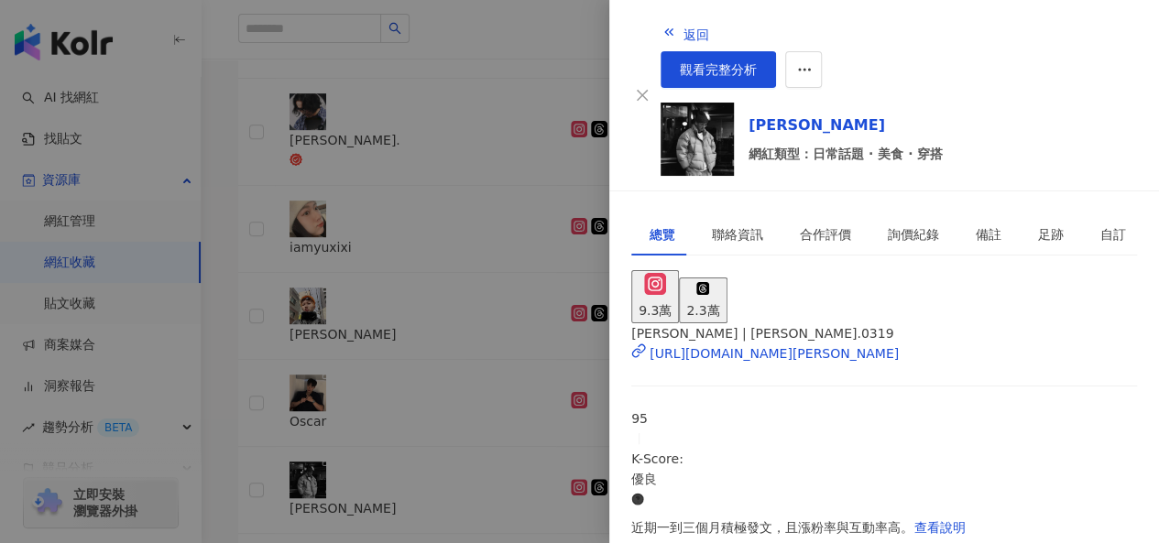
scroll to position [458, 0]
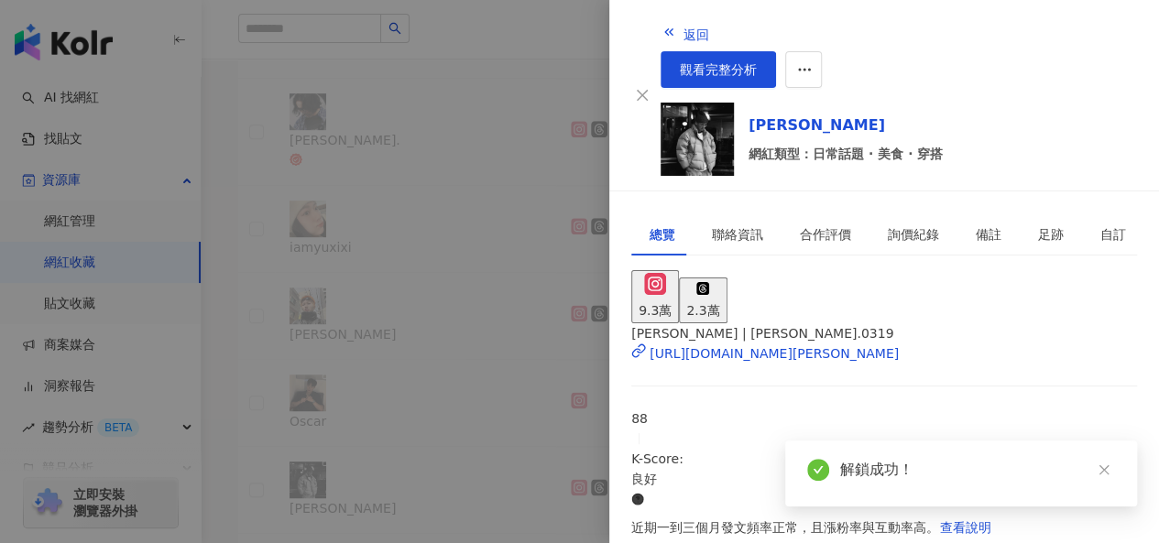
click at [543, 330] on div at bounding box center [579, 271] width 1159 height 543
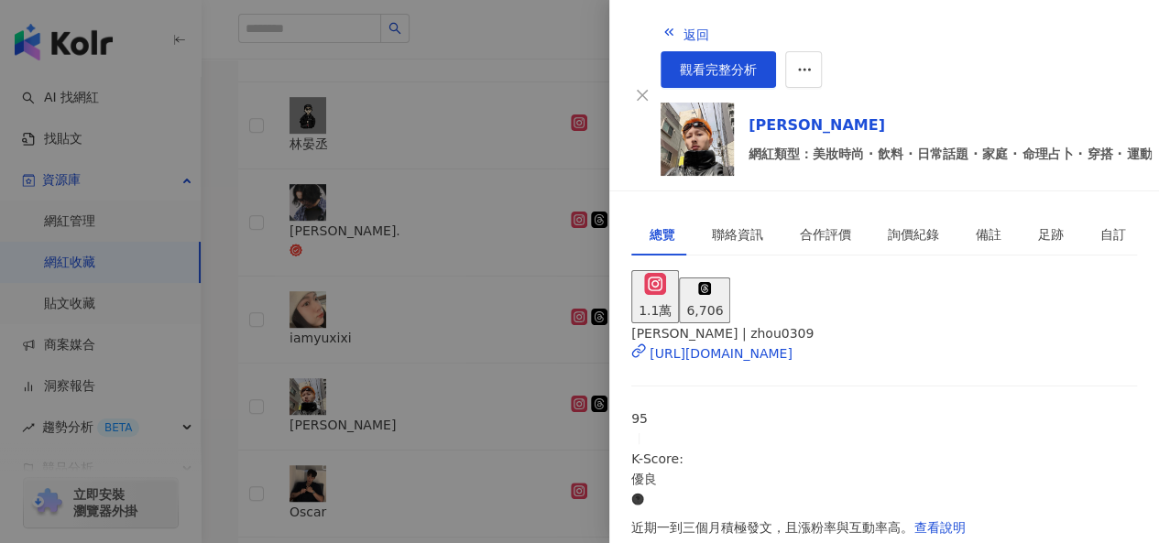
scroll to position [595, 0]
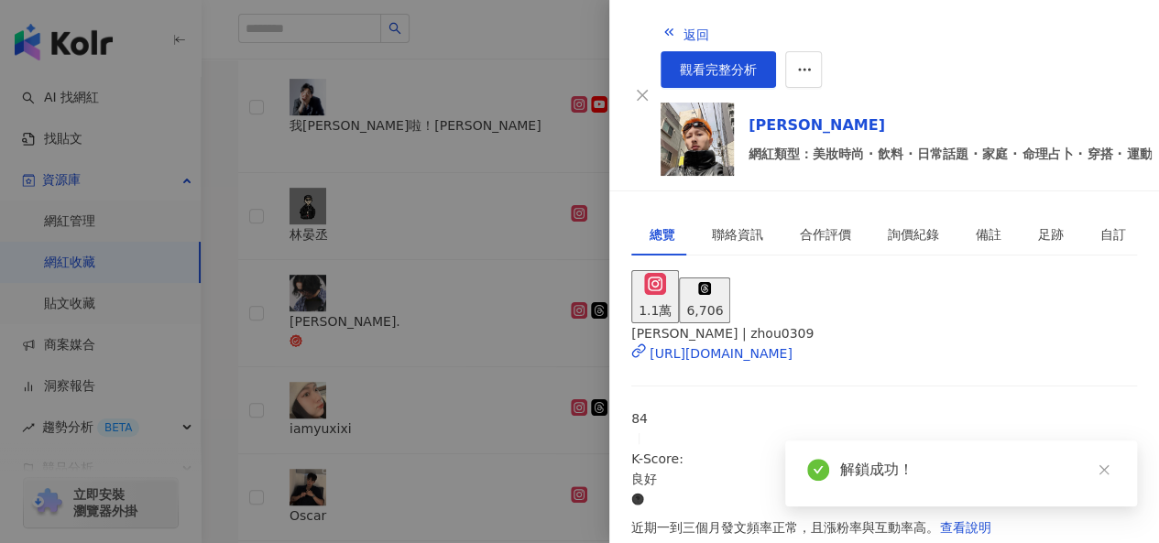
scroll to position [417, 0]
click at [442, 342] on div at bounding box center [579, 271] width 1159 height 543
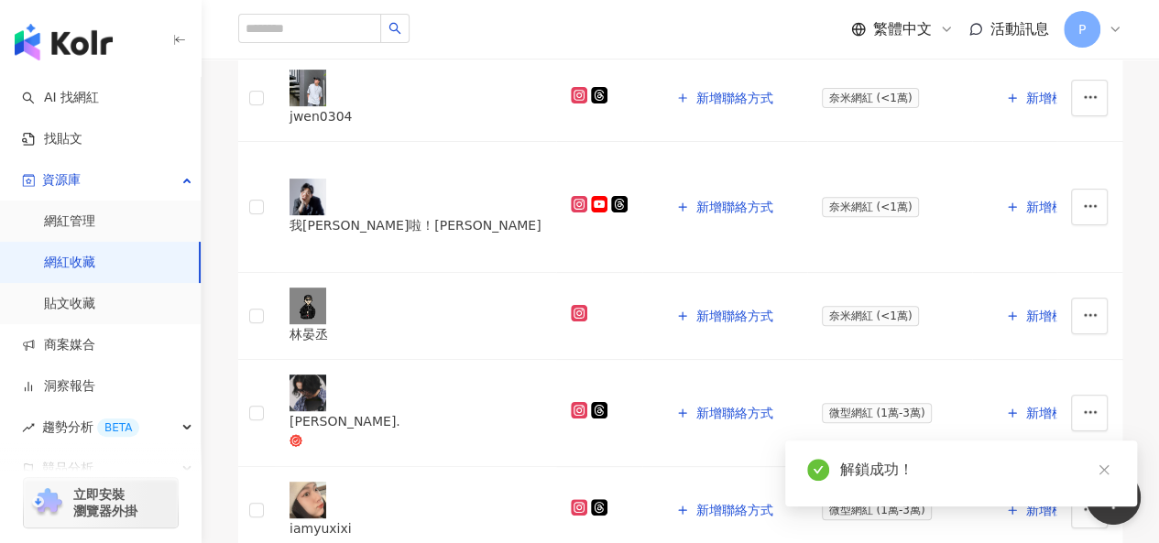
scroll to position [916, 0]
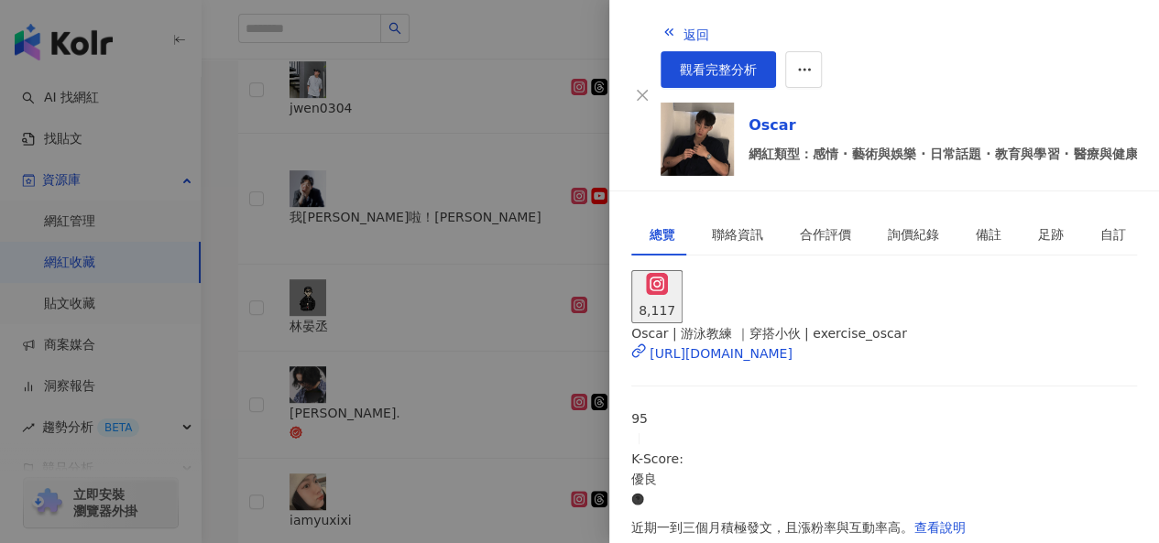
scroll to position [458, 0]
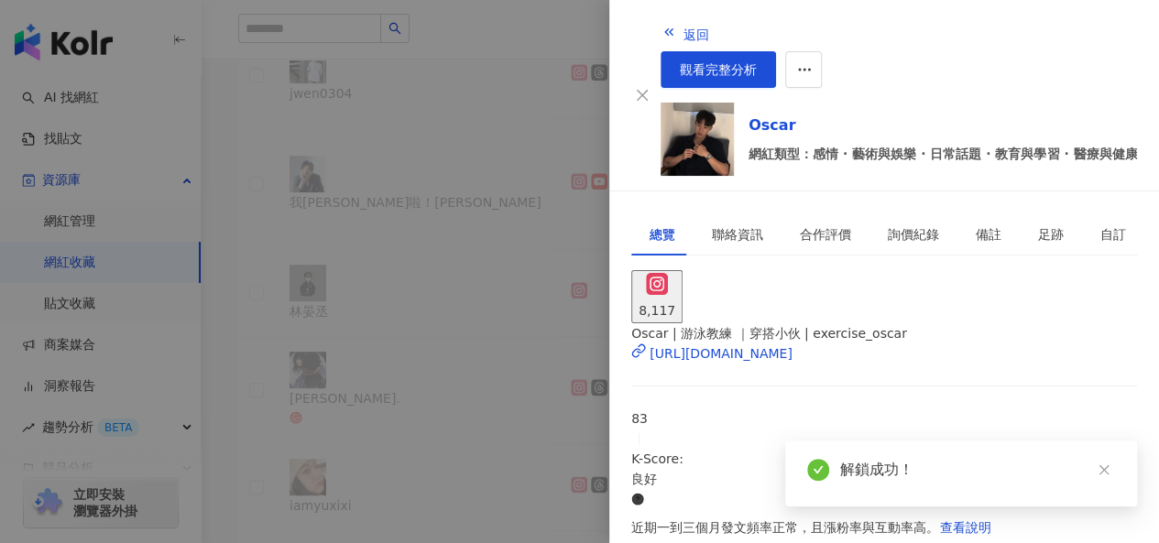
click at [535, 435] on div at bounding box center [579, 271] width 1159 height 543
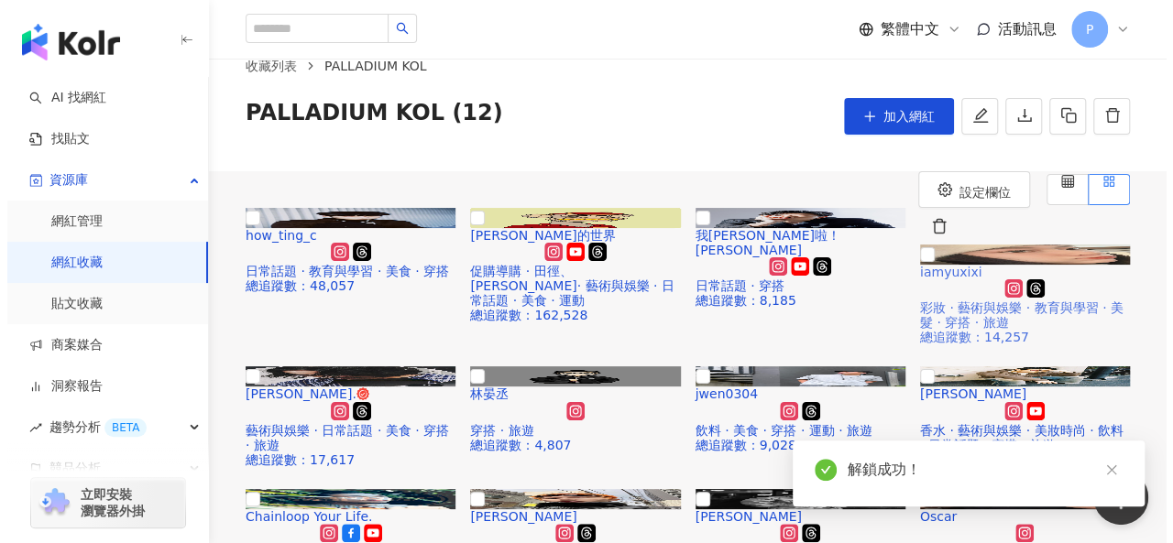
scroll to position [0, 0]
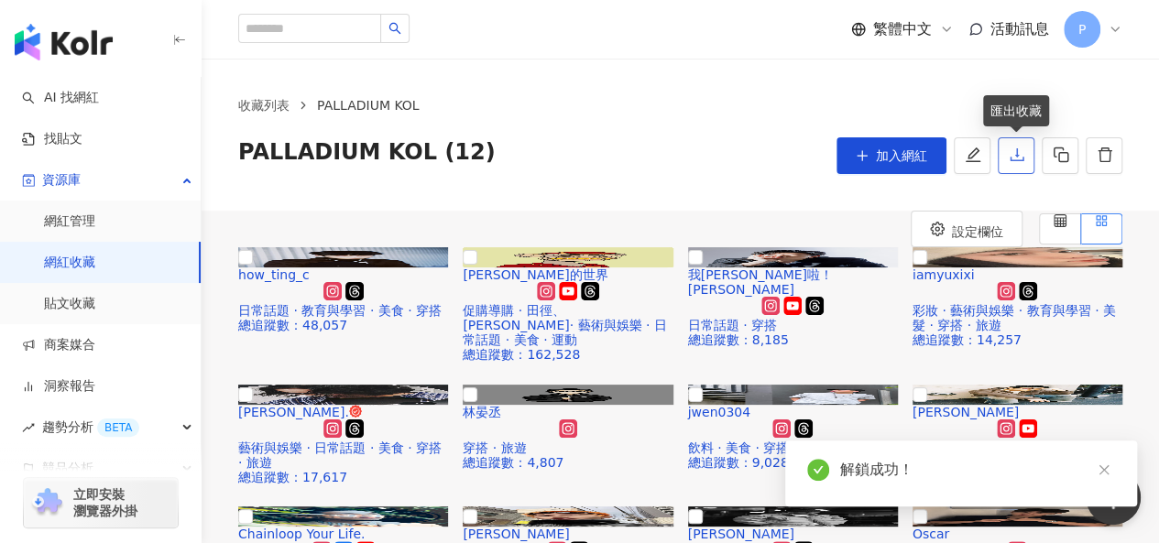
click at [1024, 156] on icon "download" at bounding box center [1017, 155] width 16 height 16
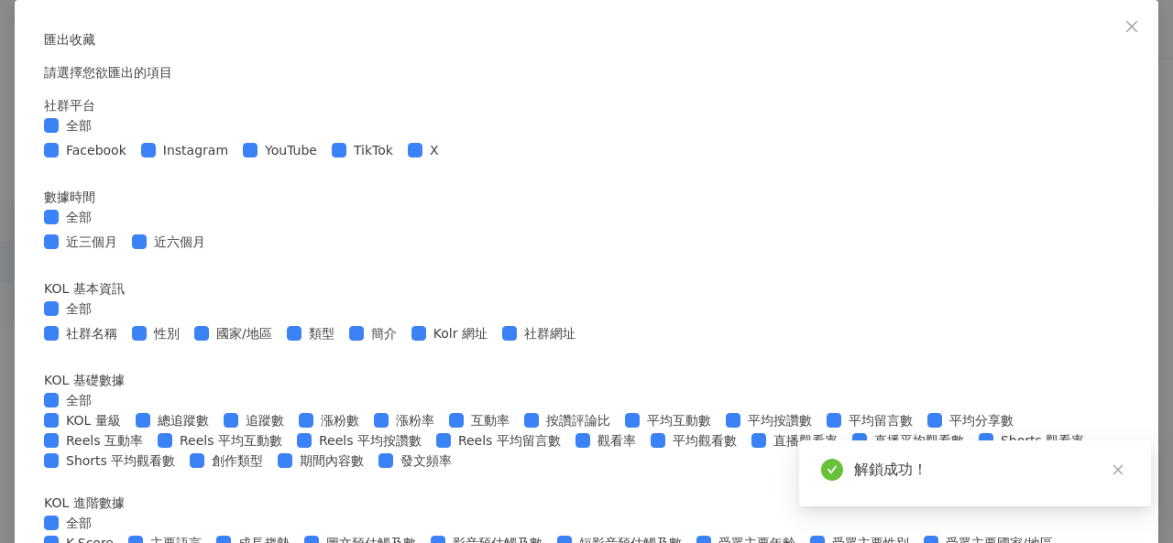
drag, startPoint x: 247, startPoint y: 187, endPoint x: 306, endPoint y: 205, distance: 61.5
click at [99, 136] on span "全部" at bounding box center [79, 125] width 40 height 20
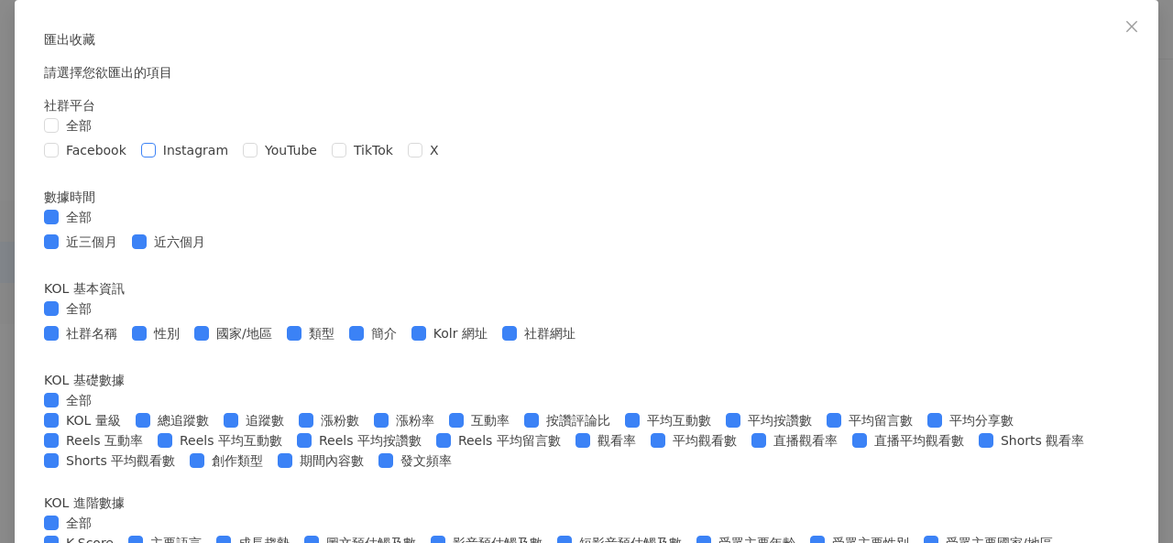
click at [236, 160] on span "Instagram" at bounding box center [196, 150] width 80 height 20
click at [213, 252] on span "近六個月" at bounding box center [180, 242] width 66 height 20
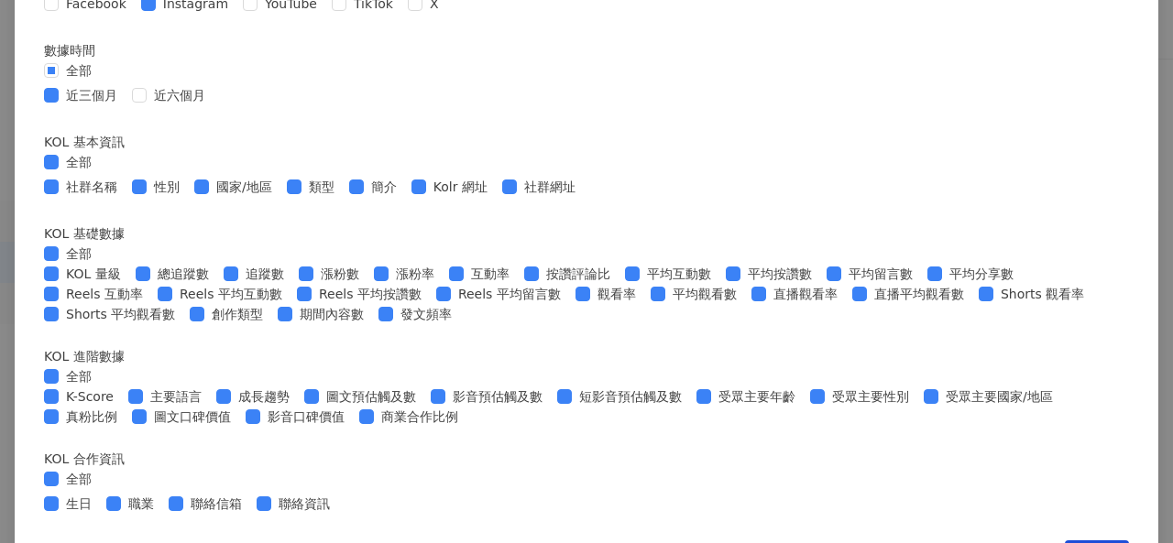
scroll to position [275, 0]
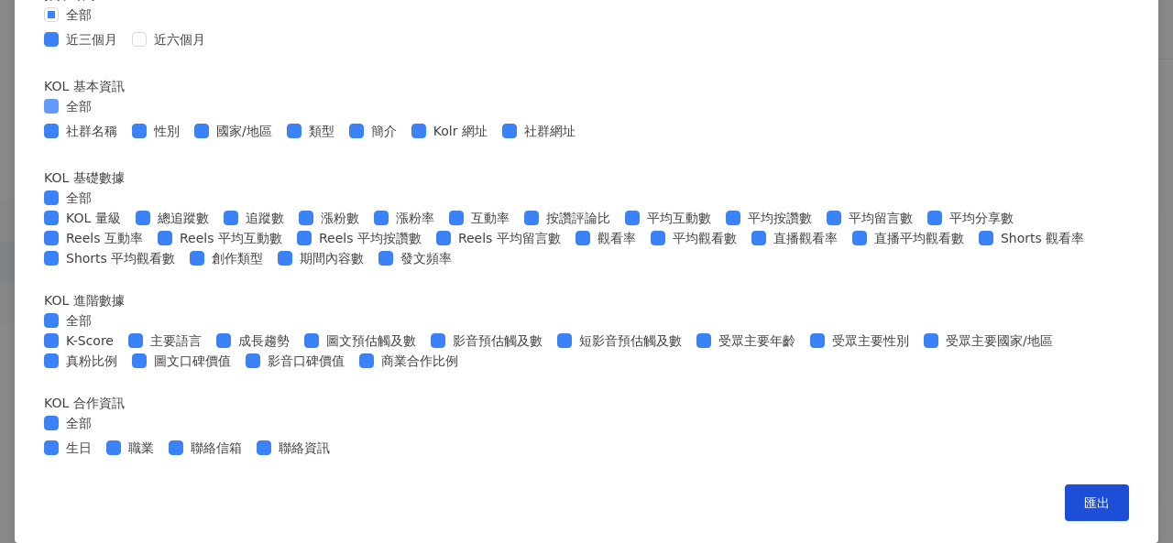
click at [99, 116] on span "全部" at bounding box center [79, 106] width 40 height 20
click at [125, 141] on span "社群名稱" at bounding box center [92, 131] width 66 height 20
click at [187, 141] on span "性別" at bounding box center [167, 131] width 40 height 20
click at [229, 196] on div "全部" at bounding box center [586, 198] width 1085 height 20
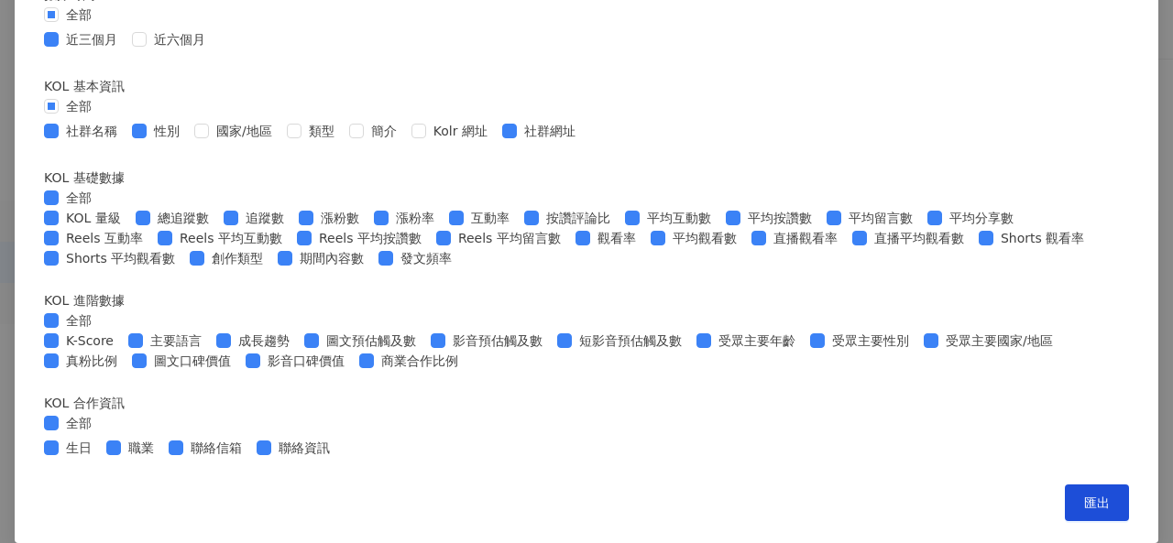
click at [99, 208] on span "全部" at bounding box center [79, 198] width 40 height 20
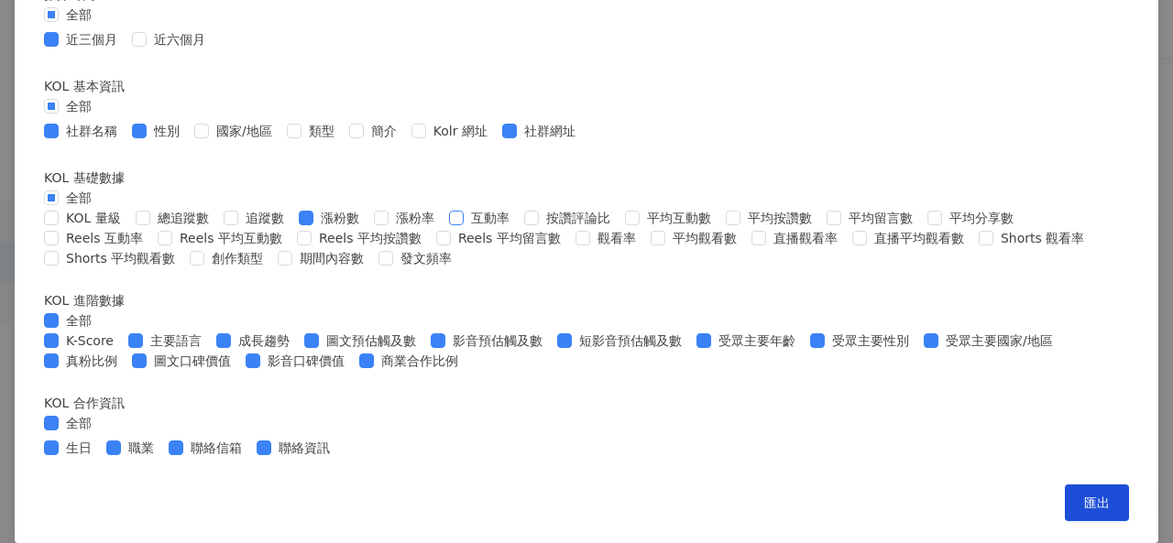
click at [517, 228] on span "互動率" at bounding box center [490, 218] width 53 height 20
drag, startPoint x: 460, startPoint y: 287, endPoint x: 374, endPoint y: 285, distance: 86.2
click at [841, 228] on span "平均留言數" at bounding box center [880, 218] width 79 height 20
click at [740, 228] on span "平均按讚數" at bounding box center [779, 218] width 79 height 20
click at [640, 228] on span "平均互動數" at bounding box center [679, 218] width 79 height 20
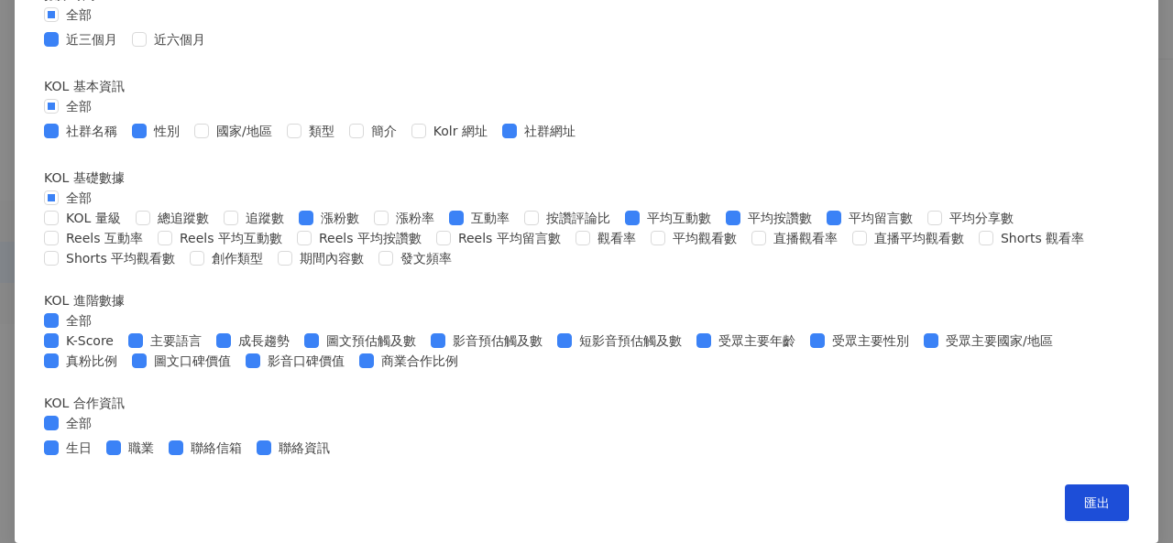
scroll to position [825, 0]
click at [99, 311] on span "全部" at bounding box center [79, 321] width 40 height 20
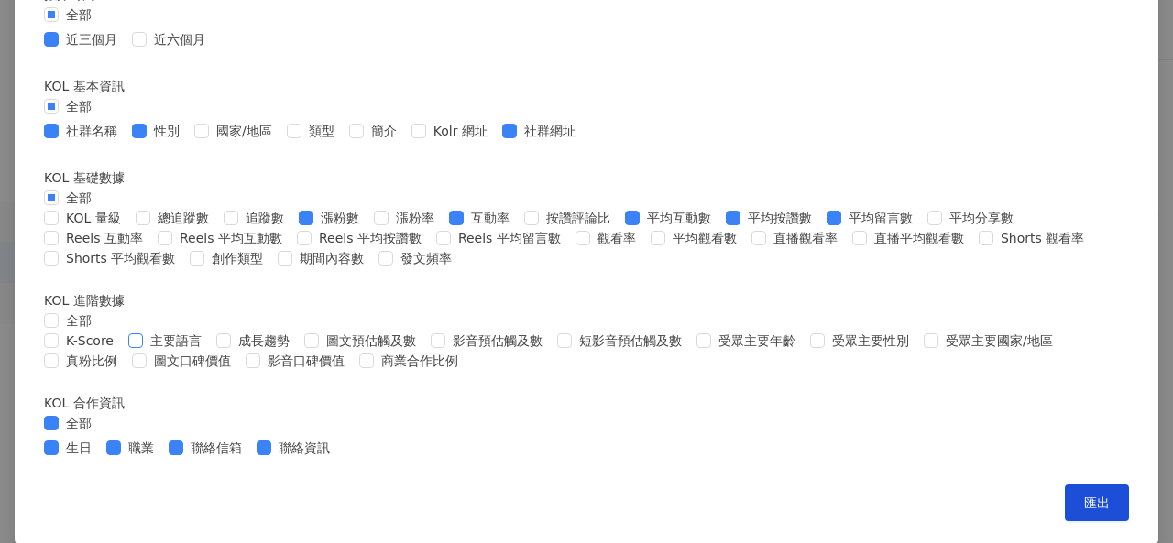
click at [209, 331] on span "主要語言" at bounding box center [176, 341] width 66 height 20
click at [1084, 496] on span "匯出" at bounding box center [1097, 503] width 26 height 15
click at [367, 217] on span "漲粉數" at bounding box center [339, 218] width 53 height 20
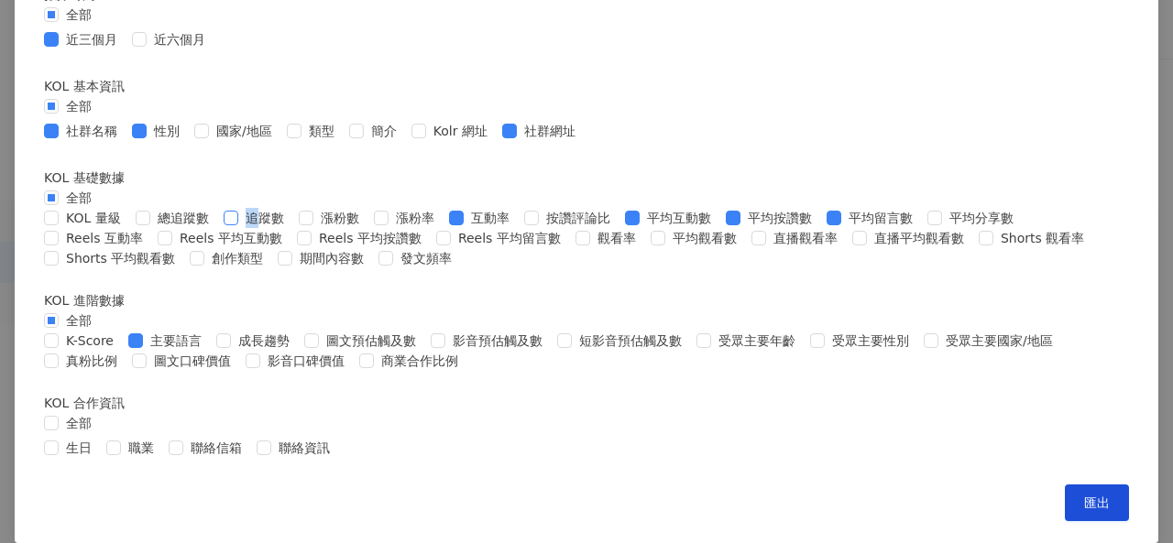
click at [291, 216] on span "追蹤數" at bounding box center [264, 218] width 53 height 20
click at [1084, 499] on span "匯出" at bounding box center [1097, 503] width 26 height 15
click at [527, 280] on form "社群平台 全部 Facebook Instagram YouTube TikTok X 數據時間 全部 近三個月 近六個月 KOL 基本資訊 全部 社群名稱 …" at bounding box center [586, 178] width 1085 height 570
click at [343, 331] on div "K-Score 主要語言 成長趨勢 圖文預估觸及數 影音預估觸及數 短影音預估觸及數 受眾主要年齡 受眾主要性別 受眾主要國家/地區 真粉比例 圖文口碑價值 …" at bounding box center [586, 351] width 1085 height 40
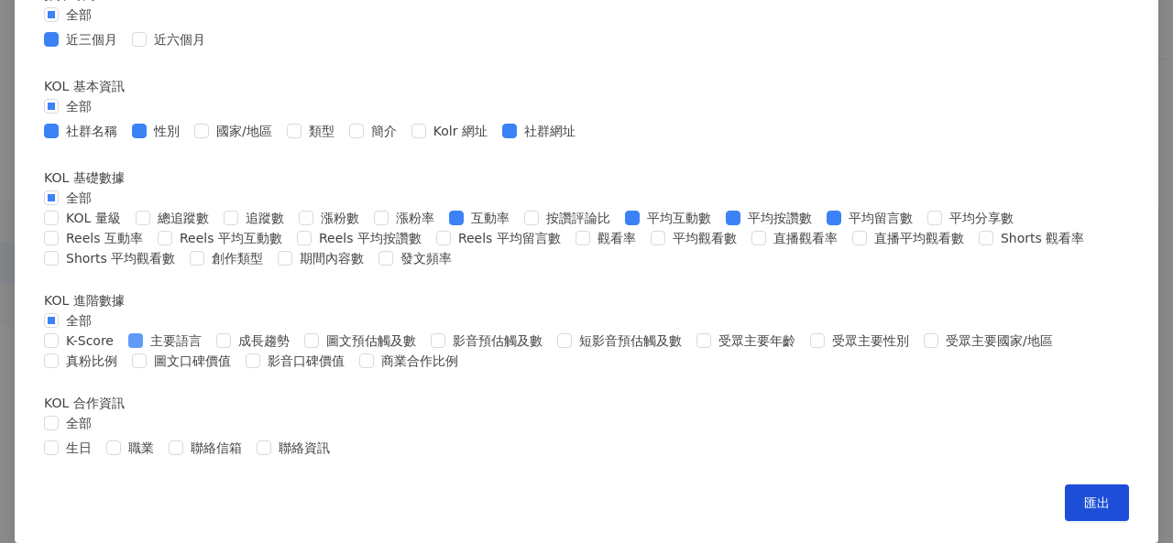
click at [209, 331] on span "主要語言" at bounding box center [176, 341] width 66 height 20
click at [297, 331] on span "成長趨勢" at bounding box center [264, 341] width 66 height 20
click at [1084, 509] on span "匯出" at bounding box center [1097, 503] width 26 height 15
click at [291, 228] on span "追蹤數" at bounding box center [264, 218] width 53 height 20
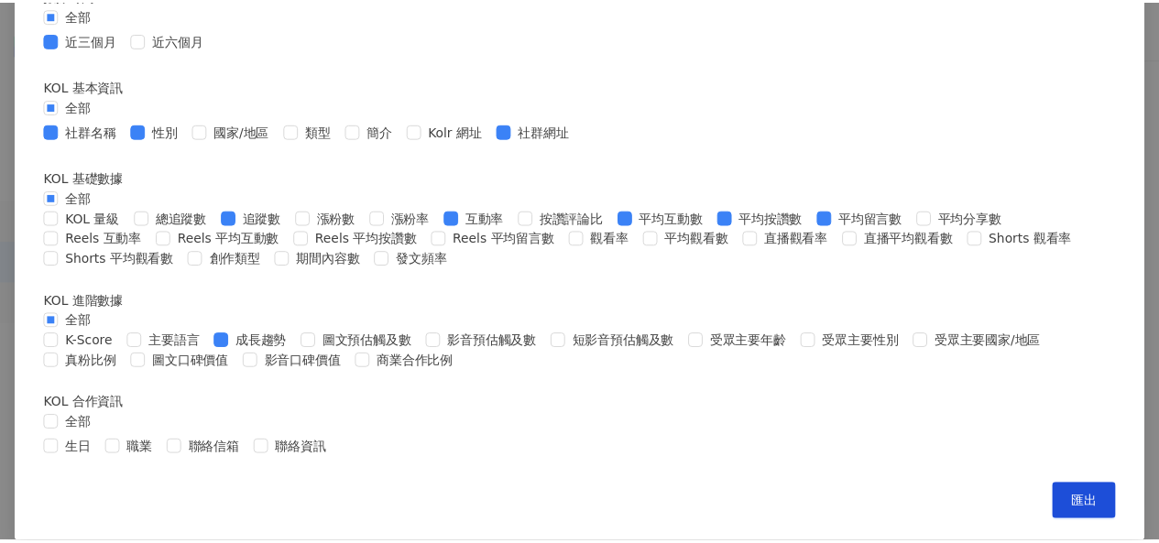
scroll to position [872, 0]
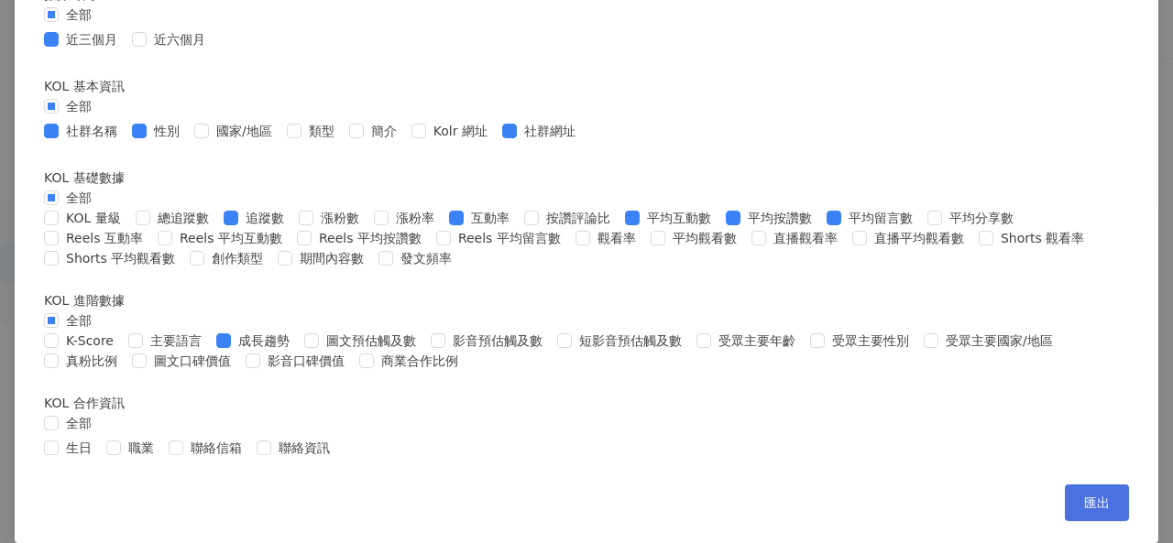
click at [1065, 508] on button "匯出" at bounding box center [1097, 503] width 64 height 37
click at [971, 221] on div "匯出收藏 請選擇您欲匯出的項目 社群平台 全部 Facebook Instagram YouTube TikTok X 數據時間 全部 近三個月 近六個月 K…" at bounding box center [587, 170] width 1144 height 746
click at [1066, 211] on div "匯出收藏 請選擇您欲匯出的項目 社群平台 全部 Facebook Instagram YouTube TikTok X 數據時間 全部 近三個月 近六個月 K…" at bounding box center [586, 271] width 1173 height 543
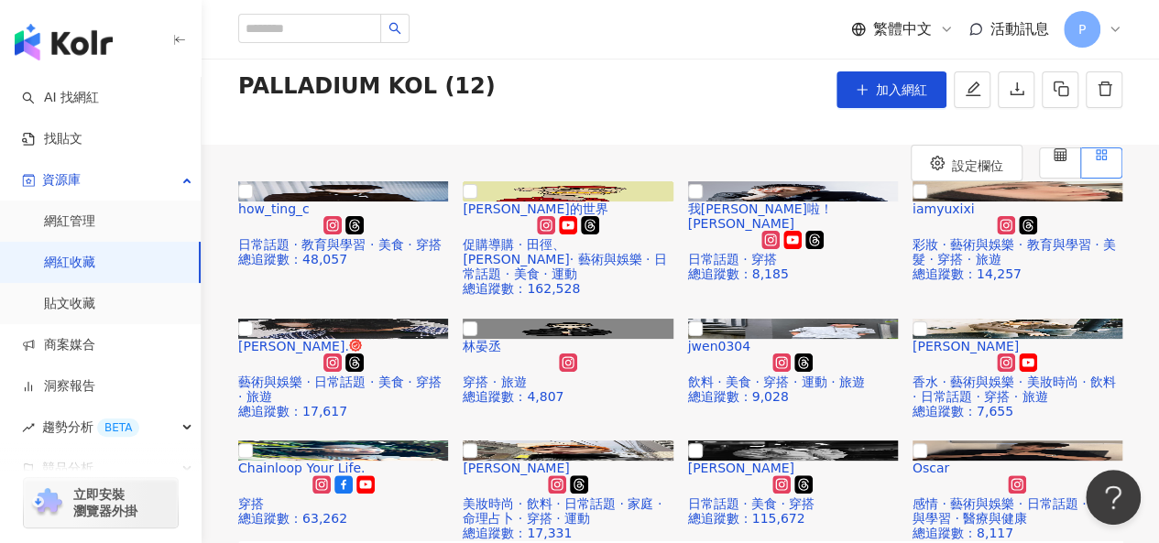
scroll to position [0, 0]
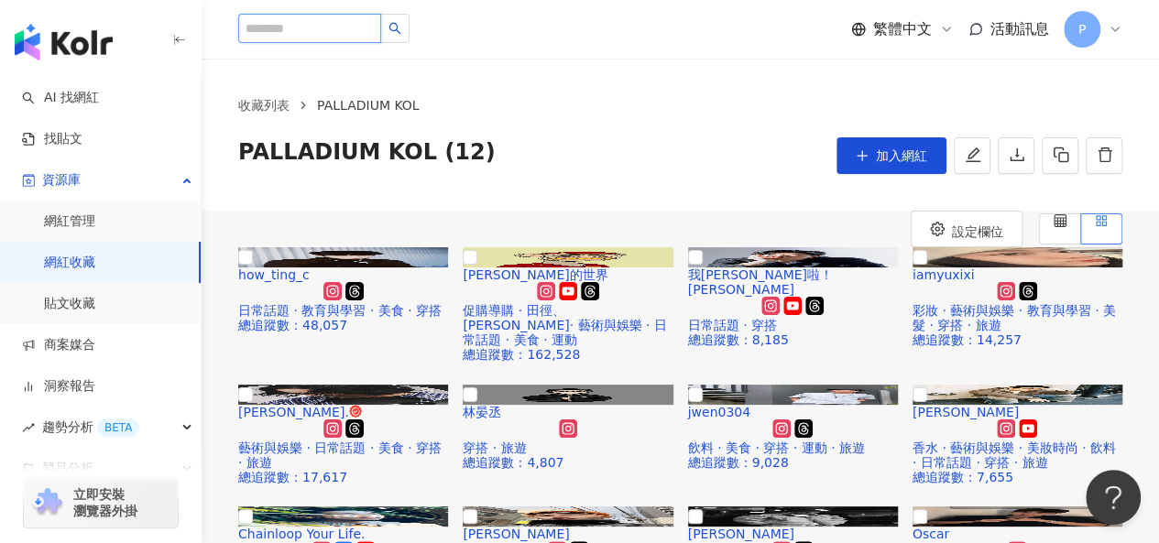
click at [321, 36] on input "search" at bounding box center [309, 28] width 143 height 29
paste input "**********"
type input "**********"
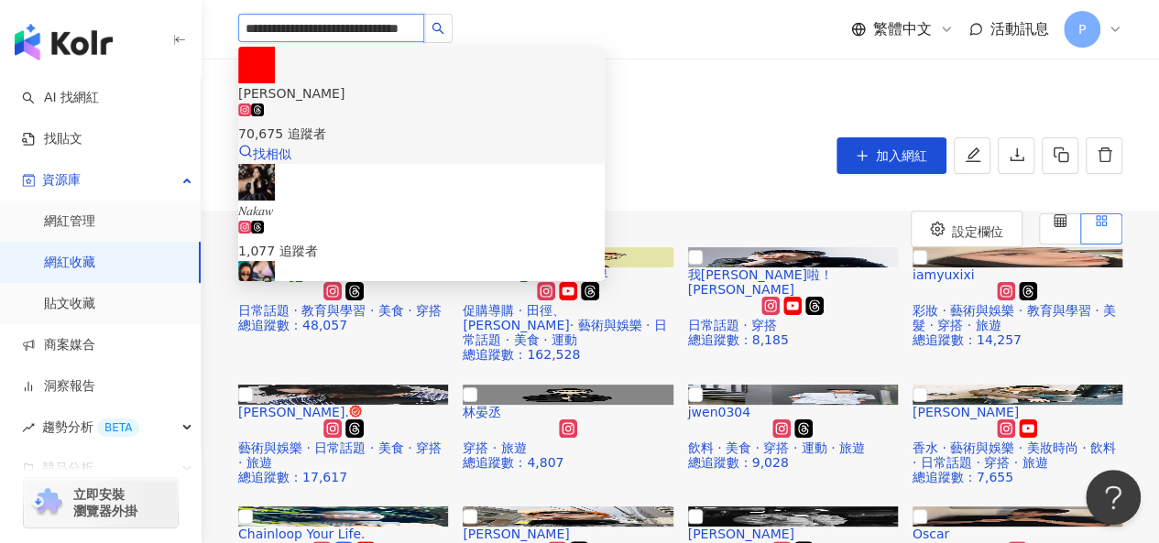
click at [458, 104] on div "70,675 追蹤者" at bounding box center [421, 124] width 367 height 40
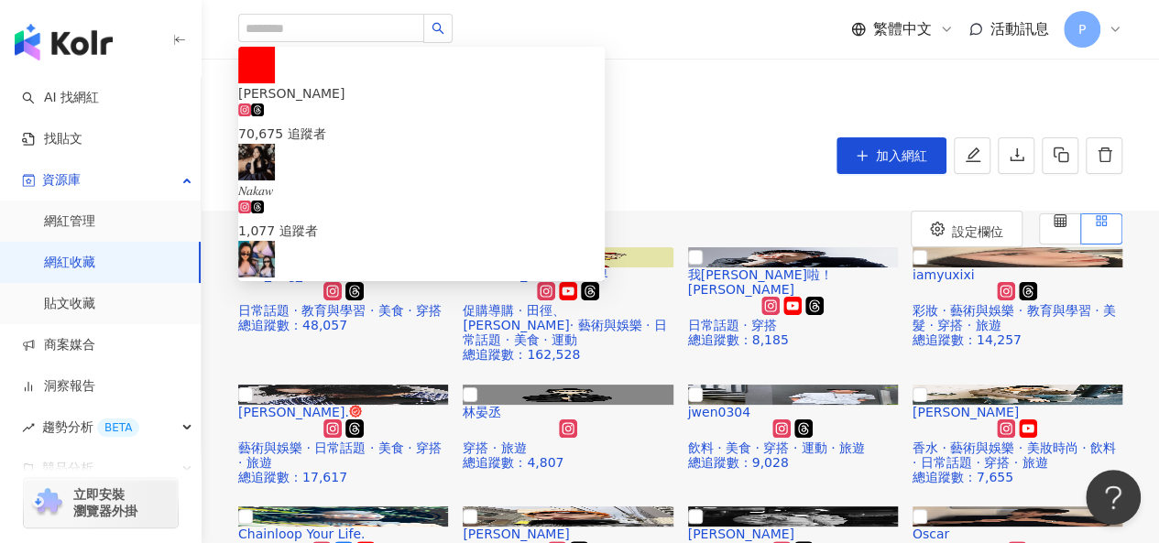
scroll to position [0, 0]
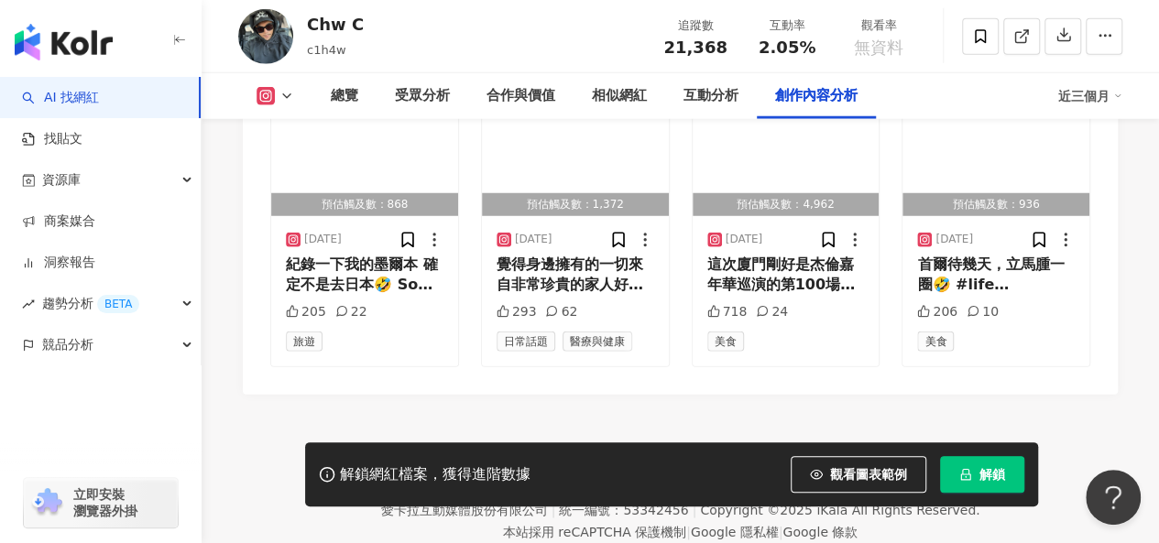
scroll to position [5893, 0]
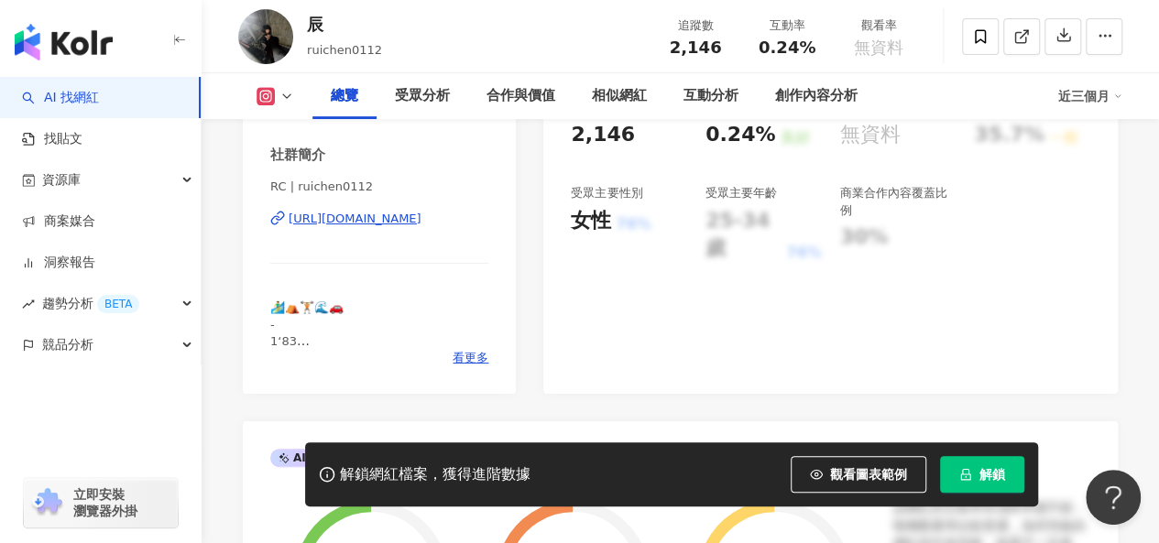
click at [421, 218] on div "https://www.instagram.com/ruichen0112/" at bounding box center [355, 219] width 133 height 16
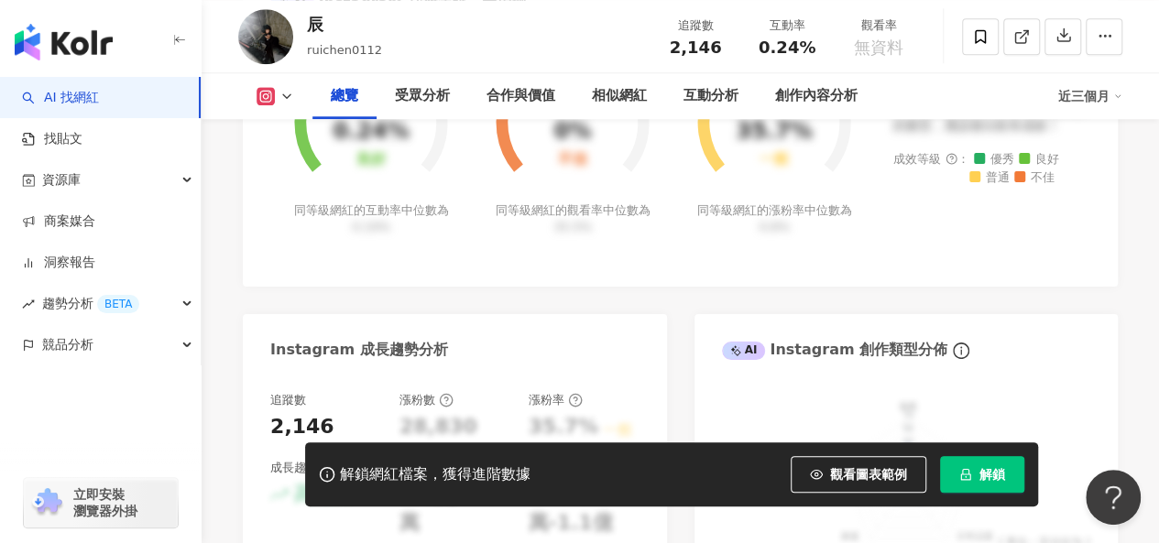
scroll to position [825, 0]
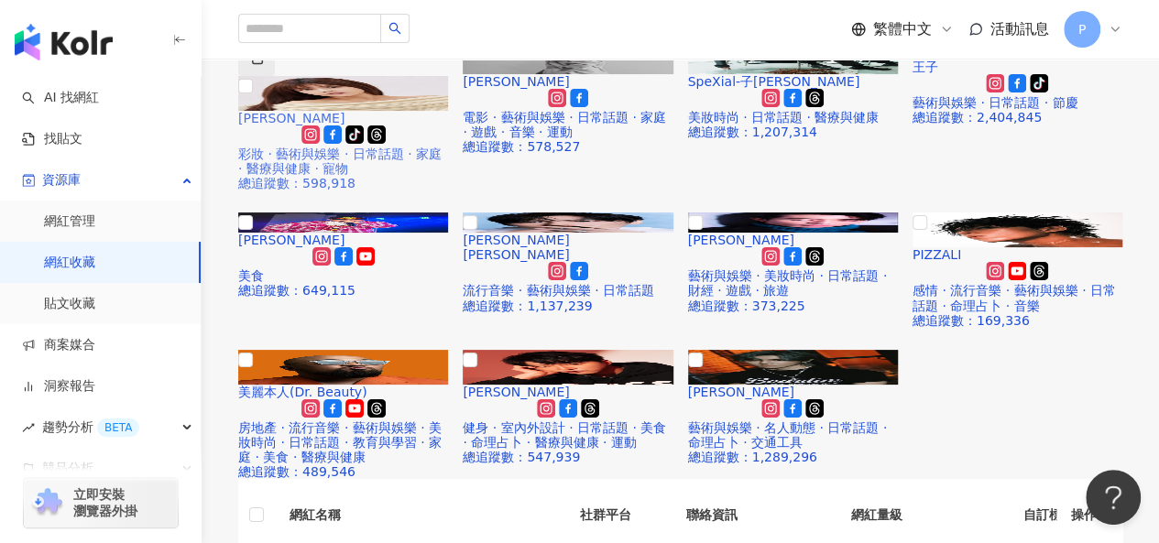
scroll to position [458, 0]
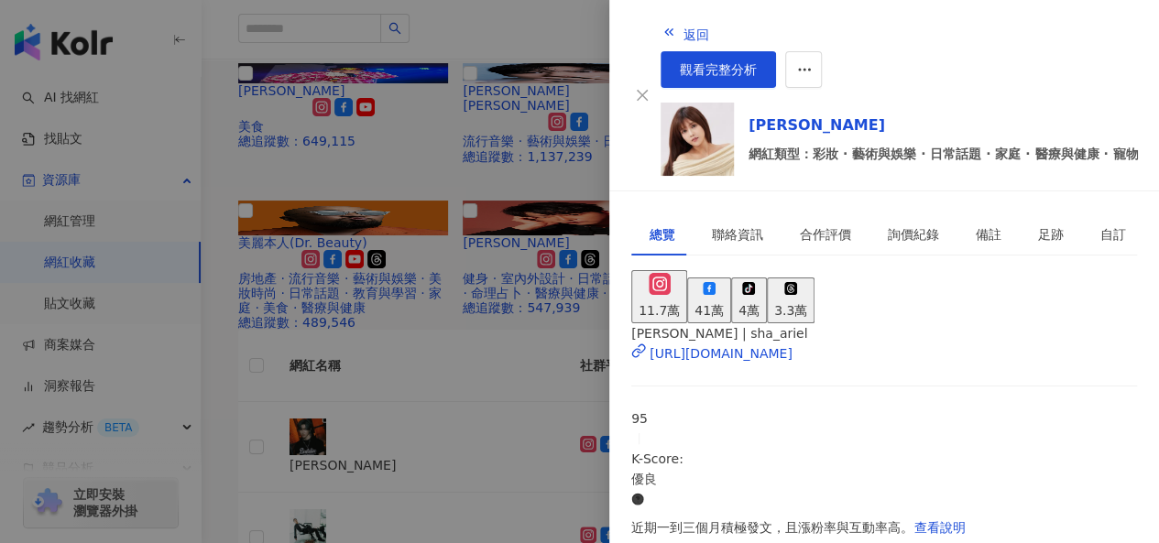
scroll to position [550, 0]
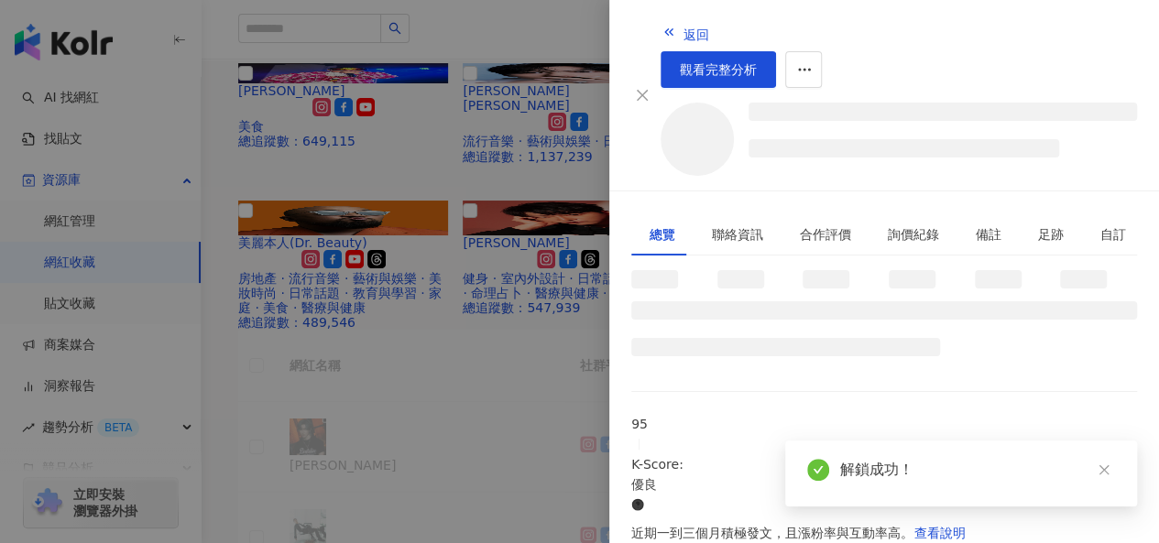
click at [541, 188] on div at bounding box center [579, 271] width 1159 height 543
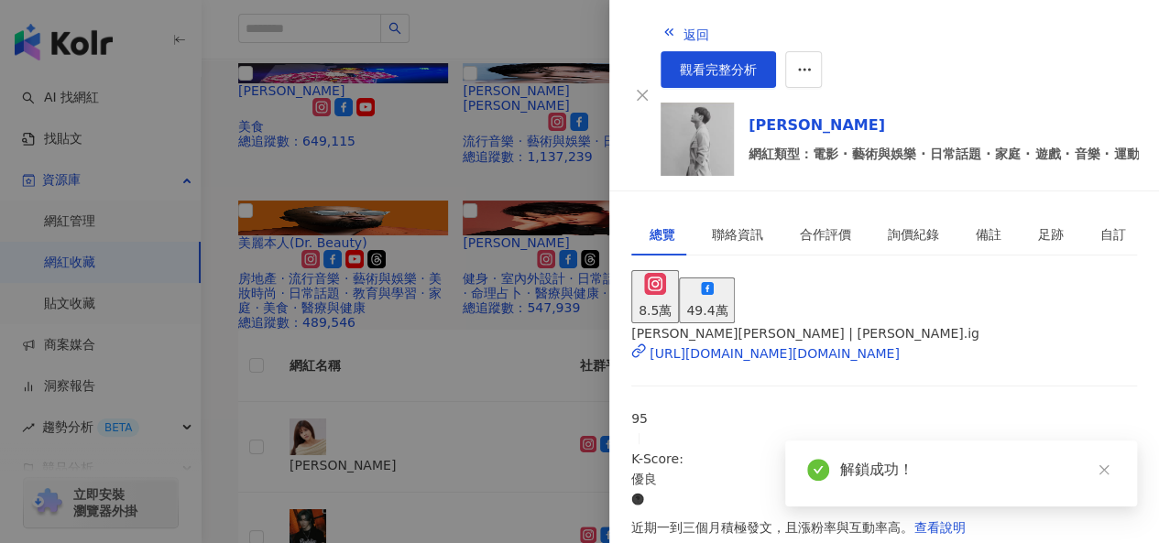
scroll to position [595, 0]
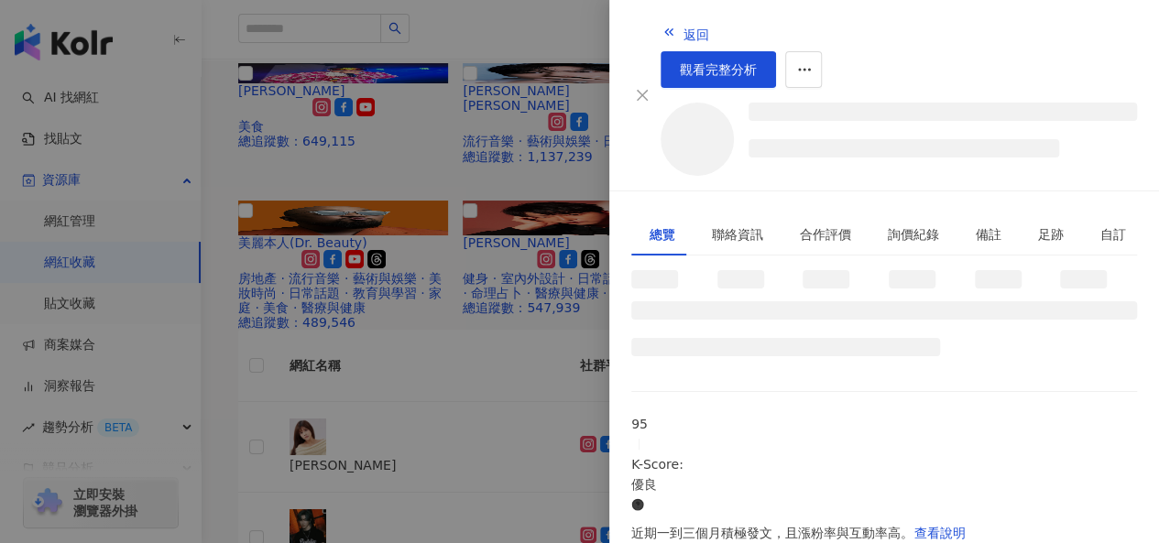
scroll to position [521, 0]
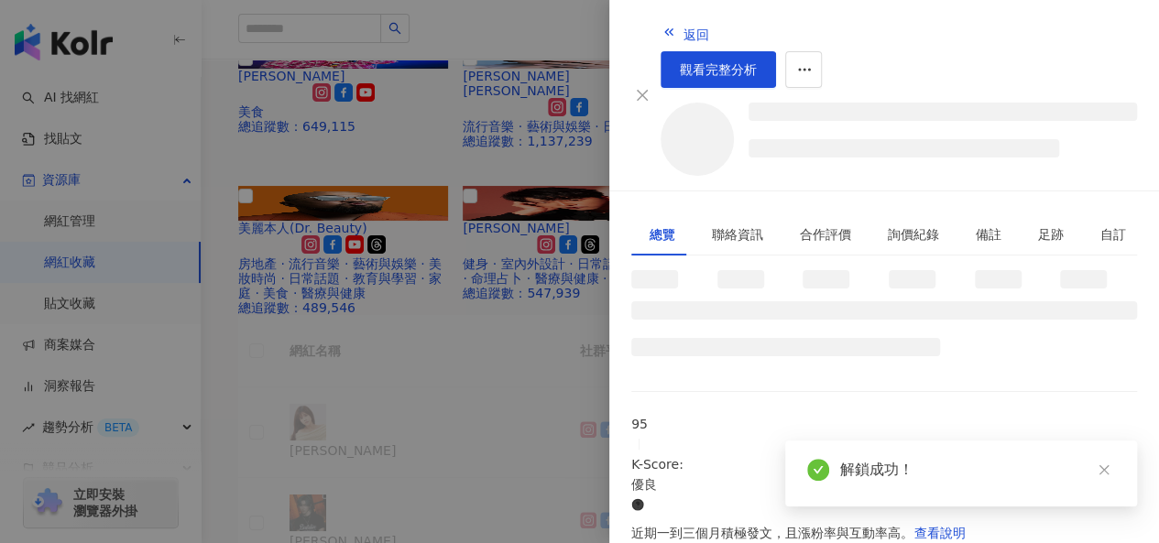
click at [515, 184] on div at bounding box center [579, 271] width 1159 height 543
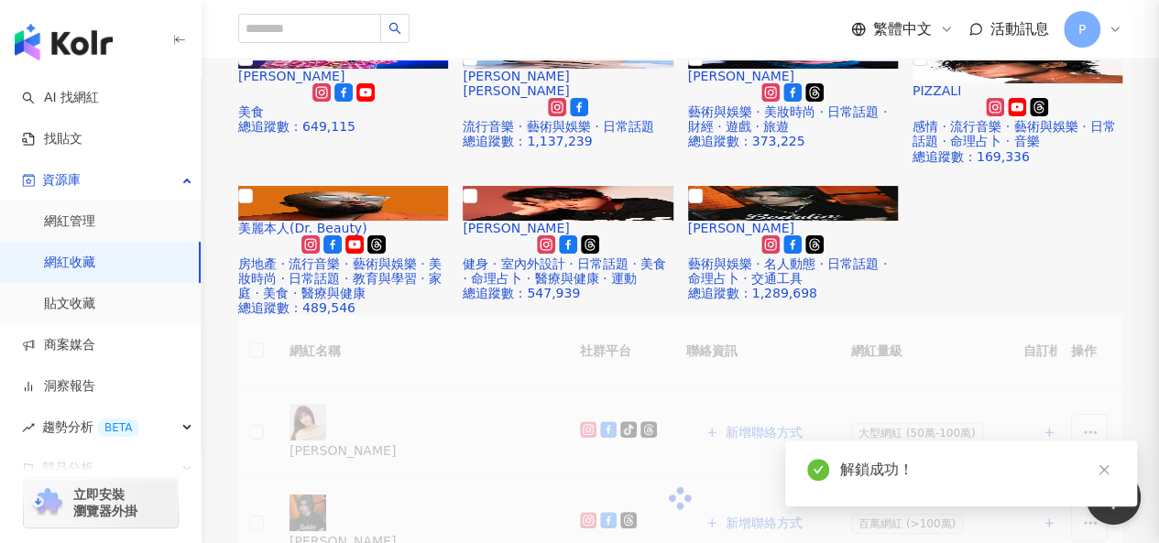
scroll to position [510, 0]
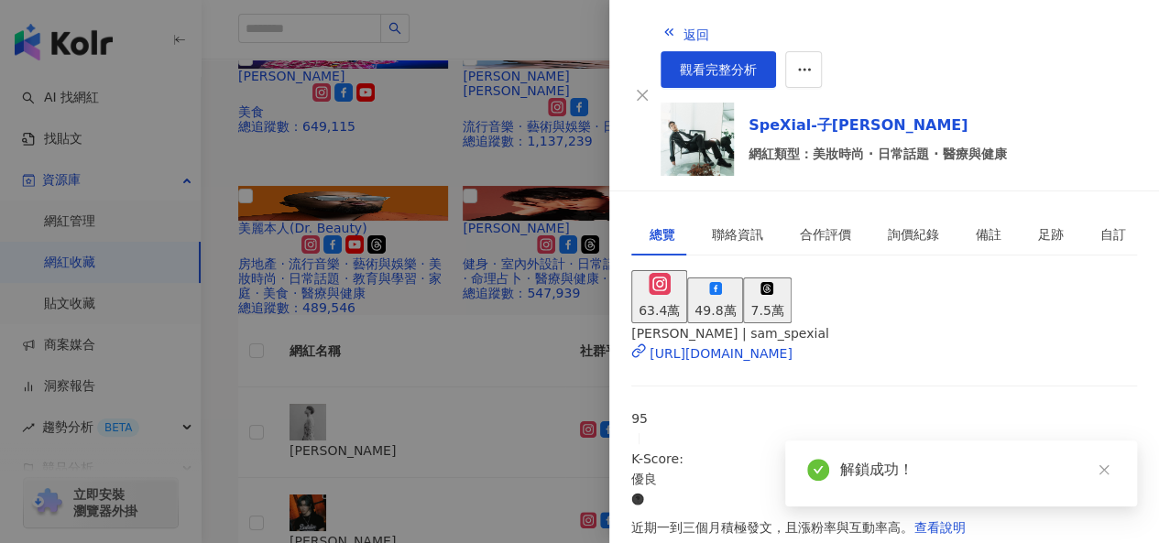
scroll to position [550, 0]
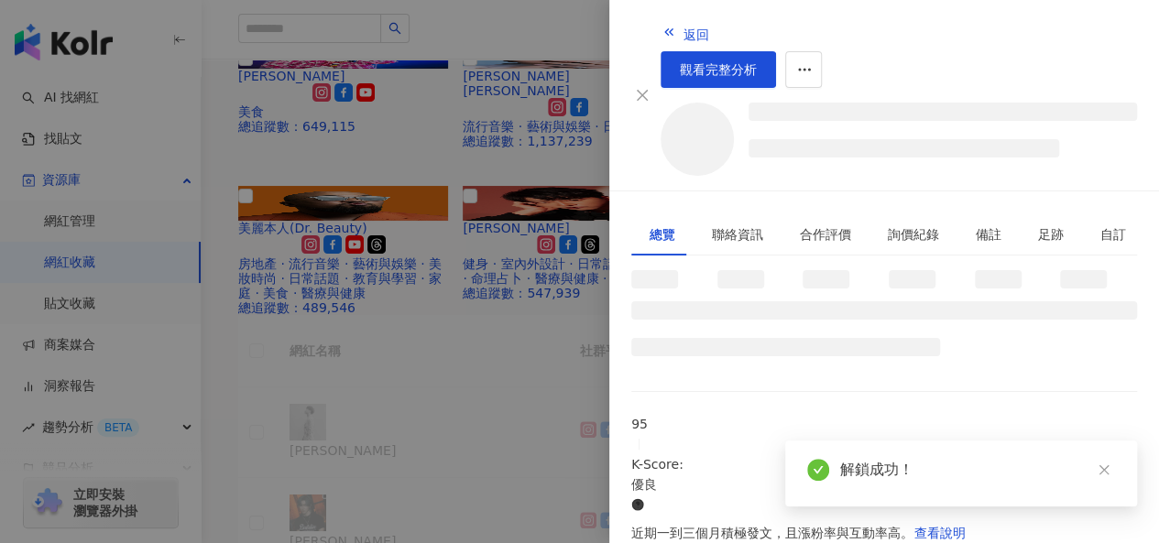
scroll to position [521, 0]
click at [554, 161] on div at bounding box center [579, 271] width 1159 height 543
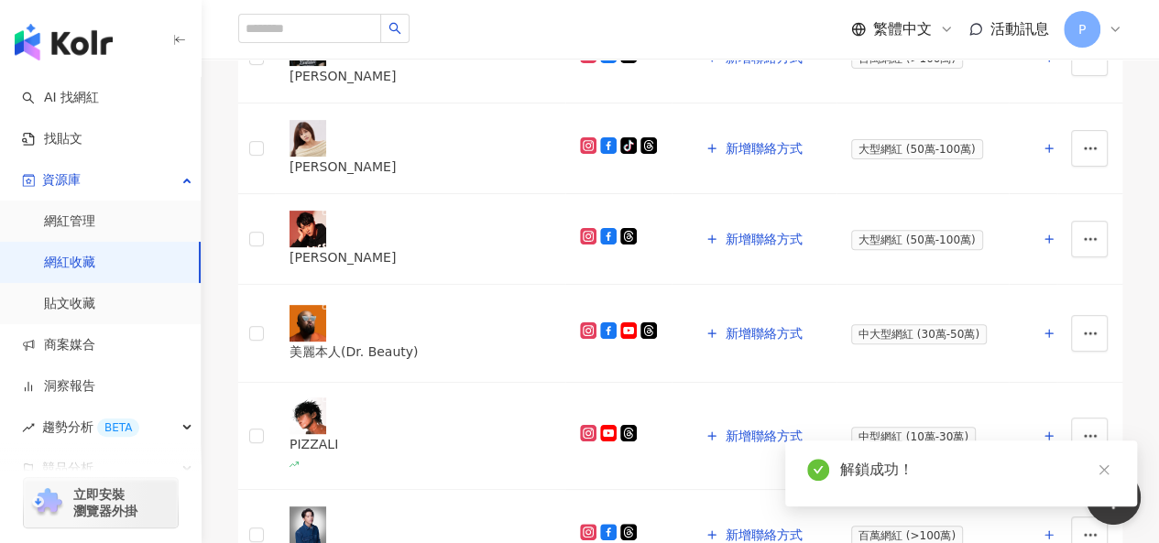
scroll to position [1008, 0]
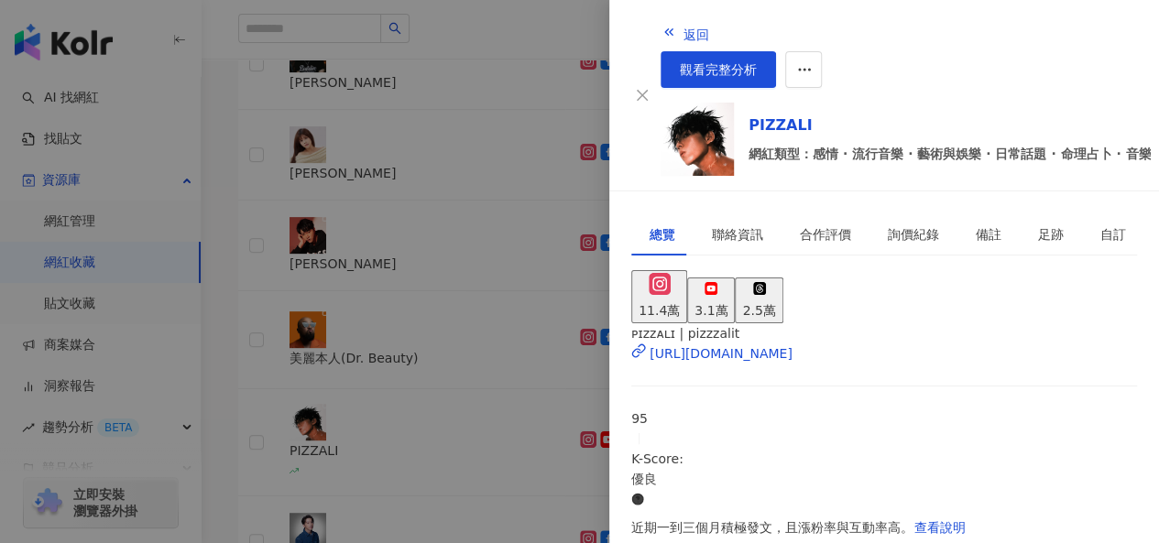
scroll to position [595, 0]
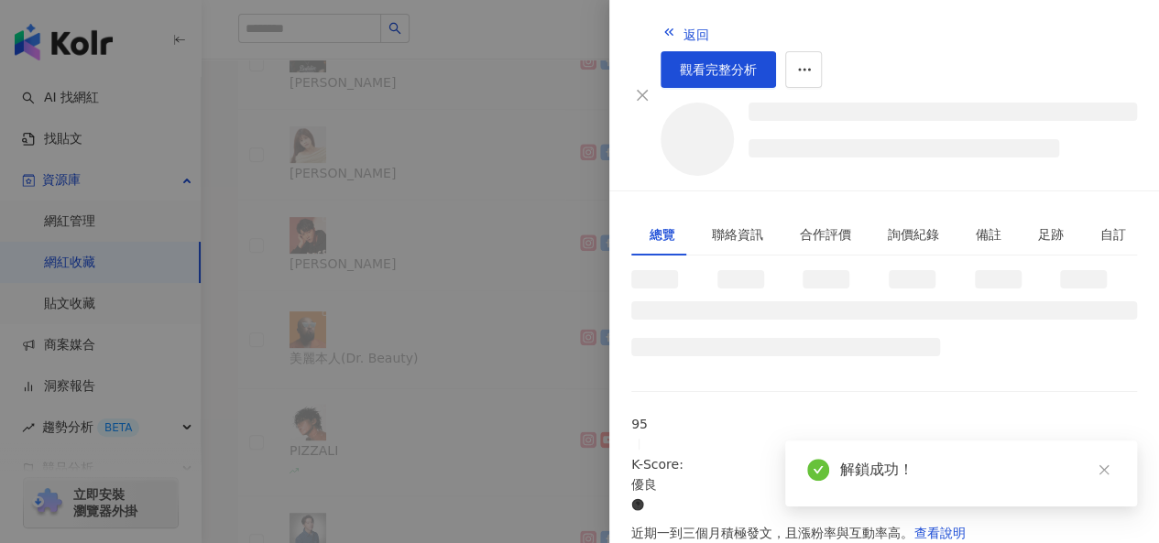
scroll to position [521, 0]
click at [482, 344] on div at bounding box center [579, 271] width 1159 height 543
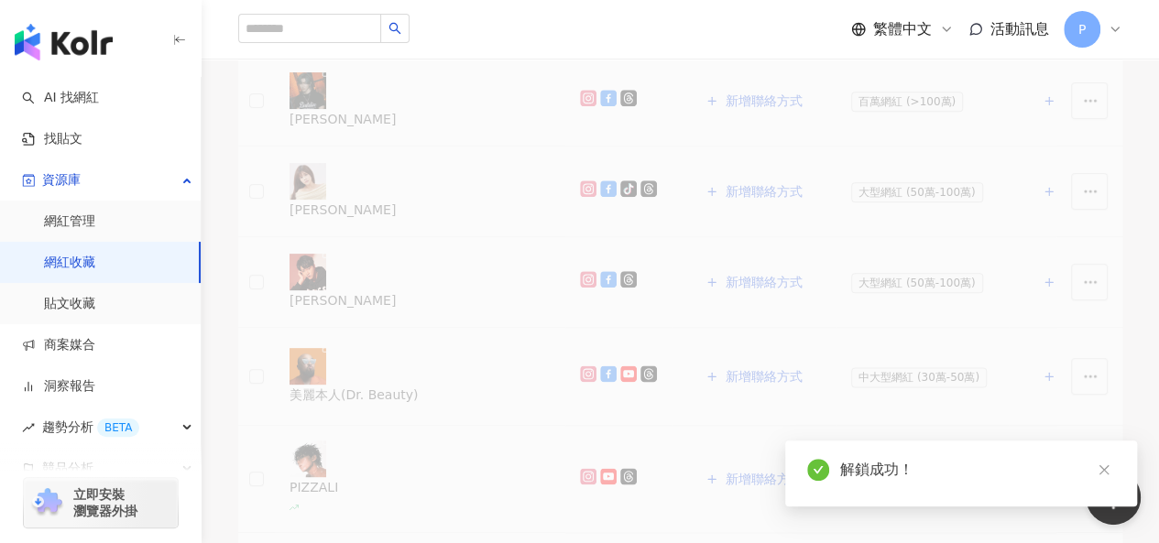
scroll to position [1283, 0]
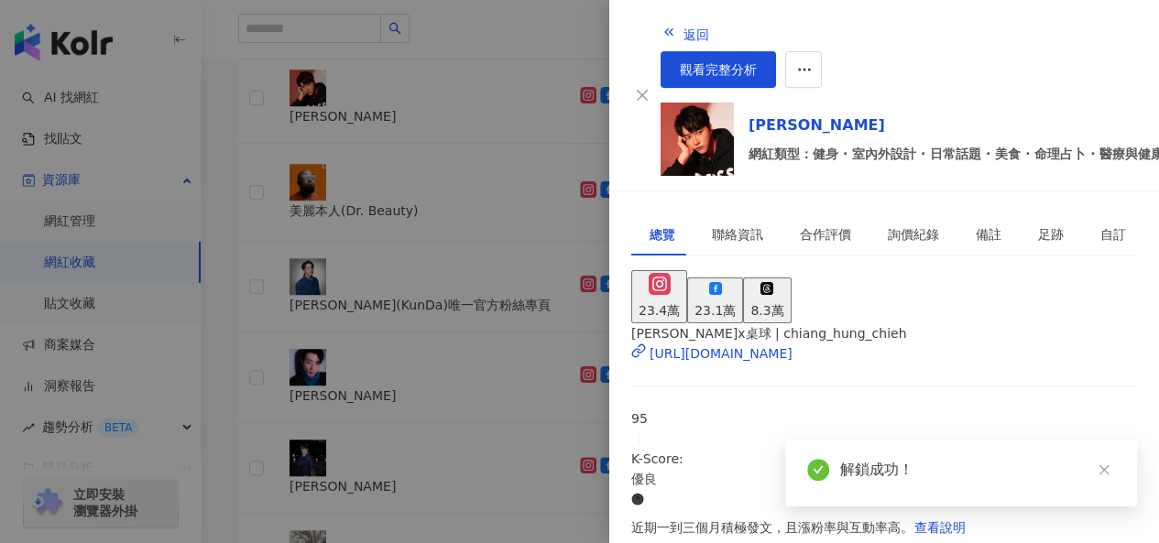
scroll to position [595, 0]
click at [546, 487] on div at bounding box center [579, 271] width 1159 height 543
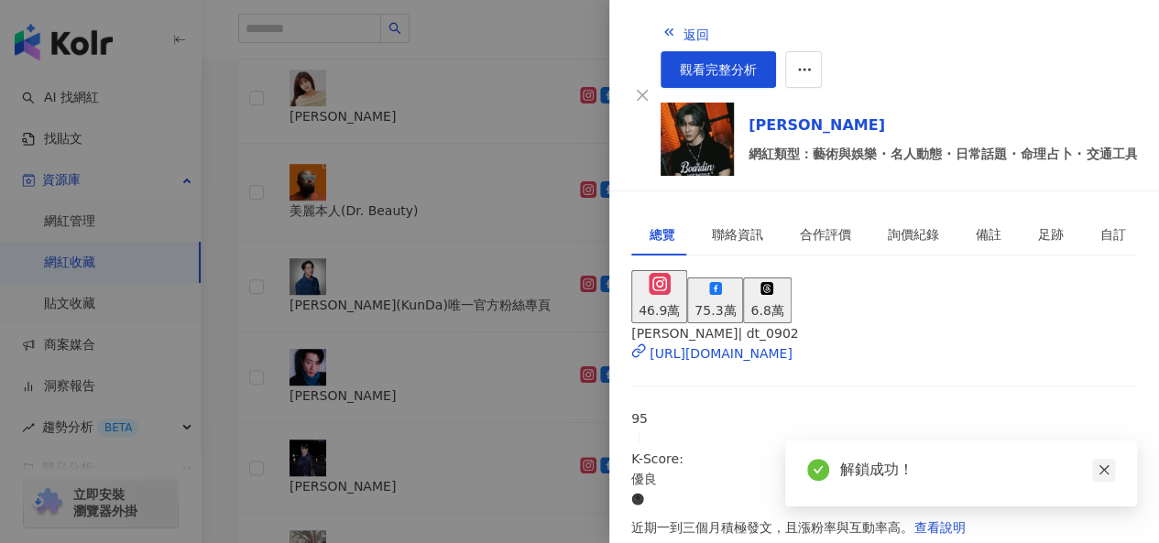
click at [1100, 474] on icon "close" at bounding box center [1104, 471] width 10 height 10
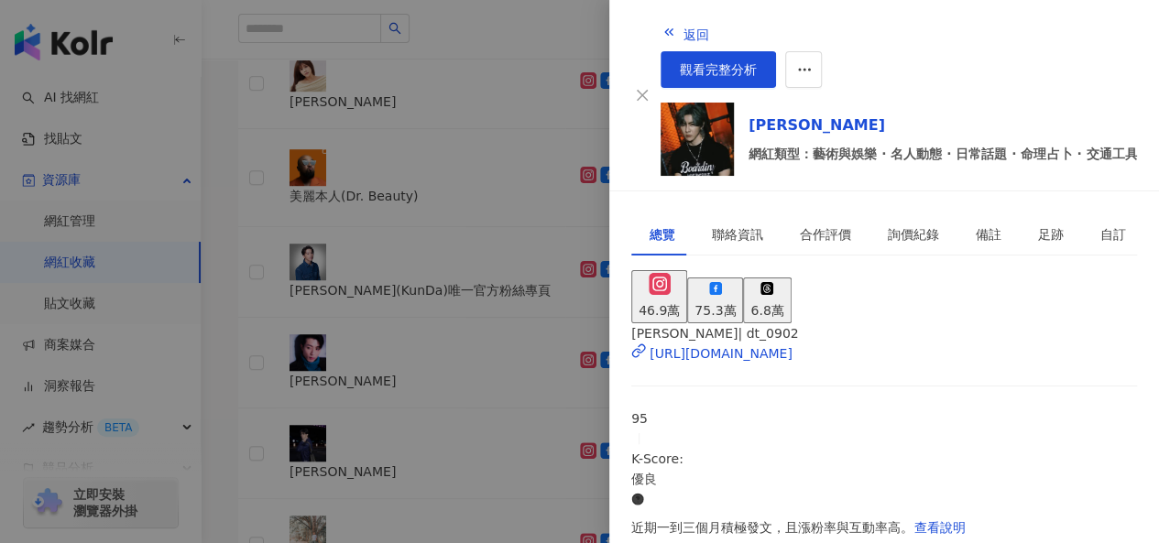
click at [502, 444] on div at bounding box center [579, 271] width 1159 height 543
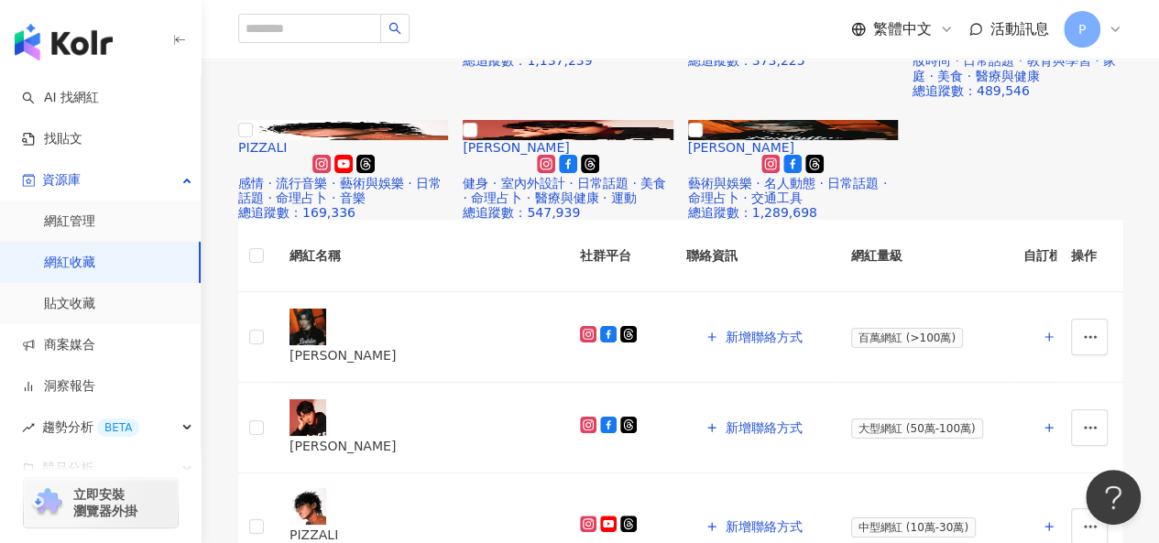
scroll to position [850, 0]
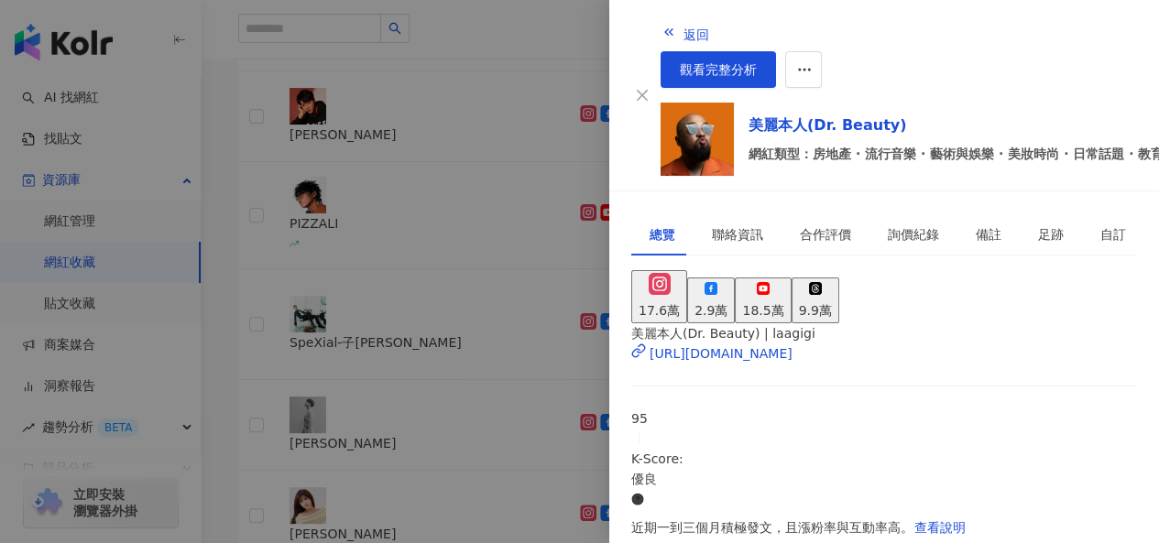
scroll to position [367, 0]
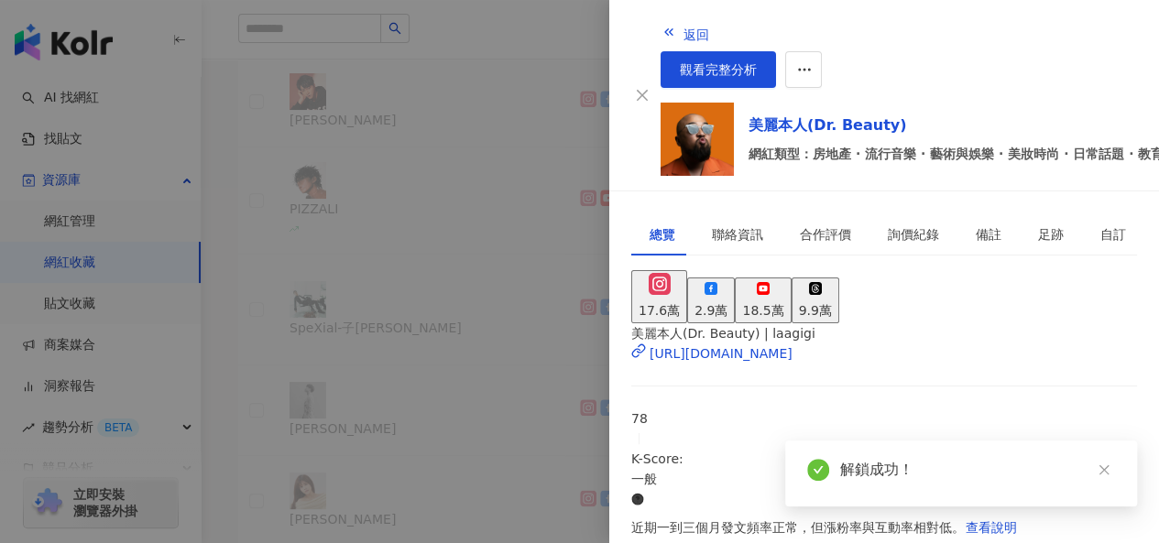
scroll to position [383, 0]
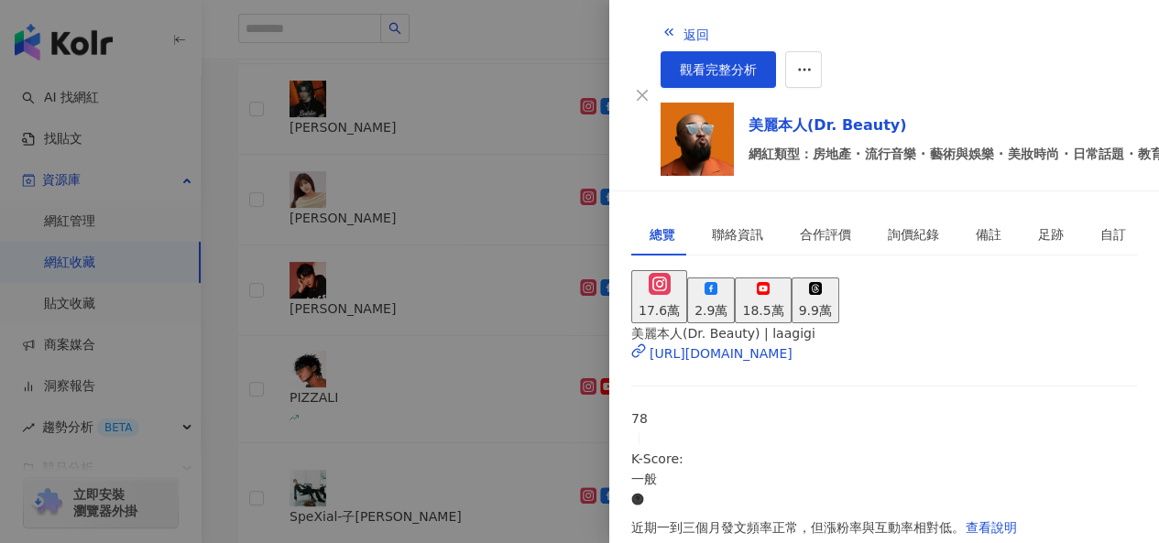
click at [551, 150] on div at bounding box center [579, 271] width 1159 height 543
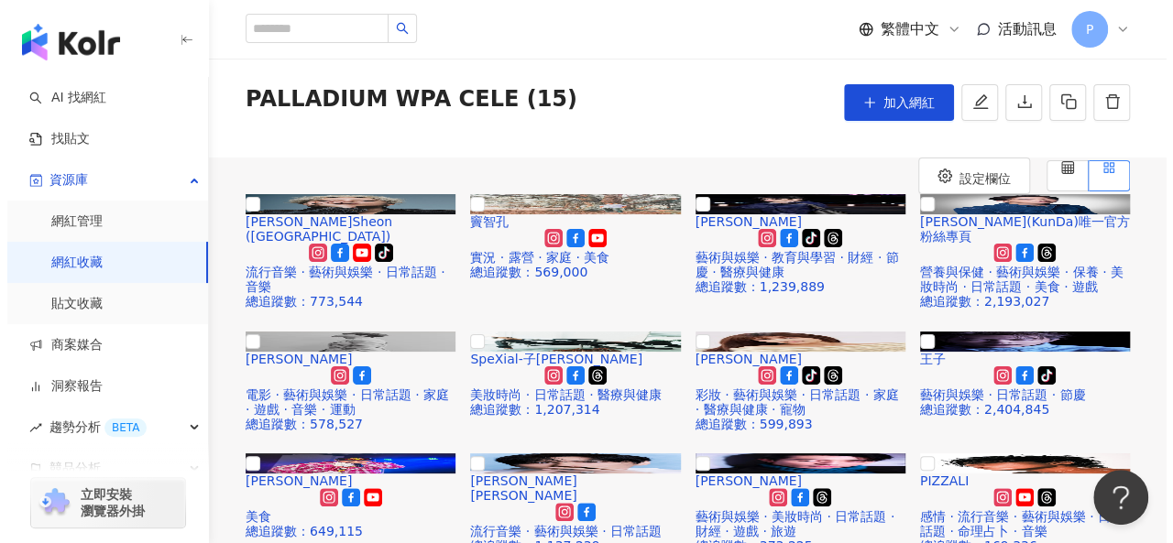
scroll to position [0, 0]
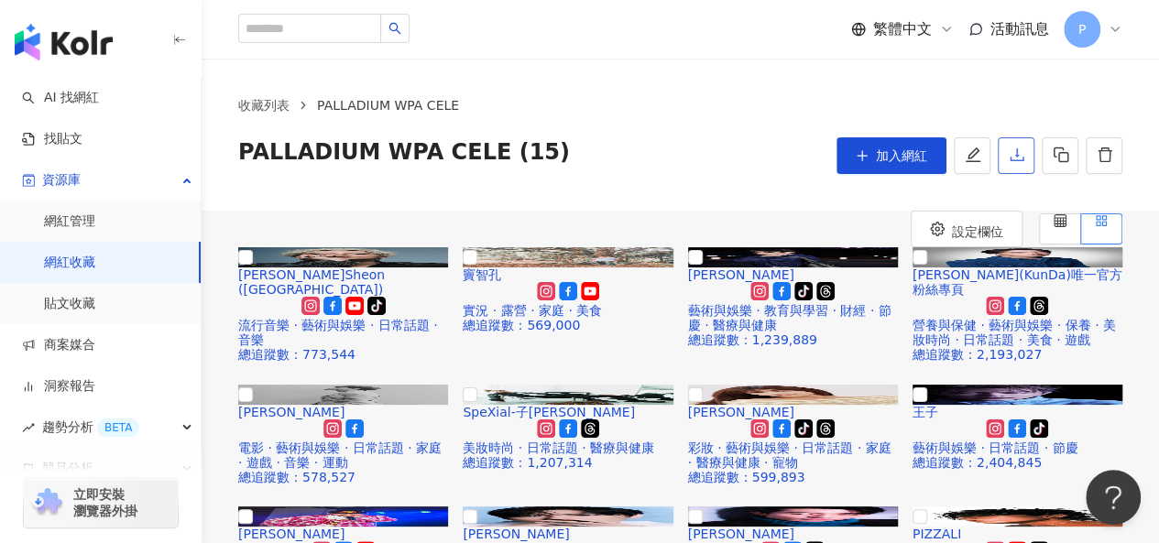
click at [1019, 165] on button "button" at bounding box center [1016, 155] width 37 height 37
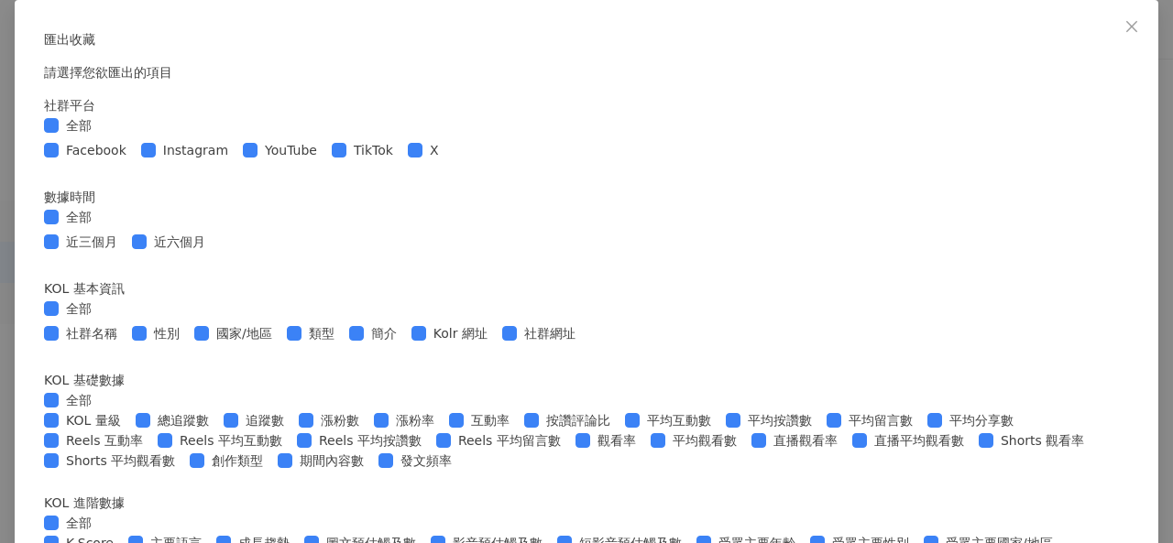
click at [255, 136] on div "全部" at bounding box center [586, 125] width 1085 height 20
drag, startPoint x: 246, startPoint y: 199, endPoint x: 297, endPoint y: 225, distance: 57.4
click at [99, 136] on span "全部" at bounding box center [79, 125] width 40 height 20
click at [236, 160] on span "Instagram" at bounding box center [196, 150] width 80 height 20
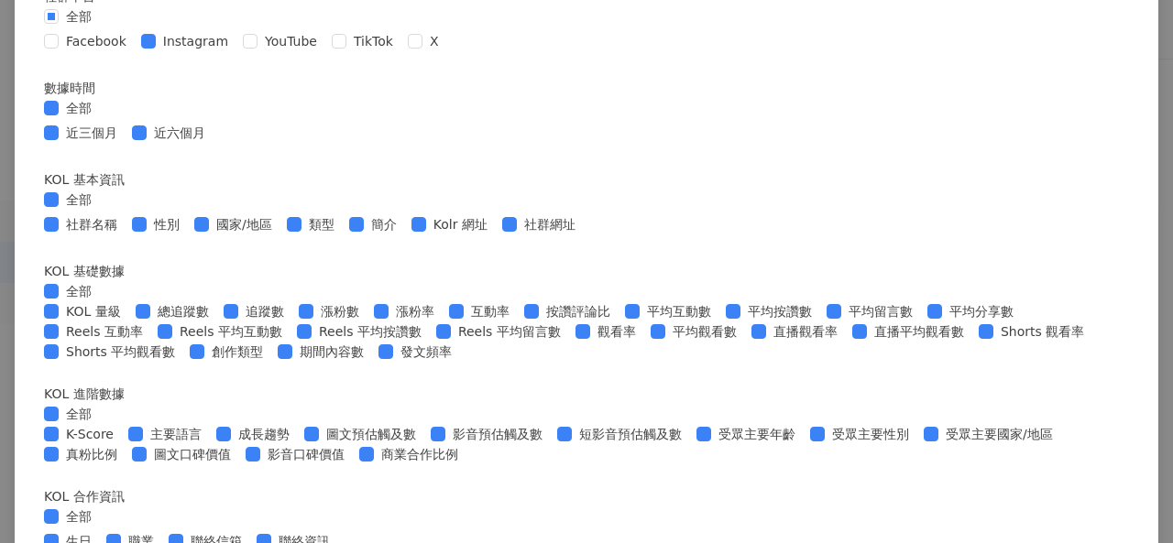
scroll to position [275, 0]
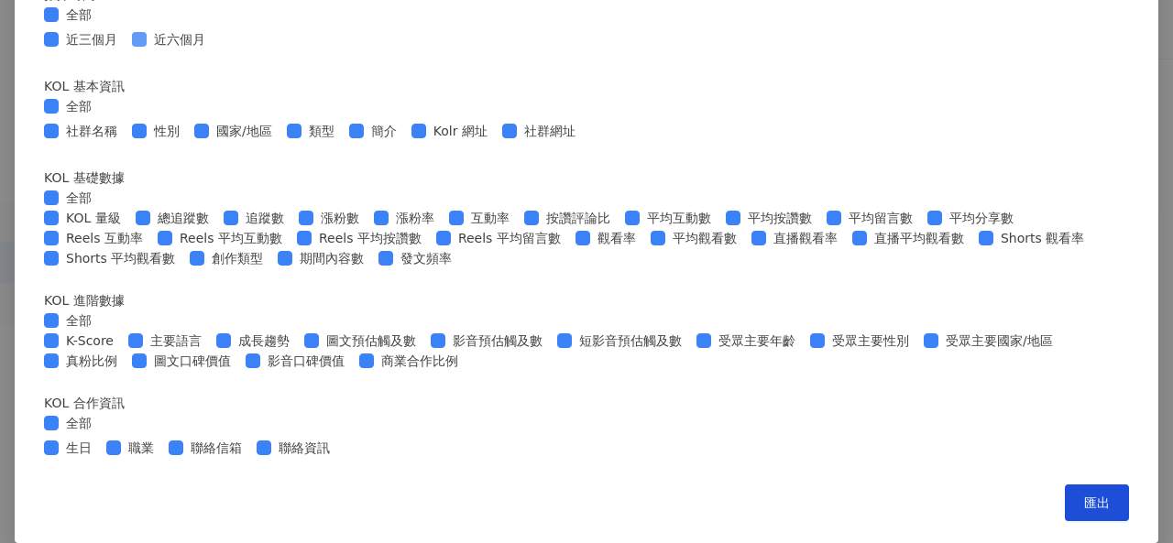
click at [213, 49] on span "近六個月" at bounding box center [180, 39] width 66 height 20
click at [125, 141] on span "社群名稱" at bounding box center [92, 131] width 66 height 20
click at [187, 141] on span "性別" at bounding box center [167, 131] width 40 height 20
click at [404, 141] on span "簡介" at bounding box center [384, 131] width 40 height 20
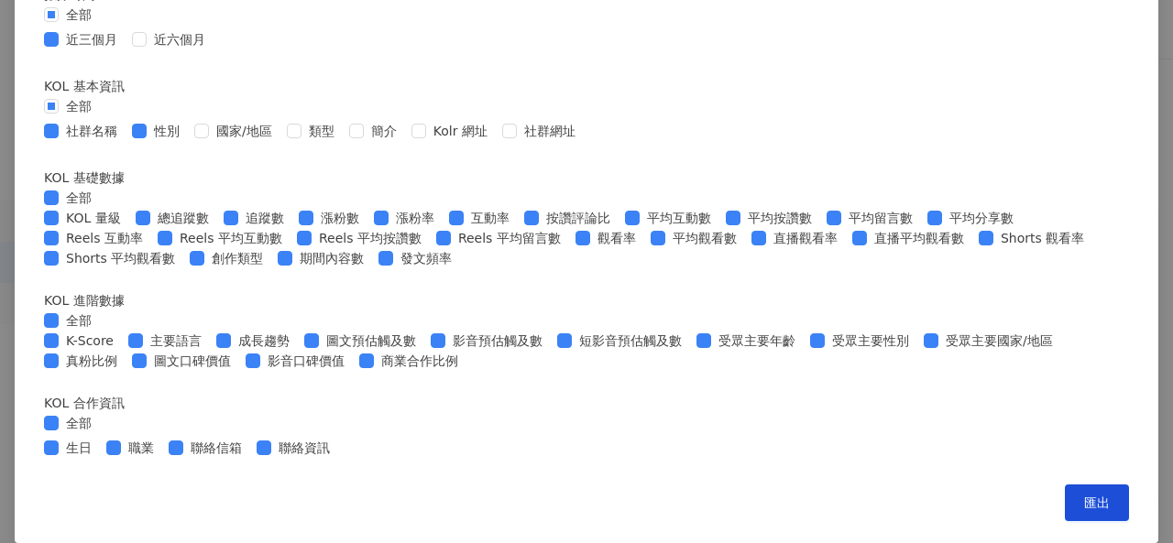
click at [302, 138] on span at bounding box center [294, 131] width 15 height 15
click at [749, 146] on div "社群名稱 性別 國家/地區 類型 簡介 Kolr 網址 社群網址" at bounding box center [586, 130] width 1085 height 29
click at [583, 141] on span "社群網址" at bounding box center [550, 131] width 66 height 20
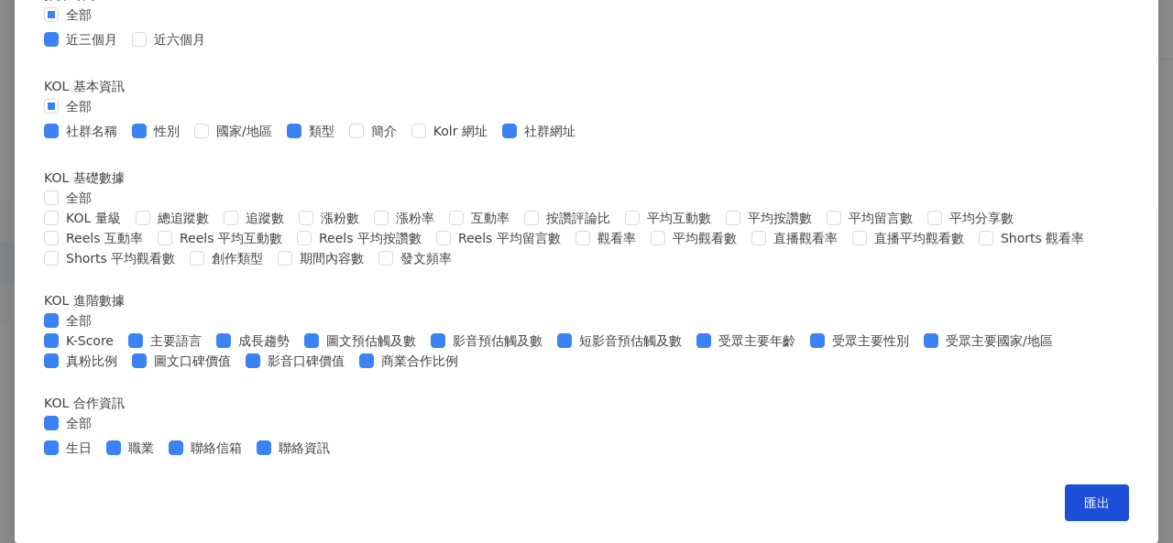
scroll to position [458, 0]
click at [187, 141] on span "性別" at bounding box center [167, 131] width 40 height 20
click at [503, 121] on div "社群名稱 性別 國家/地區 類型 簡介 Kolr 網址 社群網址" at bounding box center [313, 131] width 539 height 20
click at [342, 121] on span "類型" at bounding box center [322, 131] width 40 height 20
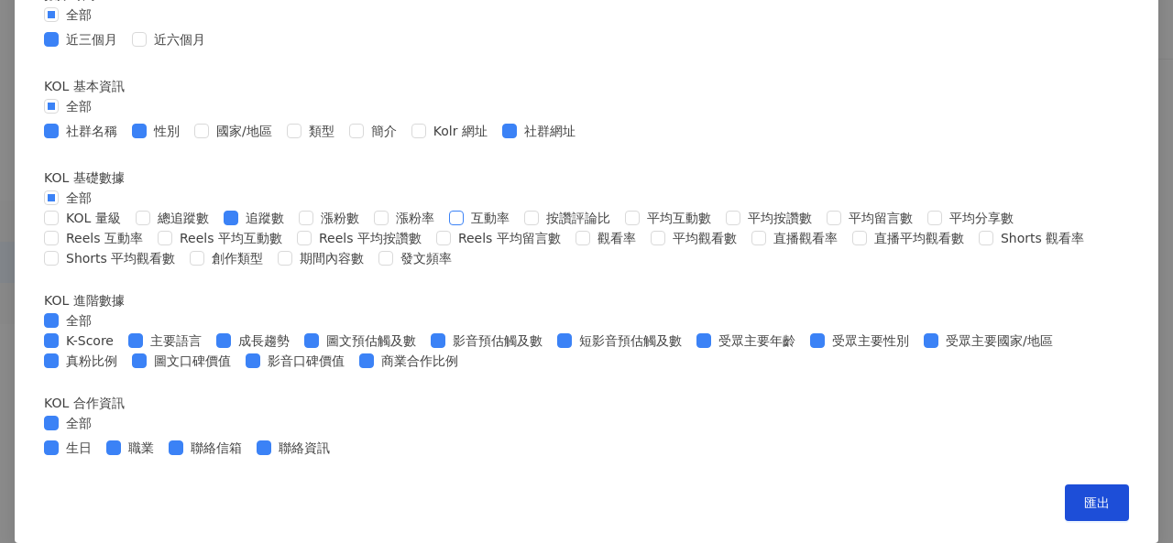
click at [517, 228] on span "互動率" at bounding box center [490, 218] width 53 height 20
drag, startPoint x: 269, startPoint y: 285, endPoint x: 292, endPoint y: 286, distance: 22.9
click at [640, 228] on span "平均互動數" at bounding box center [679, 218] width 79 height 20
drag, startPoint x: 353, startPoint y: 286, endPoint x: 367, endPoint y: 286, distance: 13.7
click at [740, 228] on span "平均按讚數" at bounding box center [779, 218] width 79 height 20
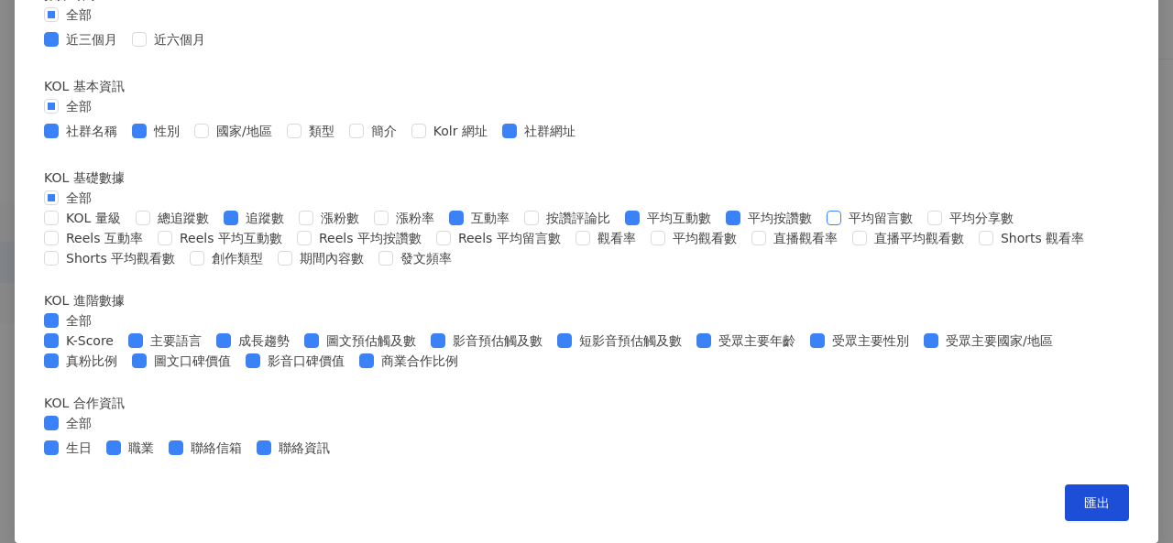
click at [827, 225] on span at bounding box center [834, 218] width 15 height 15
click at [99, 311] on span "全部" at bounding box center [79, 321] width 40 height 20
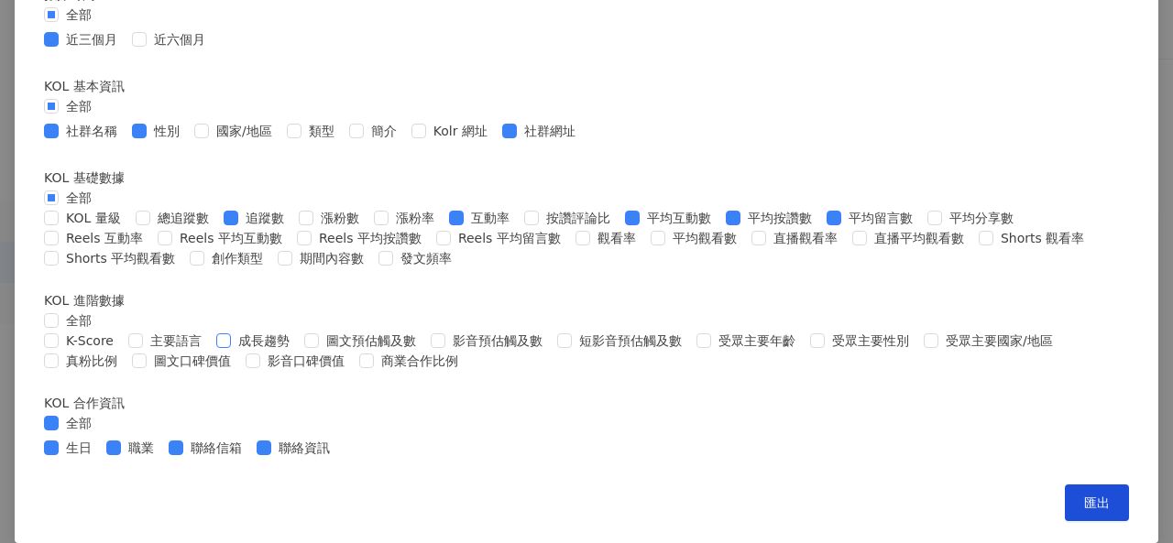
click at [297, 334] on span "成長趨勢" at bounding box center [264, 341] width 66 height 20
click at [99, 413] on span "全部" at bounding box center [79, 423] width 40 height 20
click at [1065, 496] on button "匯出" at bounding box center [1097, 503] width 64 height 37
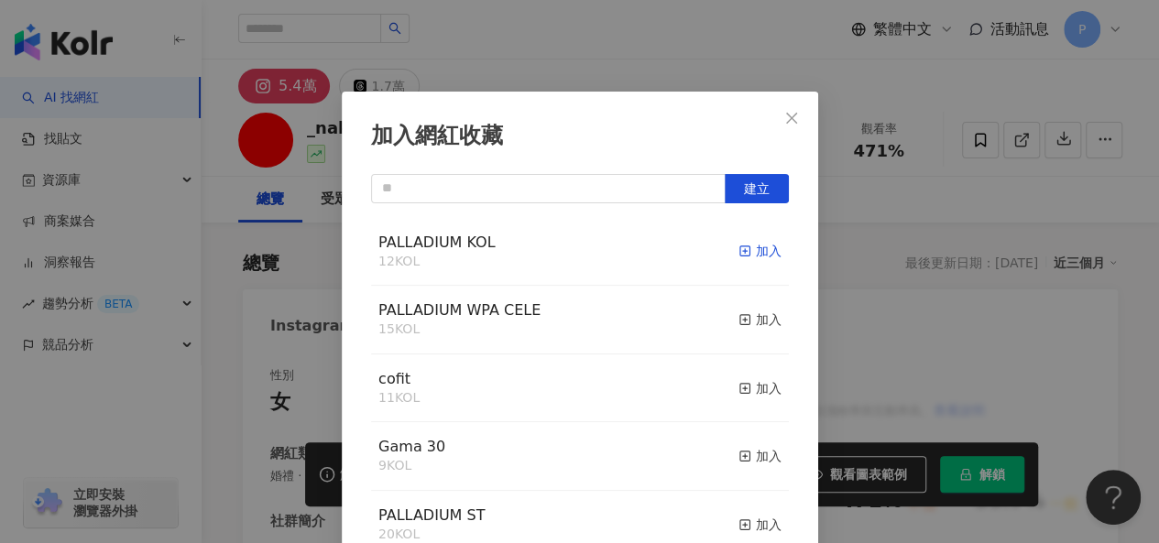
click at [739, 245] on icon "button" at bounding box center [745, 251] width 13 height 13
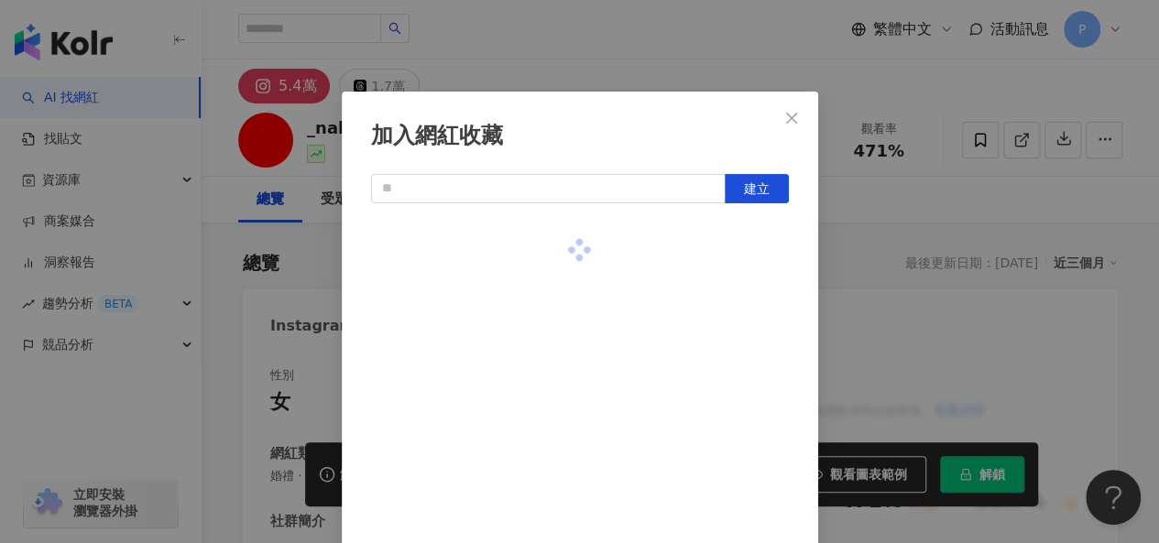
scroll to position [26, 0]
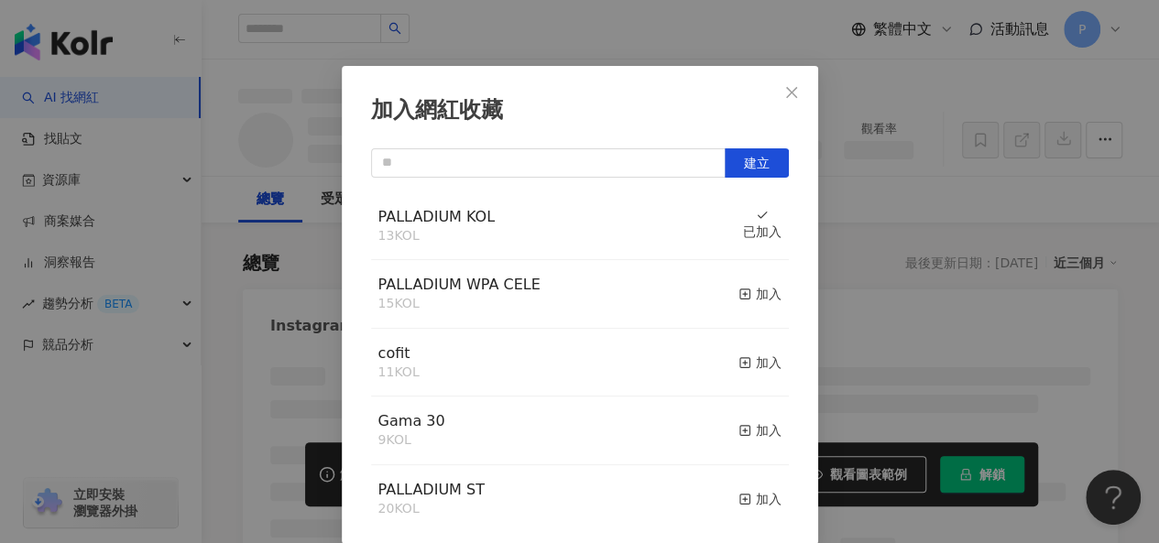
click at [408, 217] on span "PALLADIUM KOL" at bounding box center [436, 216] width 116 height 17
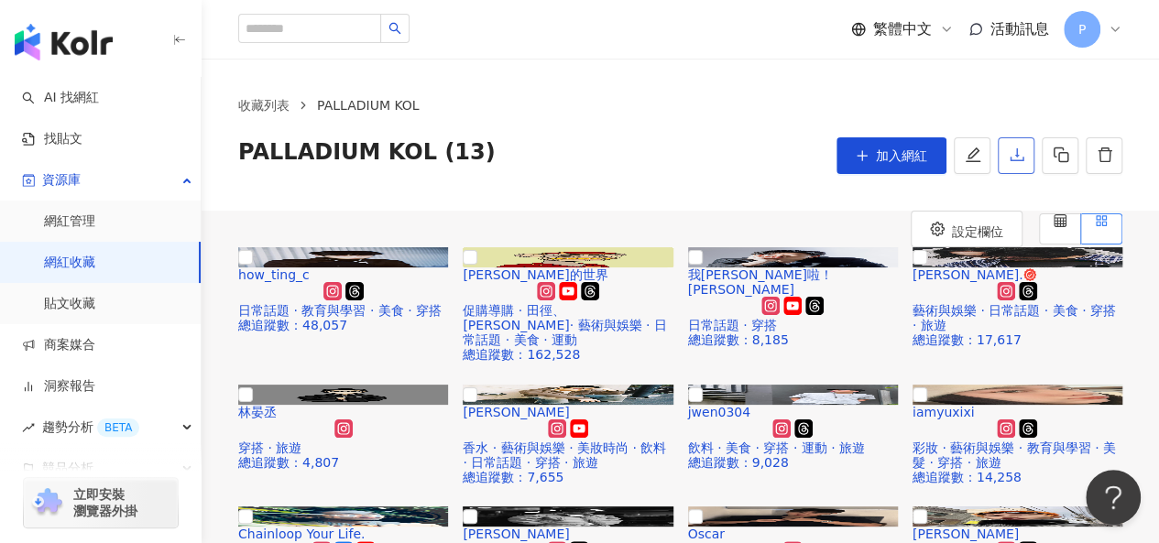
click at [1022, 159] on icon "download" at bounding box center [1017, 154] width 14 height 13
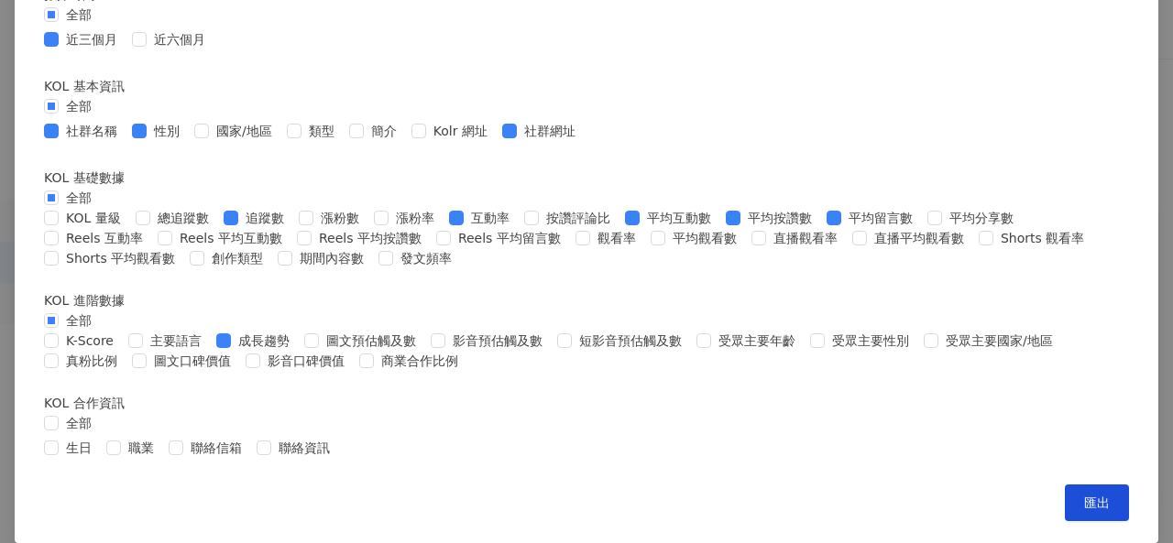
scroll to position [872, 0]
click at [1065, 511] on button "匯出" at bounding box center [1097, 503] width 64 height 37
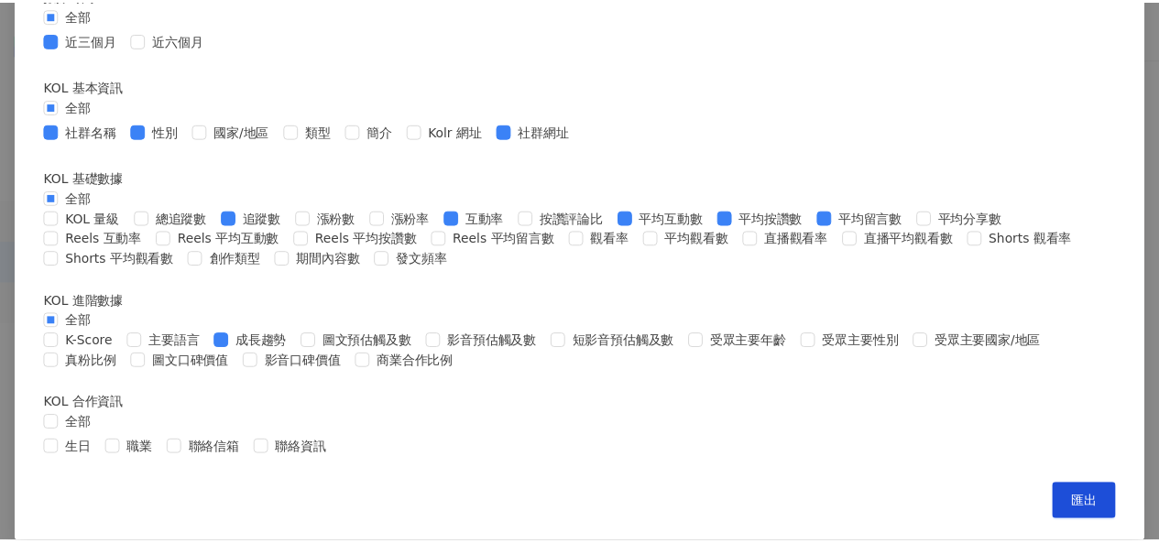
scroll to position [506, 0]
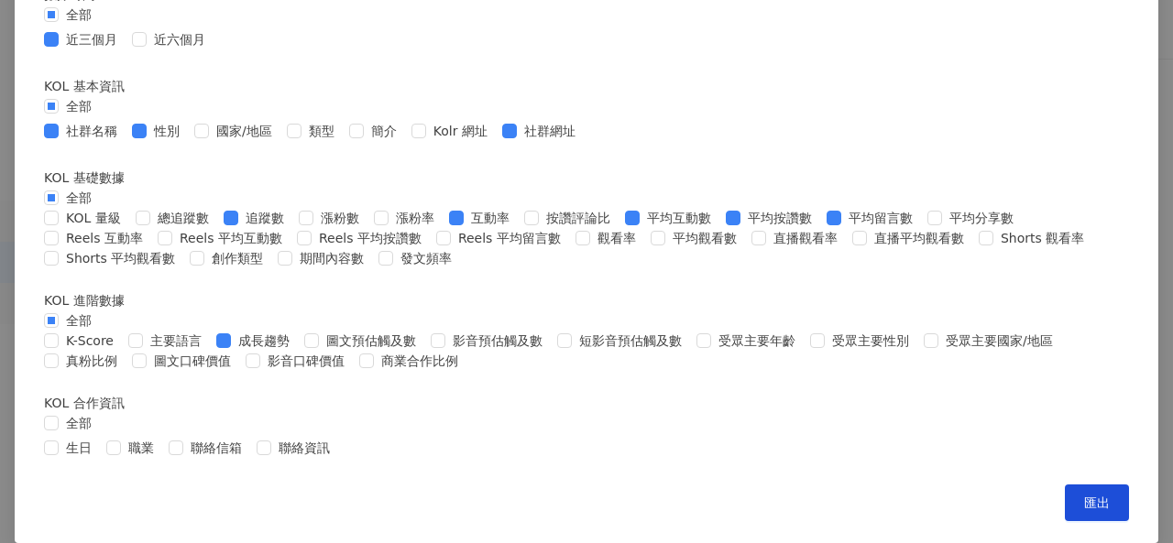
click at [1052, 78] on div "匯出收藏 請選擇您欲匯出的項目 社群平台 全部 Facebook Instagram YouTube TikTok X 數據時間 全部 近三個月 近六個月 K…" at bounding box center [586, 271] width 1173 height 543
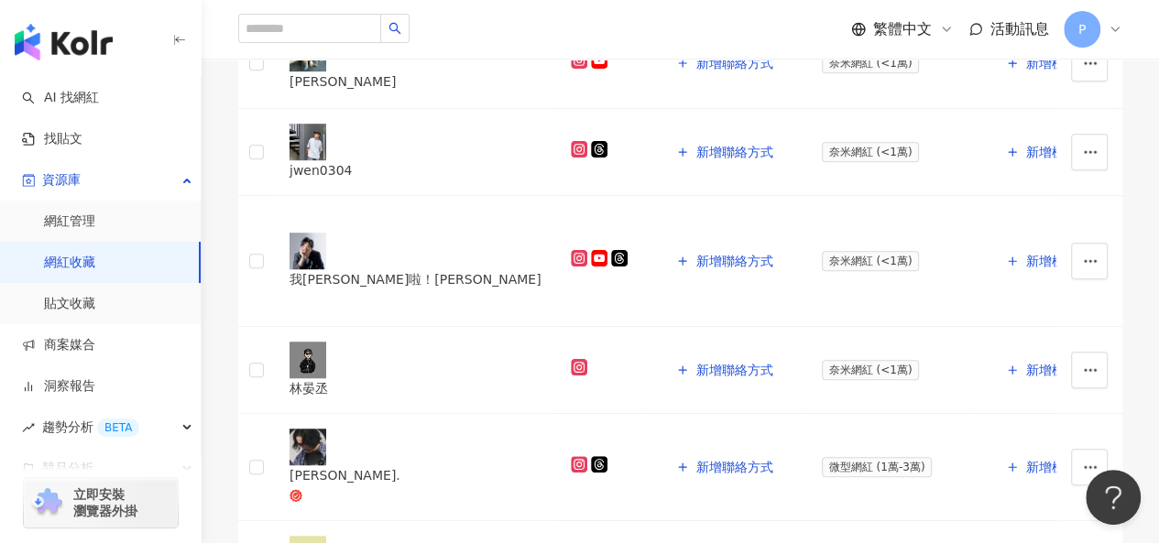
scroll to position [1375, 0]
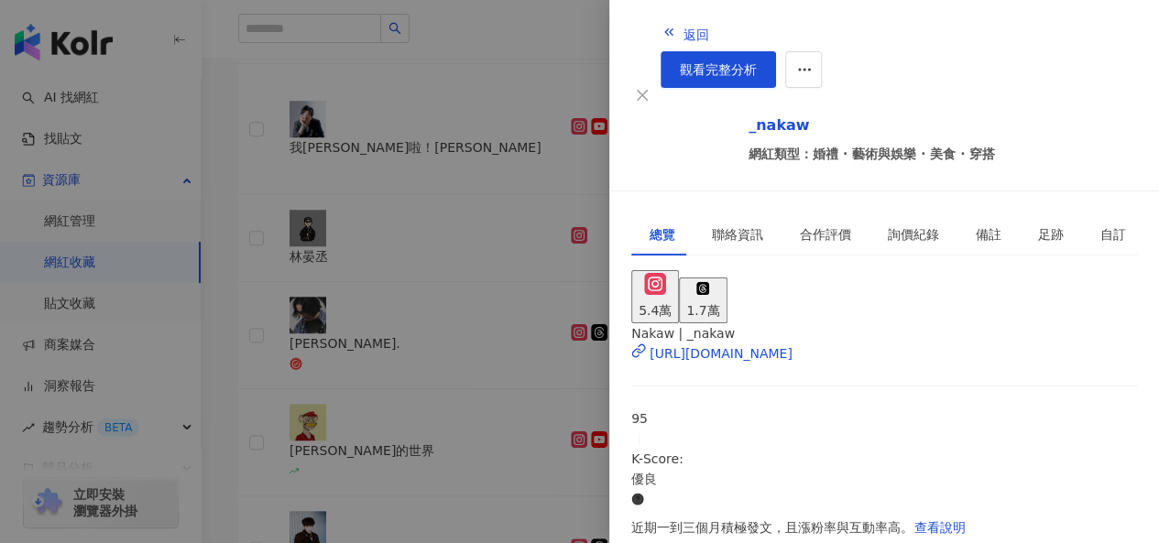
scroll to position [458, 0]
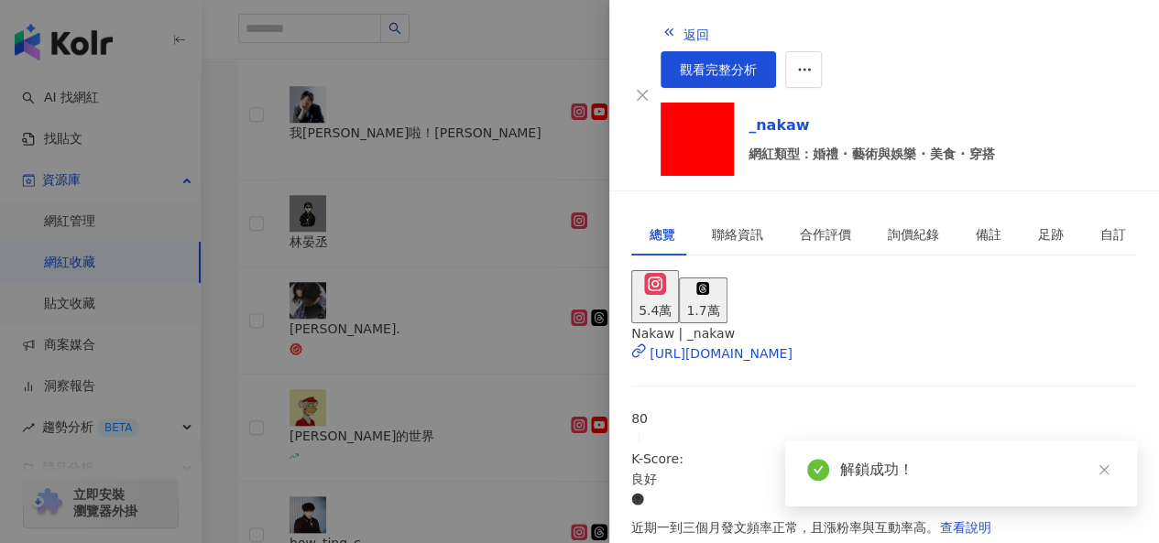
click at [543, 181] on div at bounding box center [579, 271] width 1159 height 543
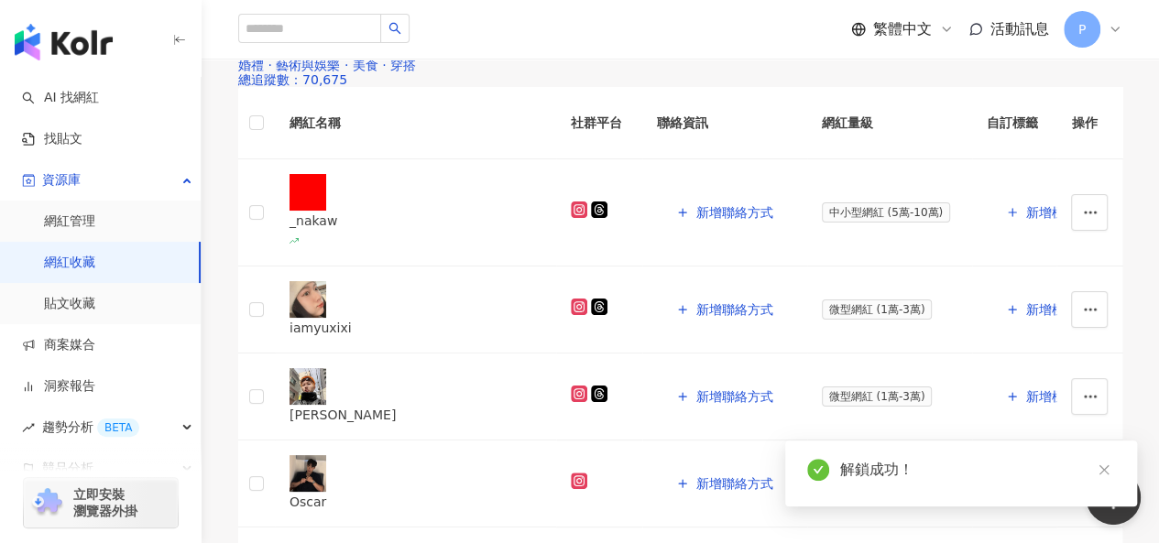
scroll to position [550, 0]
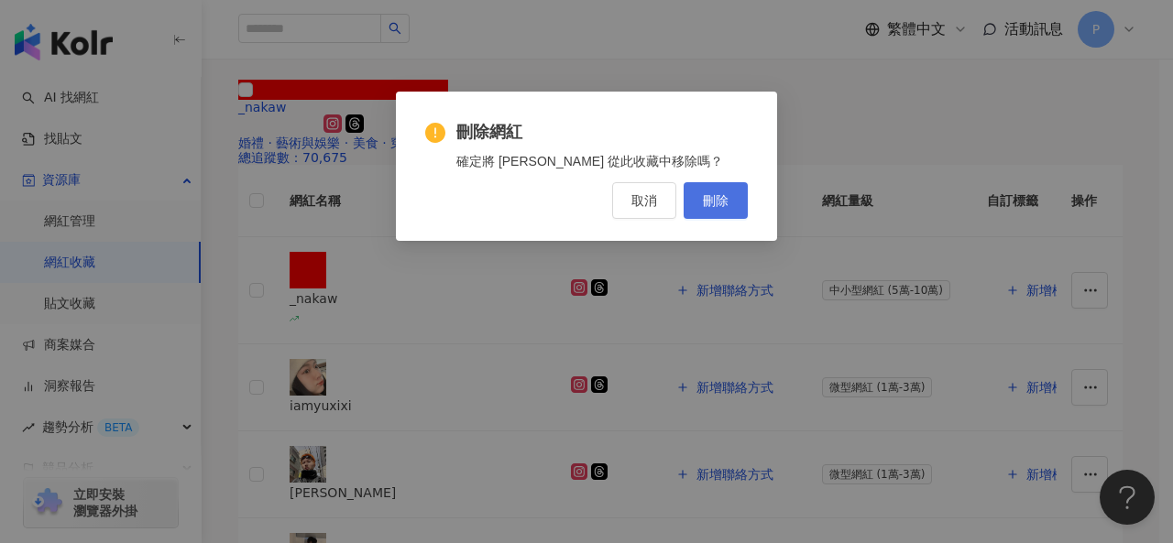
click at [709, 204] on span "刪除" at bounding box center [716, 200] width 26 height 15
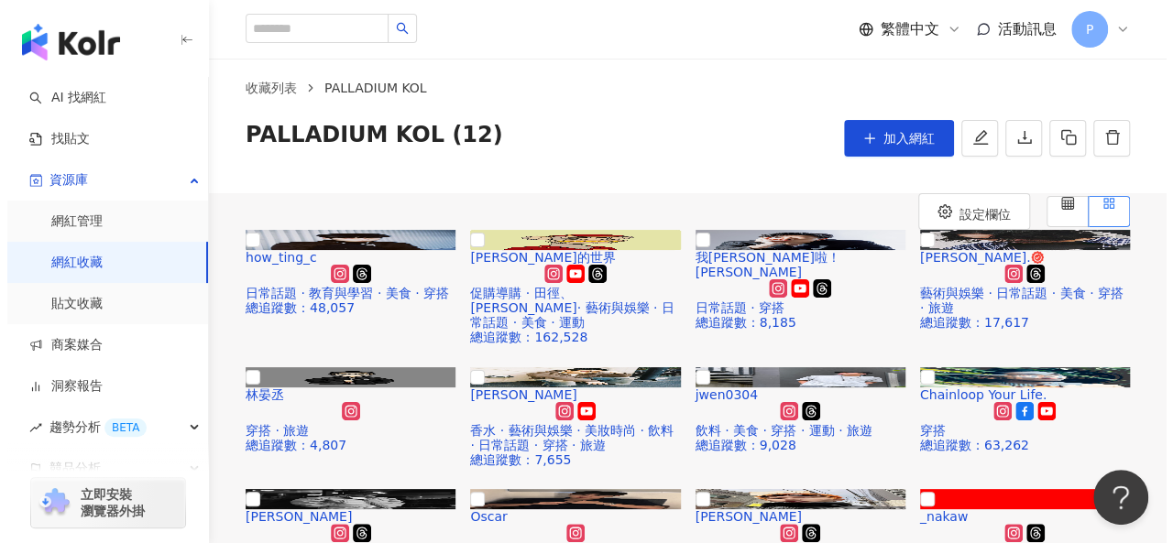
scroll to position [0, 0]
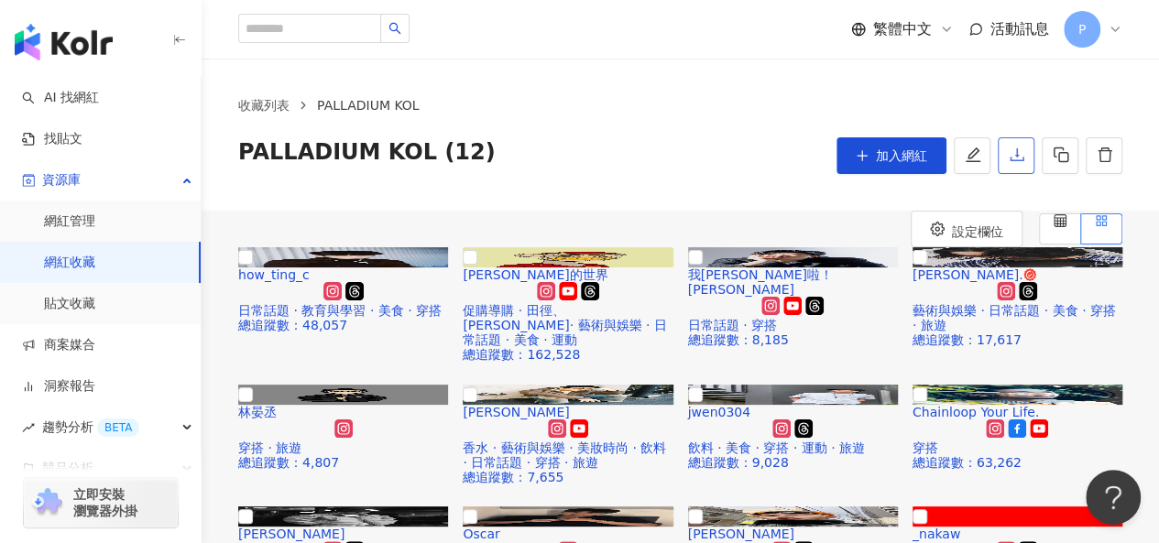
click at [1009, 149] on icon "download" at bounding box center [1017, 155] width 16 height 16
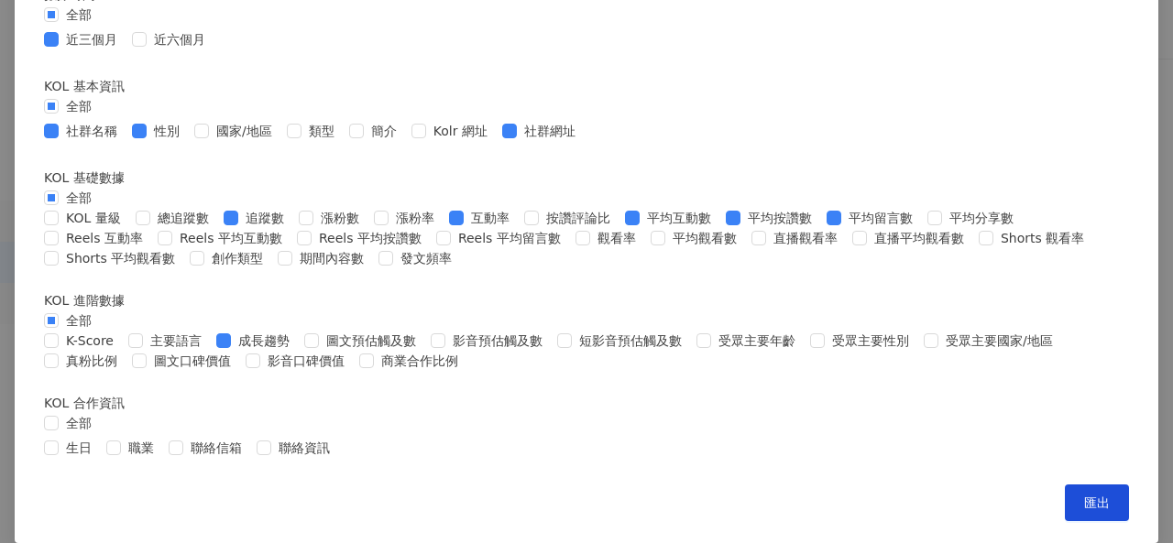
scroll to position [872, 0]
click at [1065, 499] on button "匯出" at bounding box center [1097, 503] width 64 height 37
